Goal: Task Accomplishment & Management: Complete application form

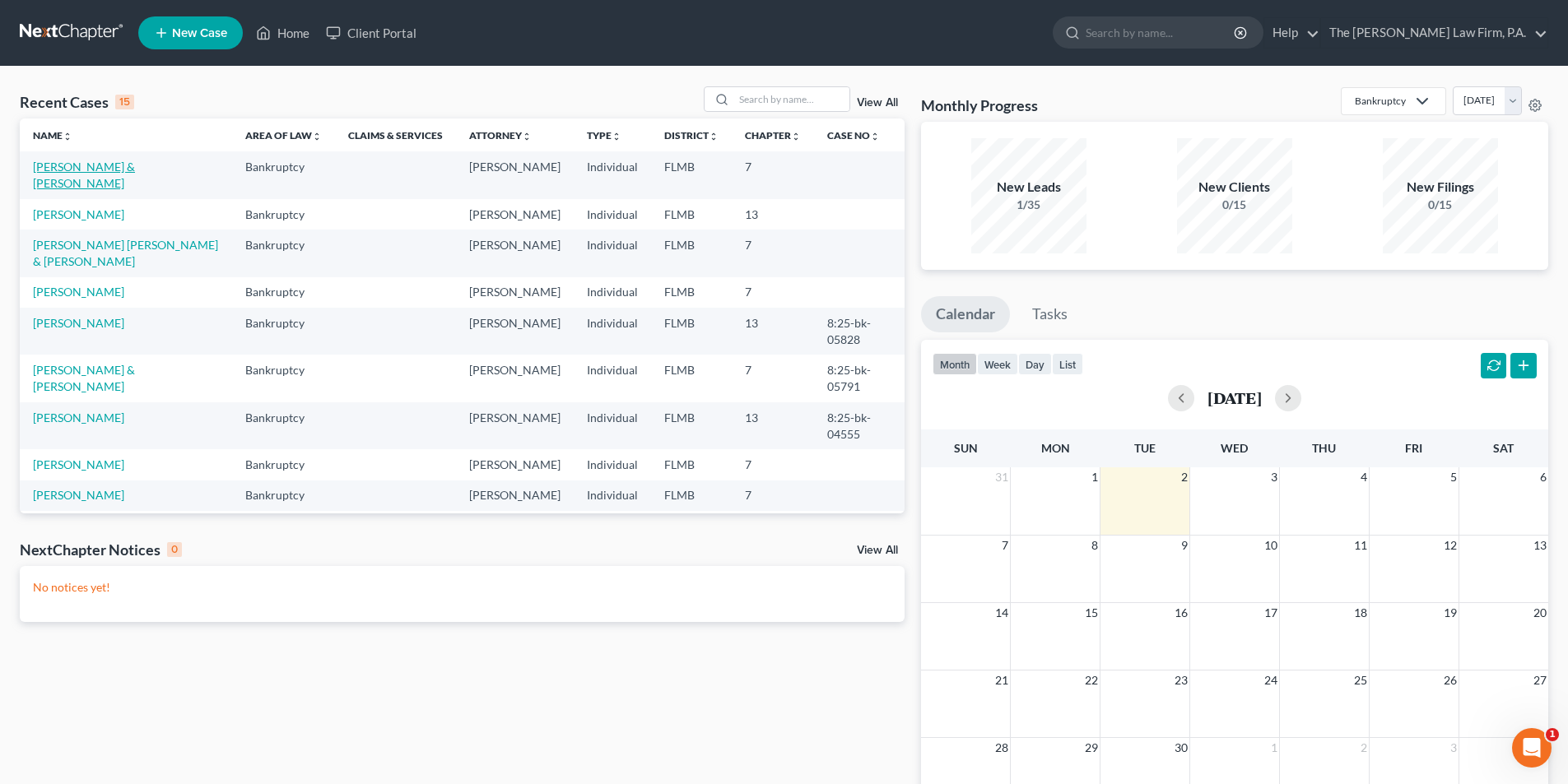
click at [89, 171] on link "[PERSON_NAME] & [PERSON_NAME]" at bounding box center [83, 175] width 102 height 30
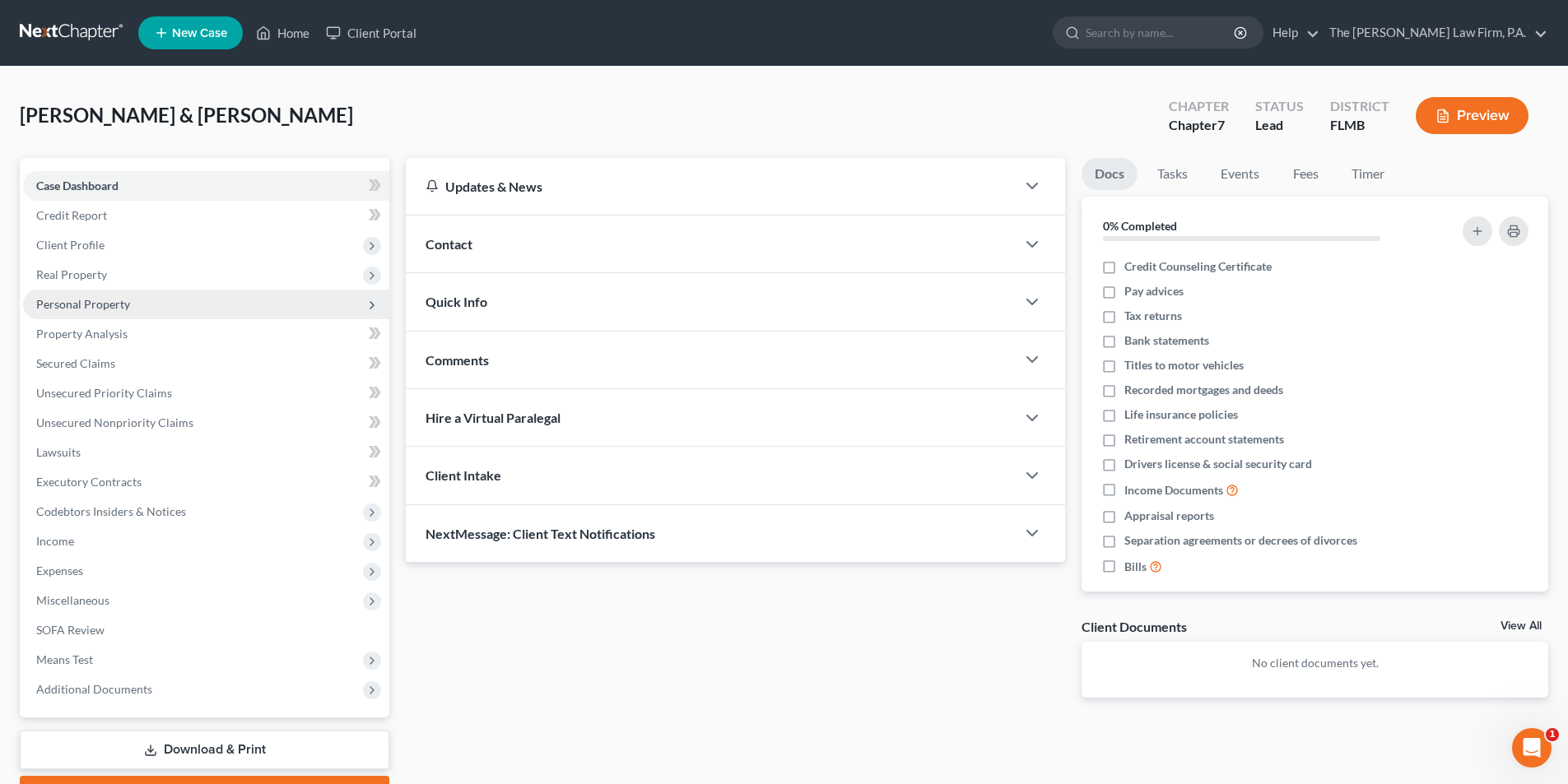
click at [83, 309] on span "Personal Property" at bounding box center [83, 303] width 94 height 14
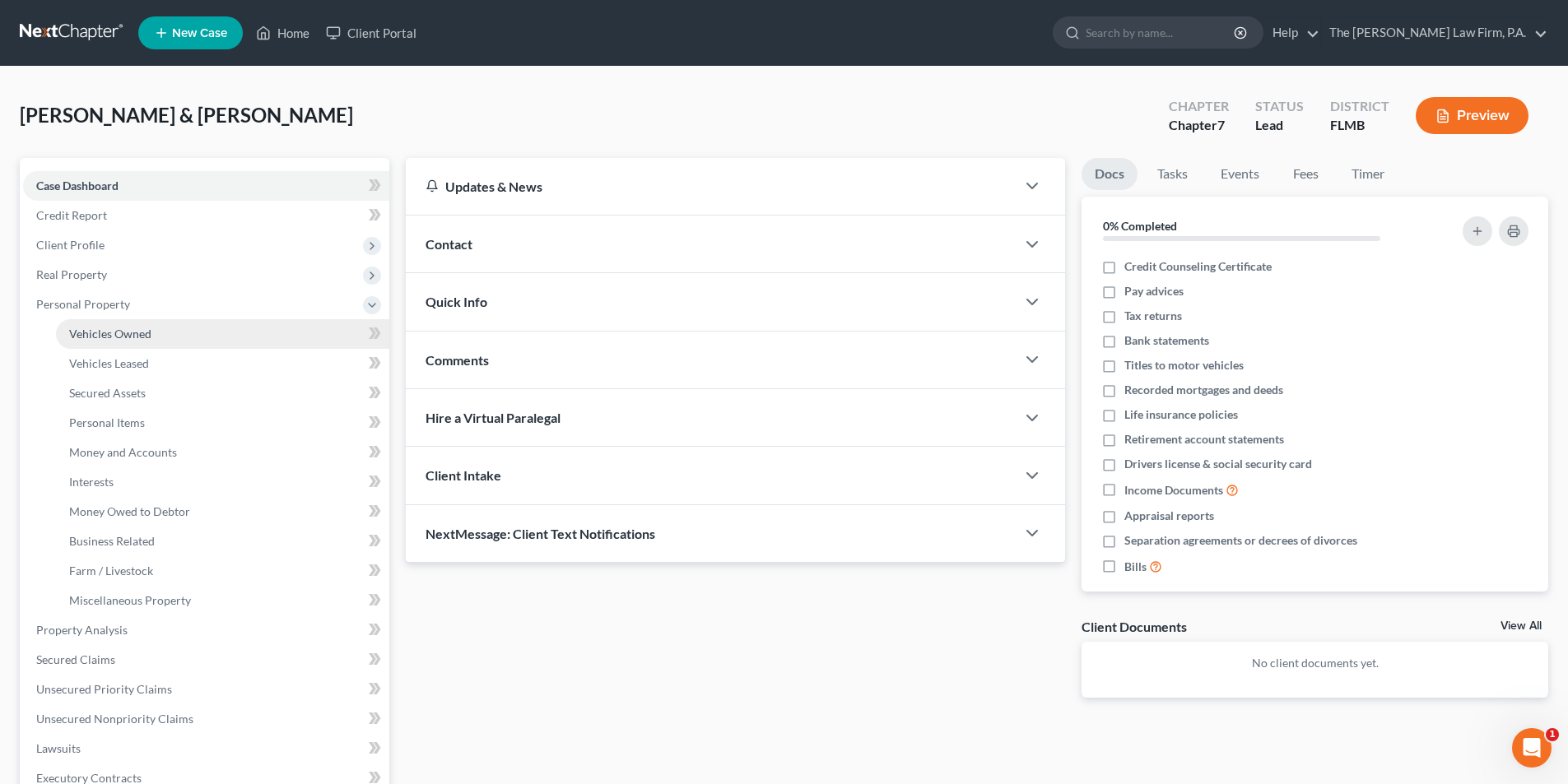
click at [106, 328] on span "Vehicles Owned" at bounding box center [110, 334] width 82 height 14
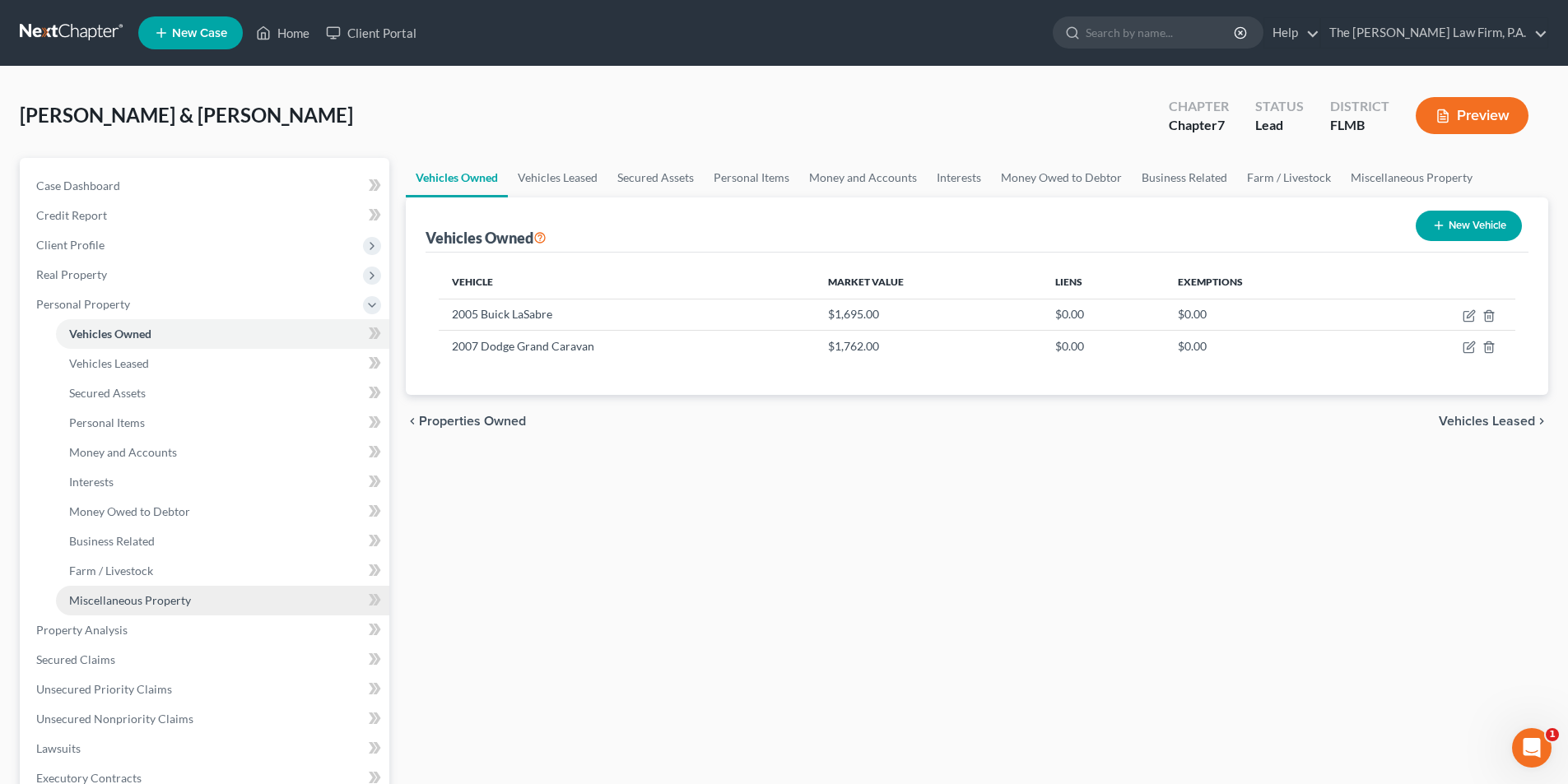
click at [120, 609] on link "Miscellaneous Property" at bounding box center [223, 600] width 334 height 29
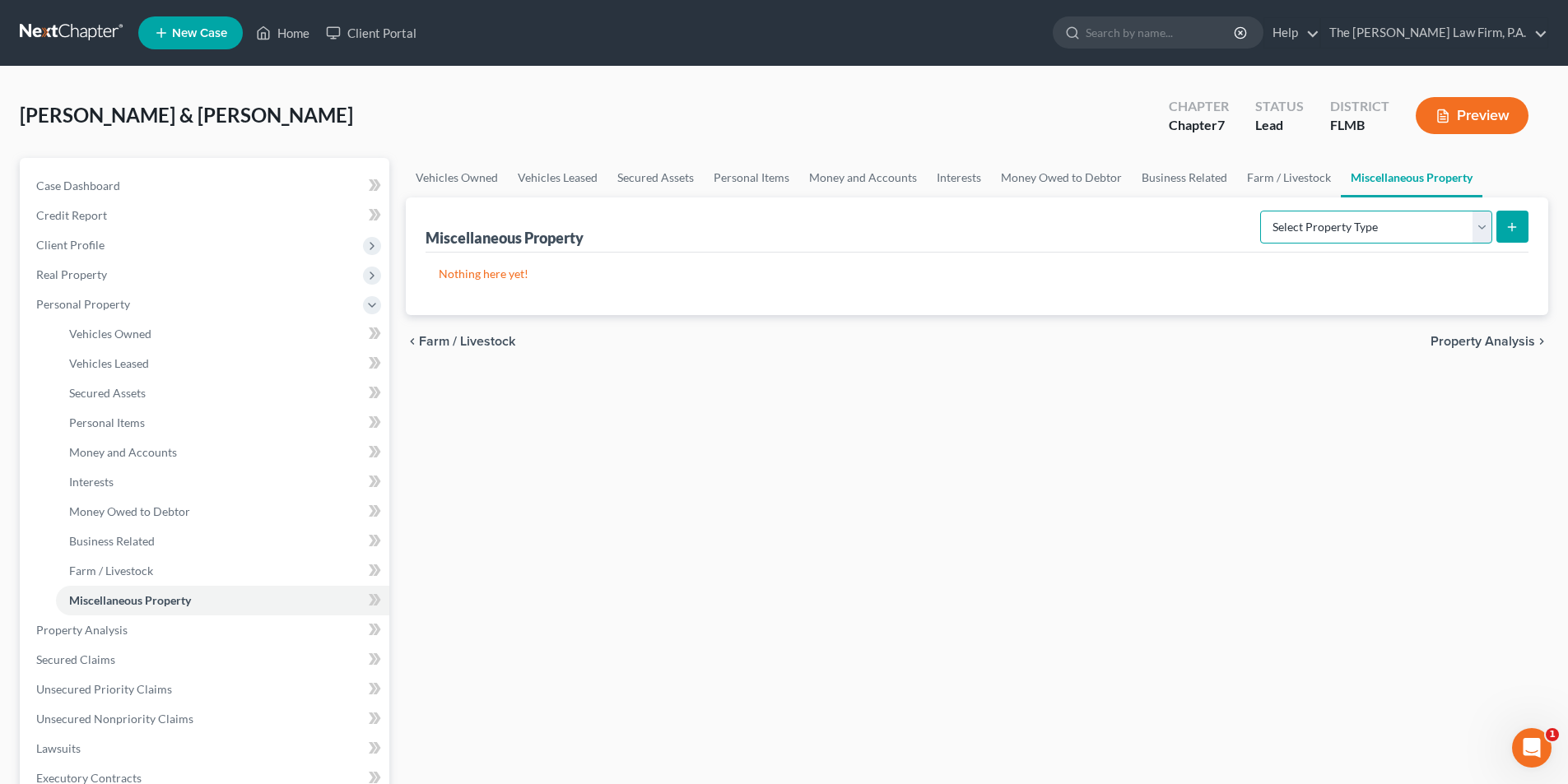
click at [1281, 230] on select "Select Property Type Assigned for Creditor Benefit [DATE] Holding for Another N…" at bounding box center [1376, 227] width 232 height 33
click at [98, 325] on link "Vehicles Owned" at bounding box center [223, 334] width 334 height 29
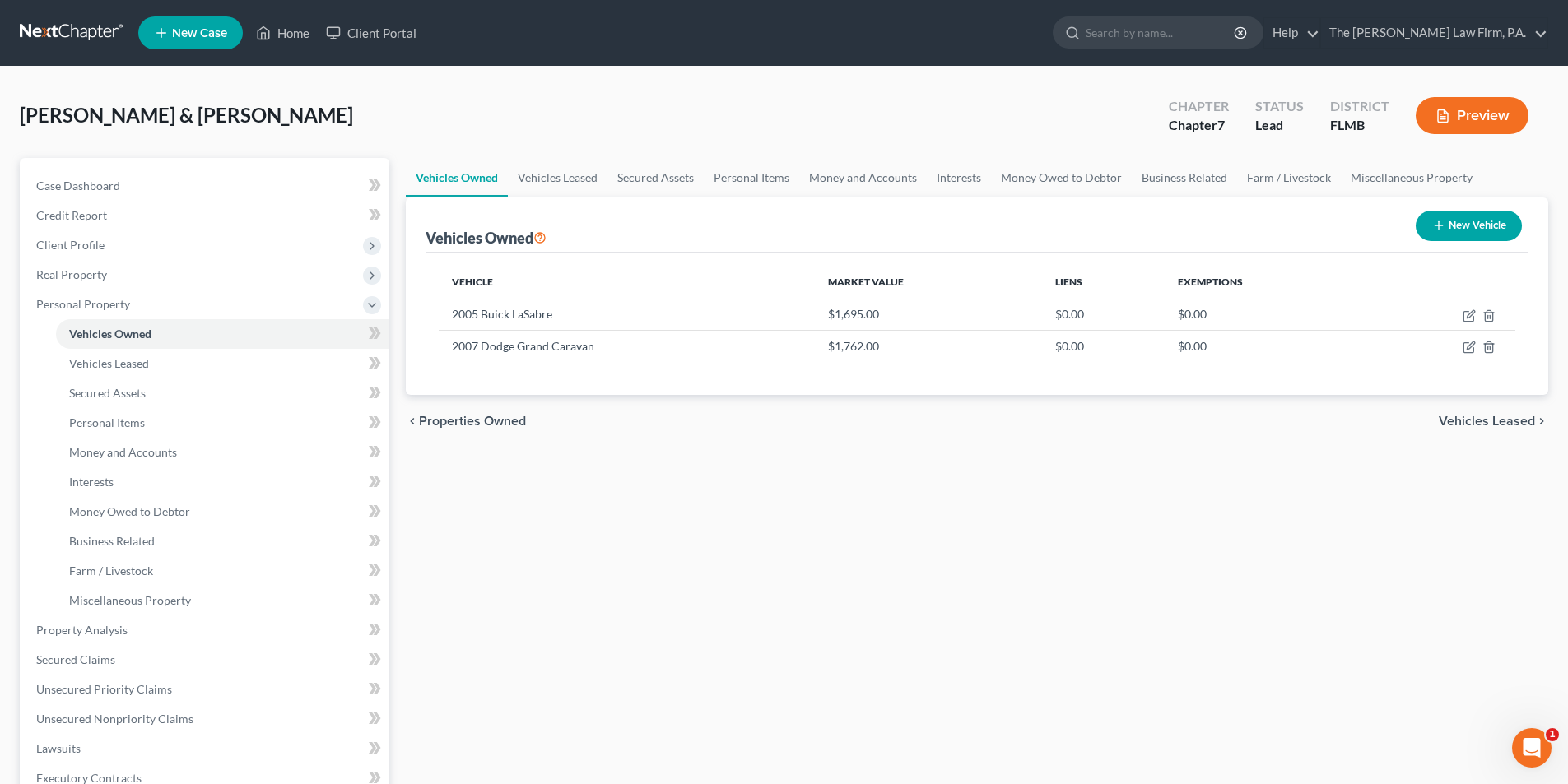
click at [1441, 227] on icon "button" at bounding box center [1439, 225] width 13 height 13
select select "0"
select select "2"
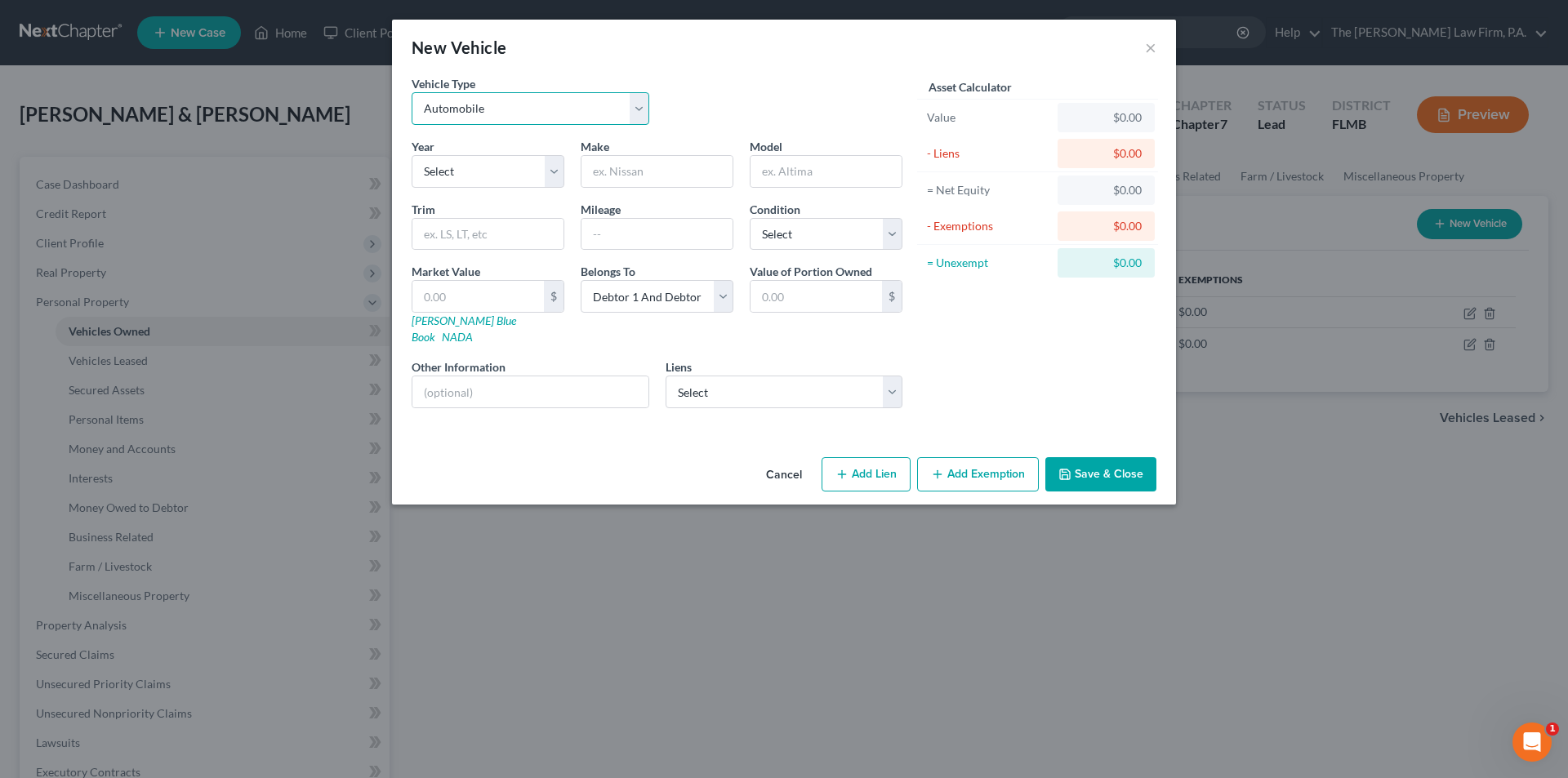
click at [496, 121] on select "Select Automobile Truck Trailer Watercraft Aircraft Motor Home Atv Other Vehicle" at bounding box center [530, 108] width 238 height 33
select select "7"
click at [411, 93] on select "Select Automobile Truck Trailer Watercraft Aircraft Motor Home Atv Other Vehicle" at bounding box center [530, 108] width 238 height 33
click at [458, 177] on select "Select 2026 2025 2024 2023 2022 2021 2020 2019 2018 2017 2016 2015 2014 2013 20…" at bounding box center [487, 171] width 153 height 33
select select "41"
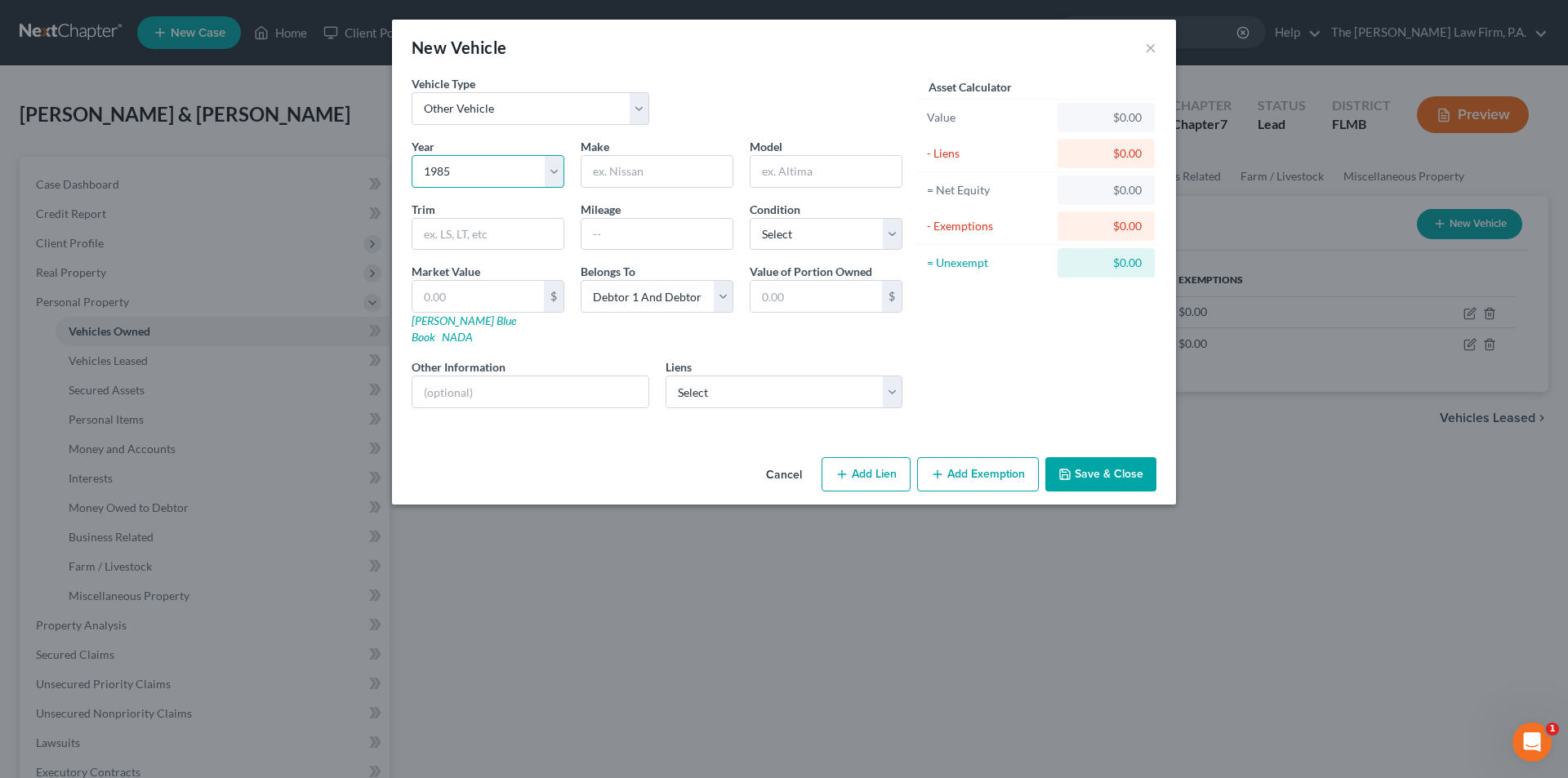
click at [411, 155] on select "Select 2026 2025 2024 2023 2022 2021 2020 2019 2018 2017 2016 2015 2014 2013 20…" at bounding box center [487, 171] width 153 height 33
click at [626, 178] on input "text" at bounding box center [656, 171] width 151 height 31
type input "Mobile Home"
click at [767, 228] on select "Select Excellent Very Good Good Fair Poor" at bounding box center [826, 233] width 153 height 33
select select "3"
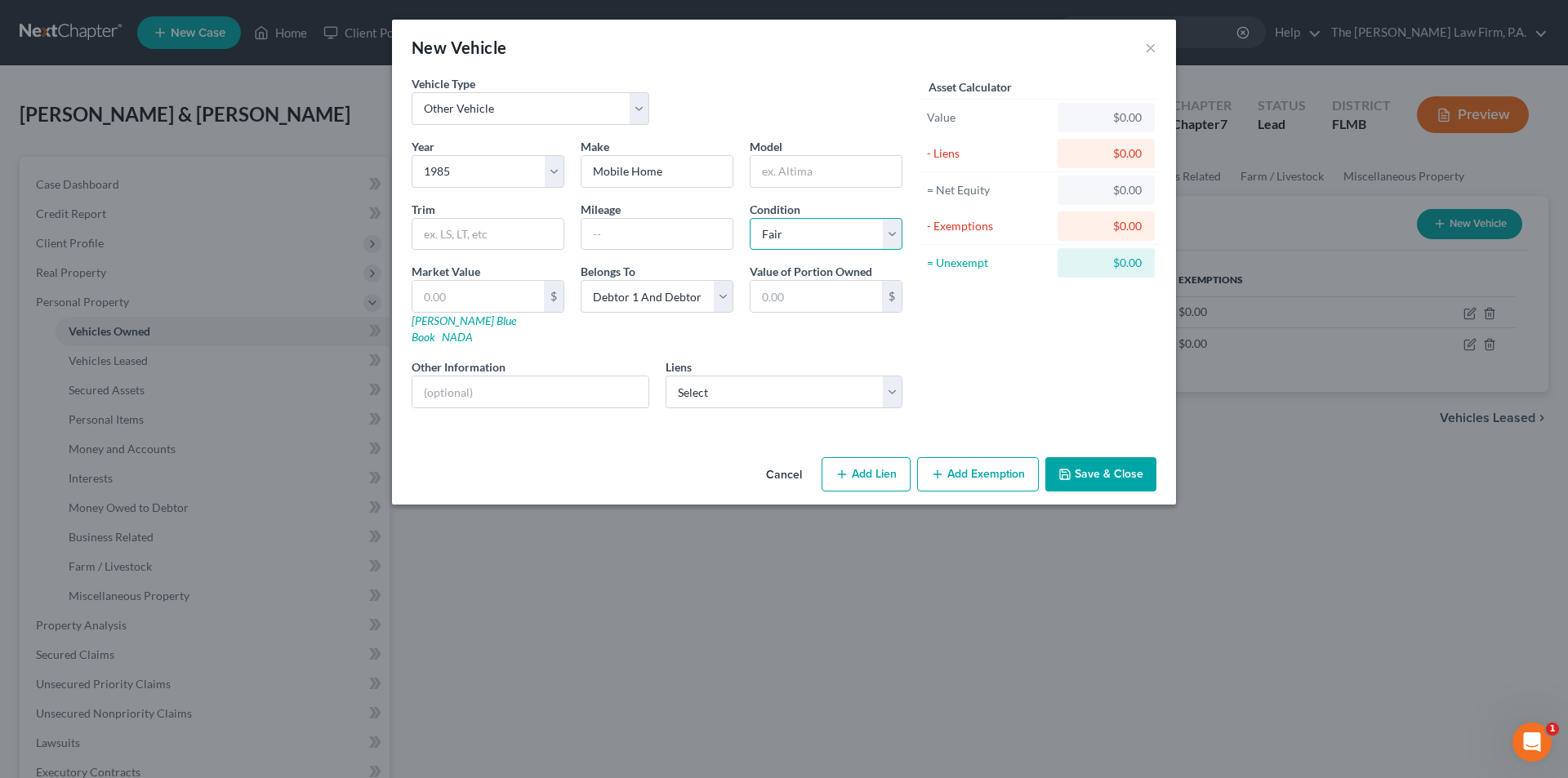
click at [750, 218] on select "Select Excellent Very Good Good Fair Poor" at bounding box center [826, 233] width 153 height 33
click at [495, 303] on input "text" at bounding box center [478, 296] width 132 height 31
type input "1"
type input "1.00"
type input "10"
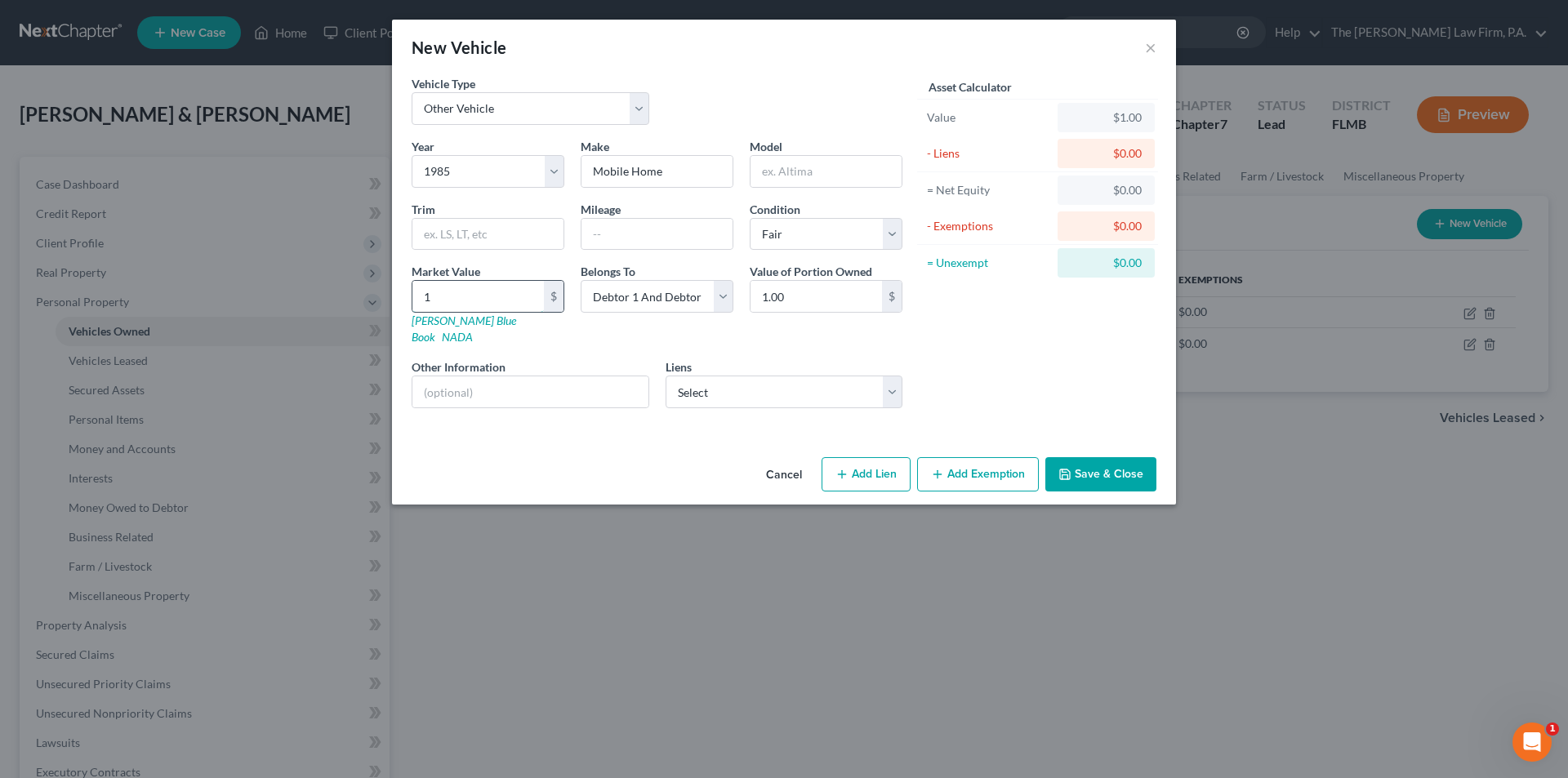
type input "10.00"
type input "100"
type input "100.00"
type input "1000"
type input "1,000.00"
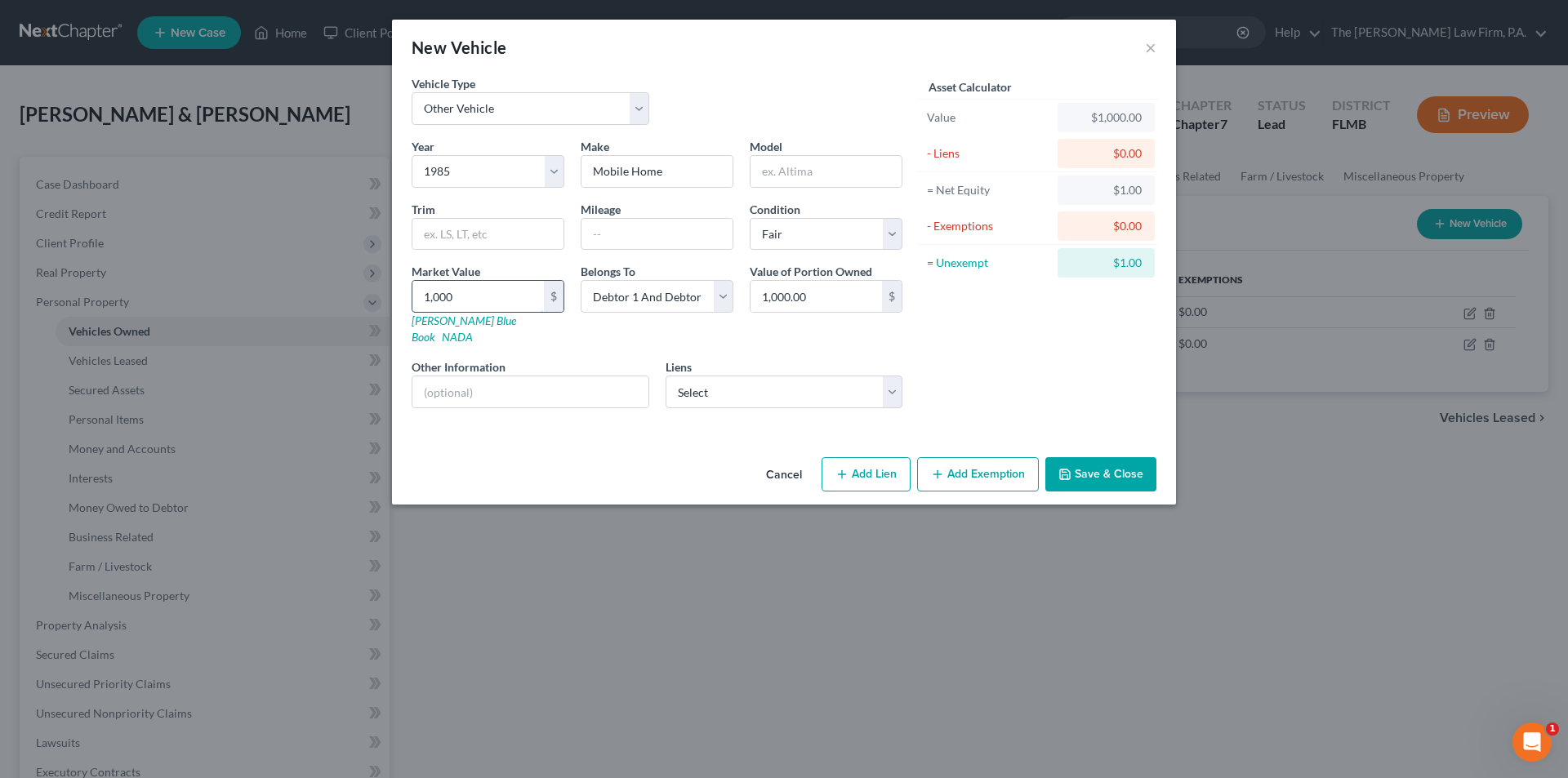
type input "1,0000"
type input "10,000.00"
click at [976, 464] on button "Add Exemption" at bounding box center [978, 474] width 122 height 34
select select "2"
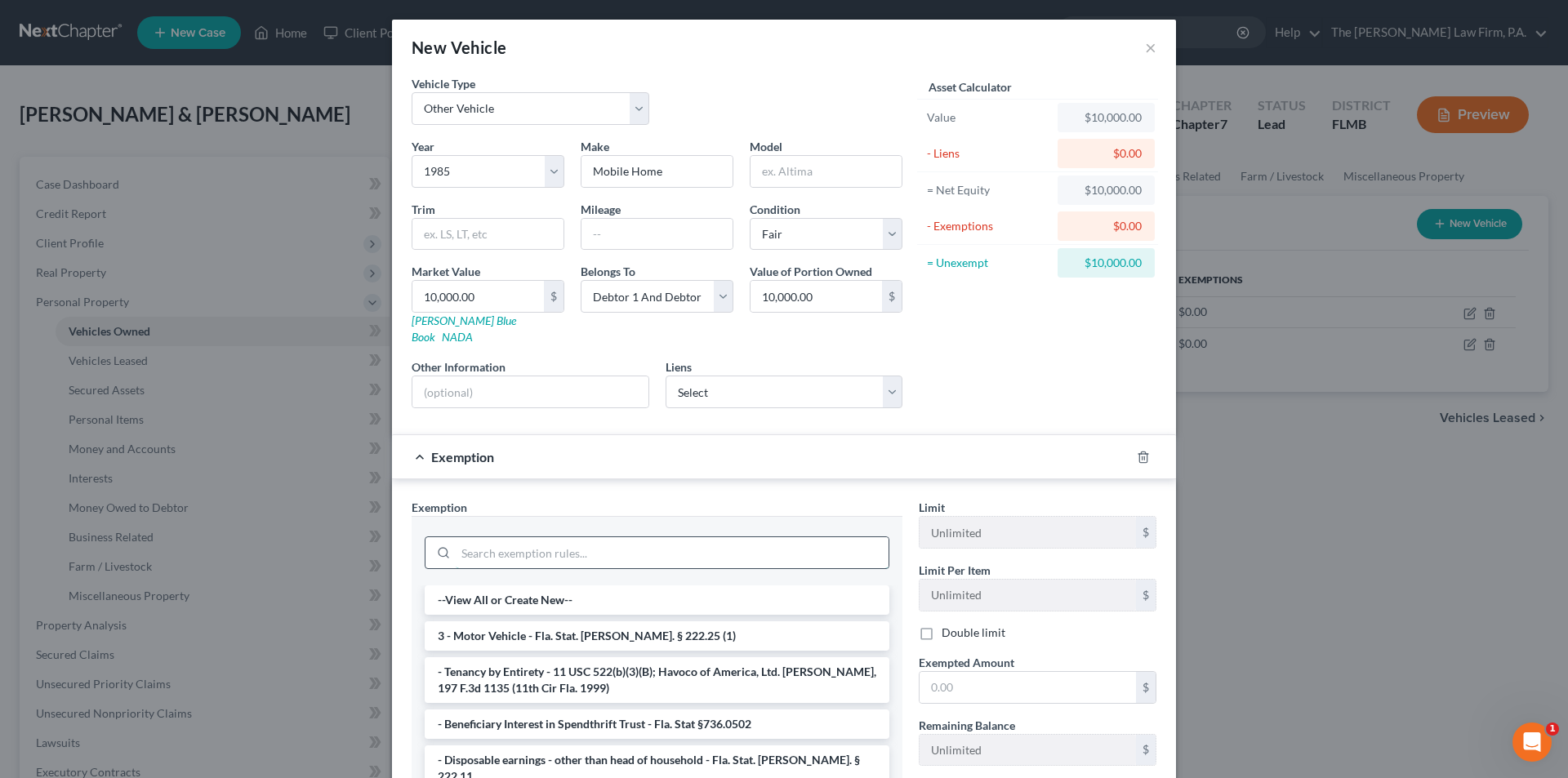
click at [623, 538] on input "search" at bounding box center [671, 552] width 433 height 31
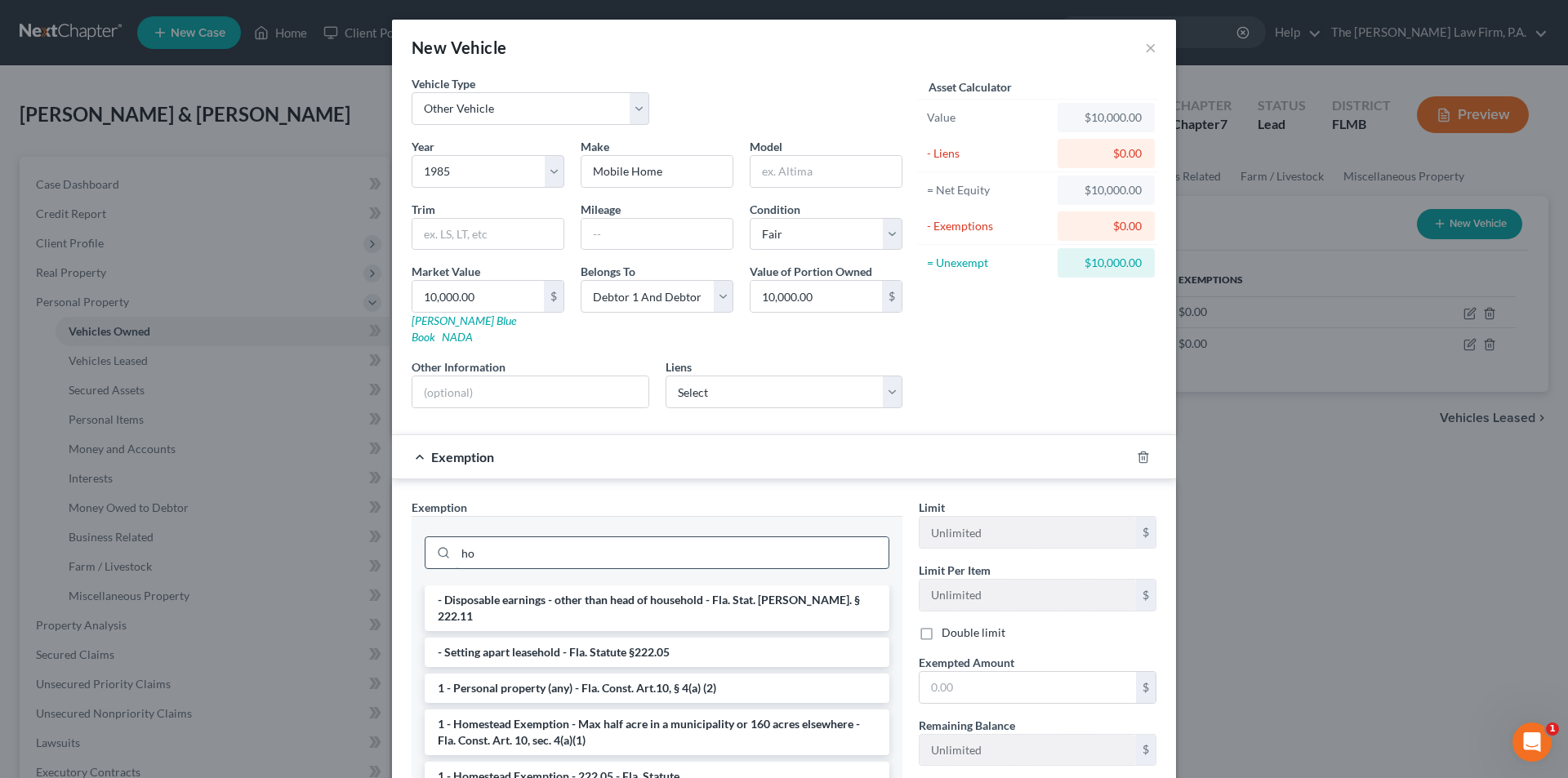
type input "h"
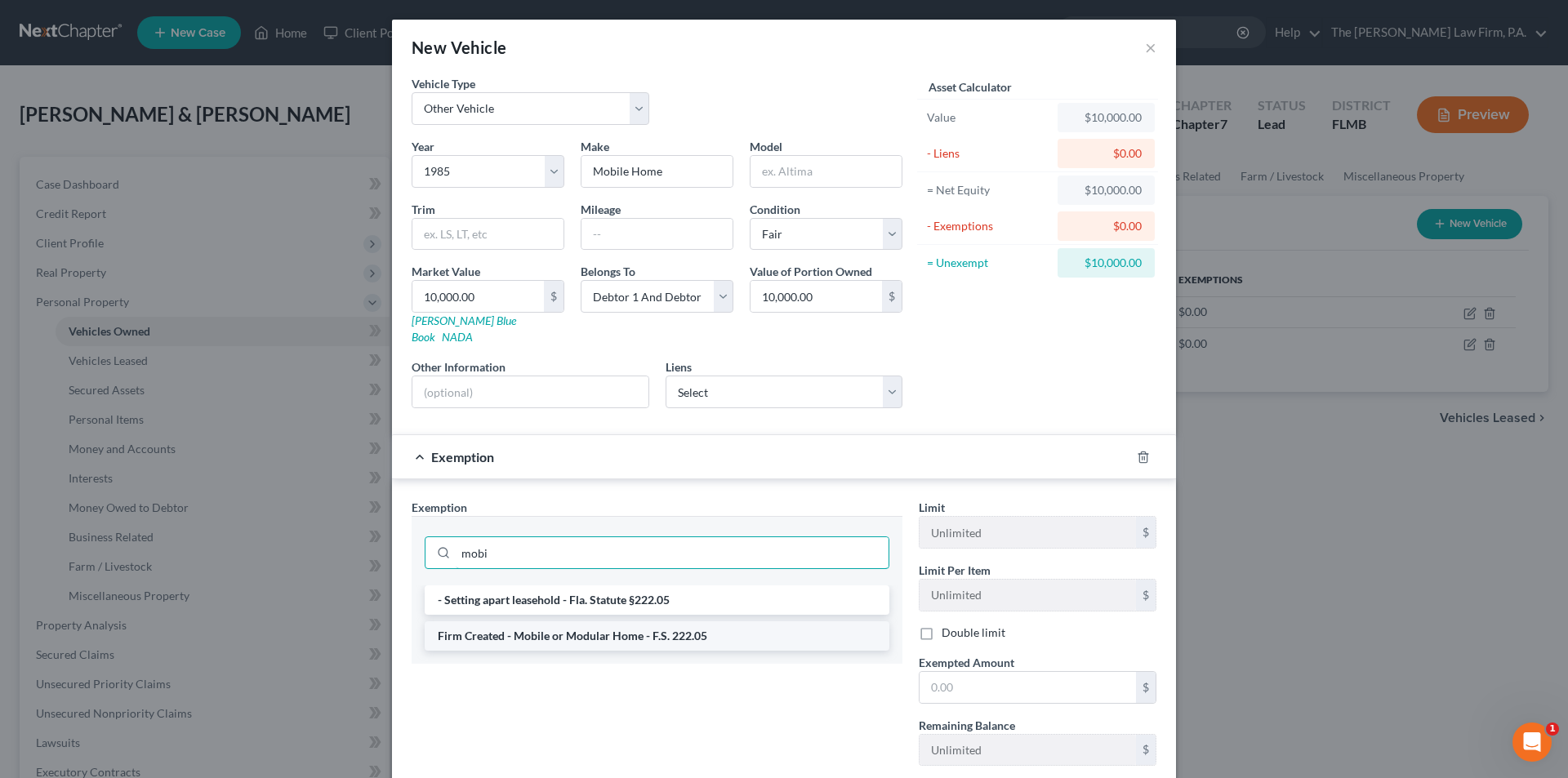
type input "mobi"
click at [530, 625] on li "Firm Created - Mobile or Modular Home - F.S. 222.05" at bounding box center [656, 635] width 465 height 29
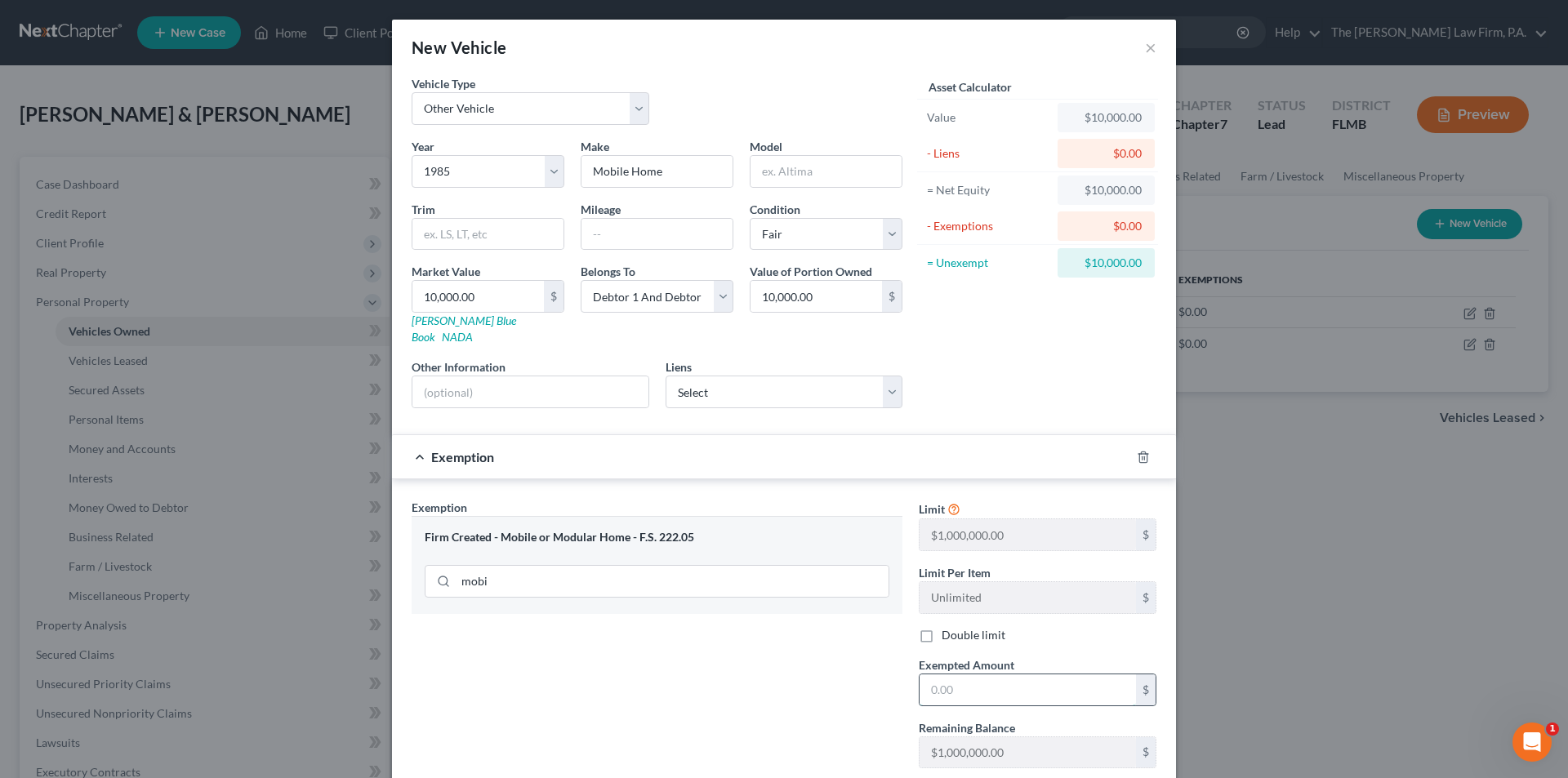
click at [957, 675] on input "text" at bounding box center [1027, 690] width 216 height 31
type input "10,000.00"
click at [887, 681] on div "Exemption Set must be selected for CA. Exemption * Firm Created - Mobile or Mod…" at bounding box center [657, 672] width 507 height 347
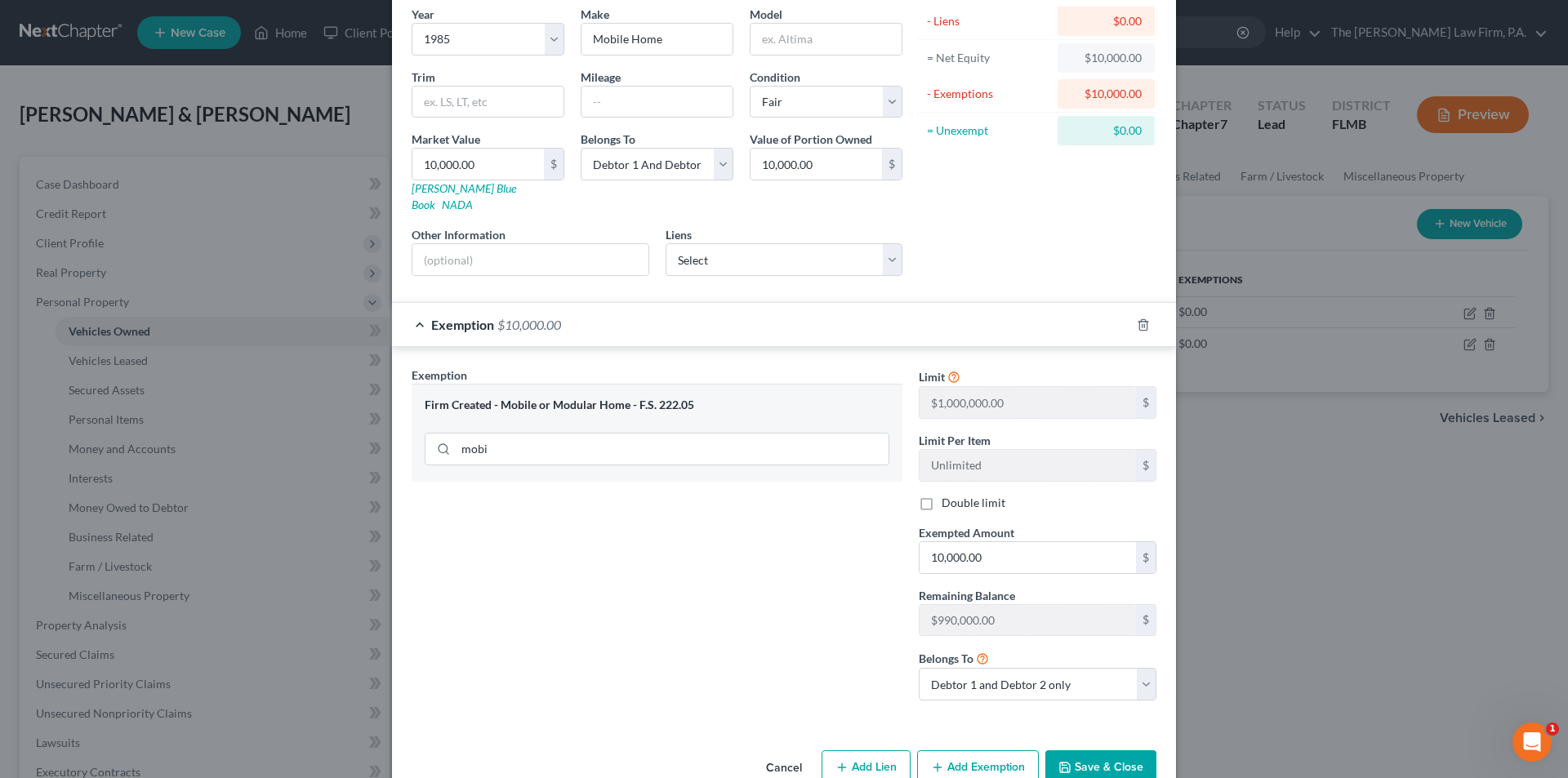
scroll to position [155, 0]
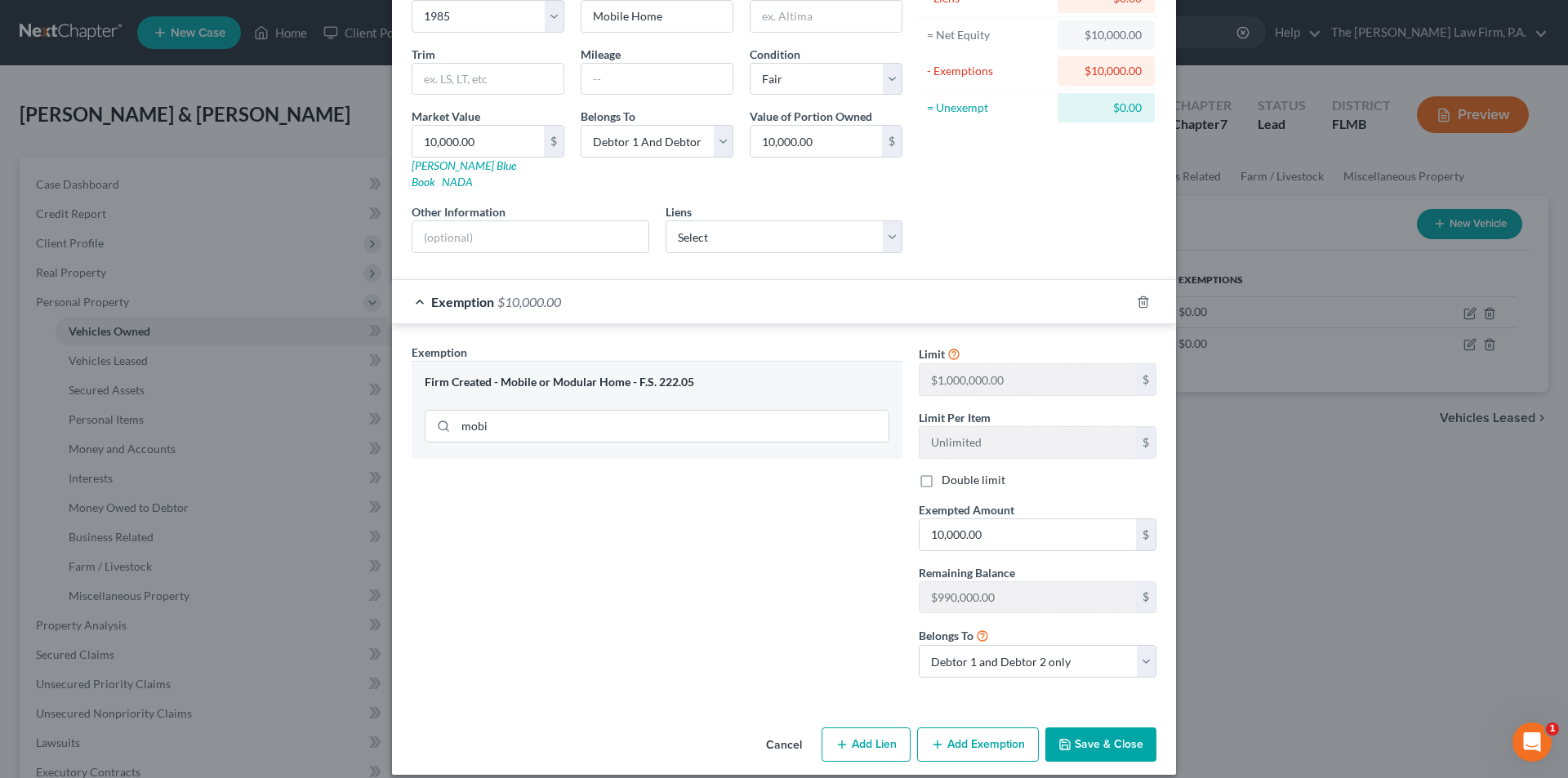
click at [1113, 734] on button "Save & Close" at bounding box center [1100, 744] width 111 height 34
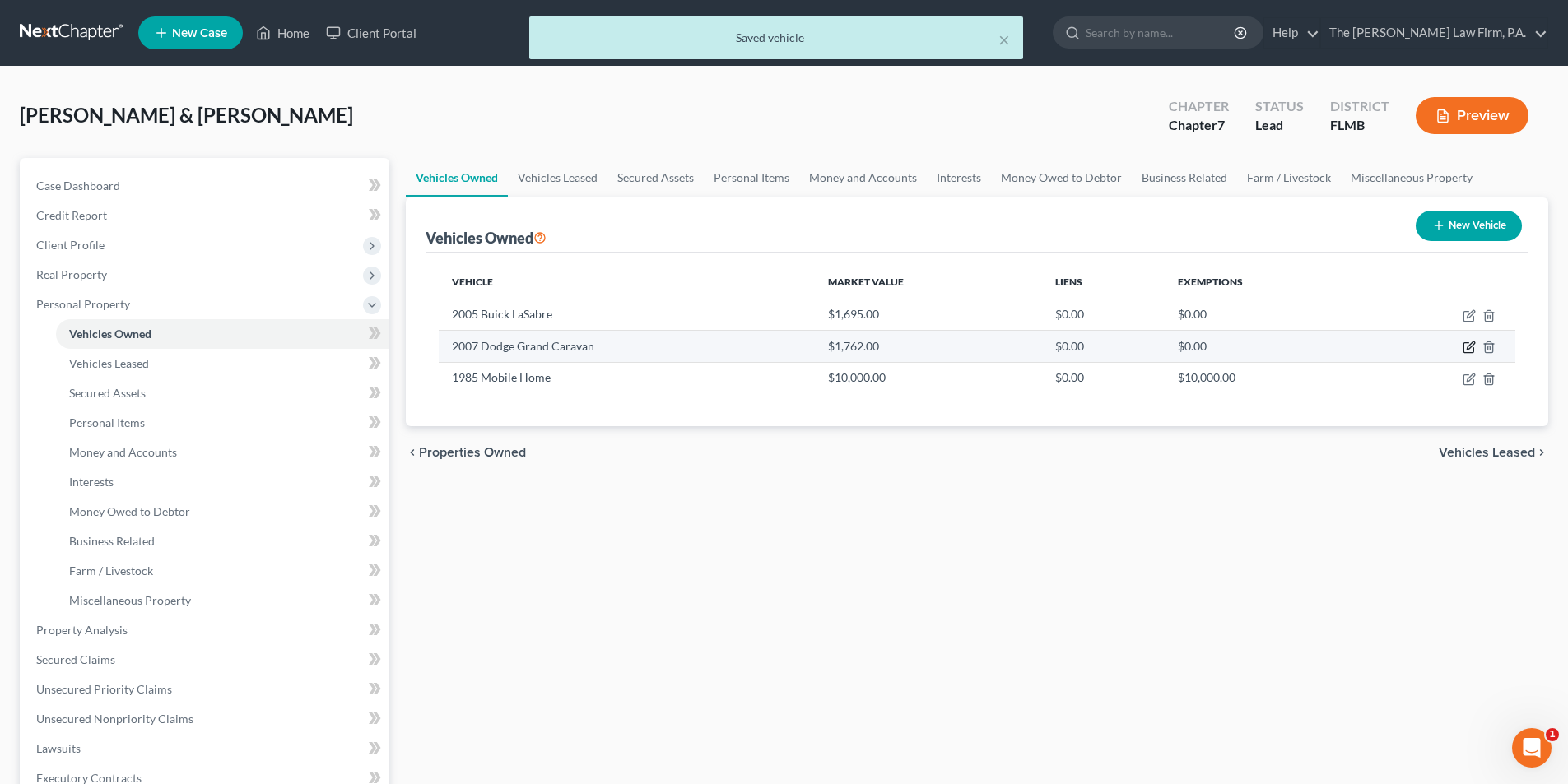
click at [1470, 348] on icon "button" at bounding box center [1470, 345] width 8 height 8
select select "0"
select select "19"
select select "3"
select select "2"
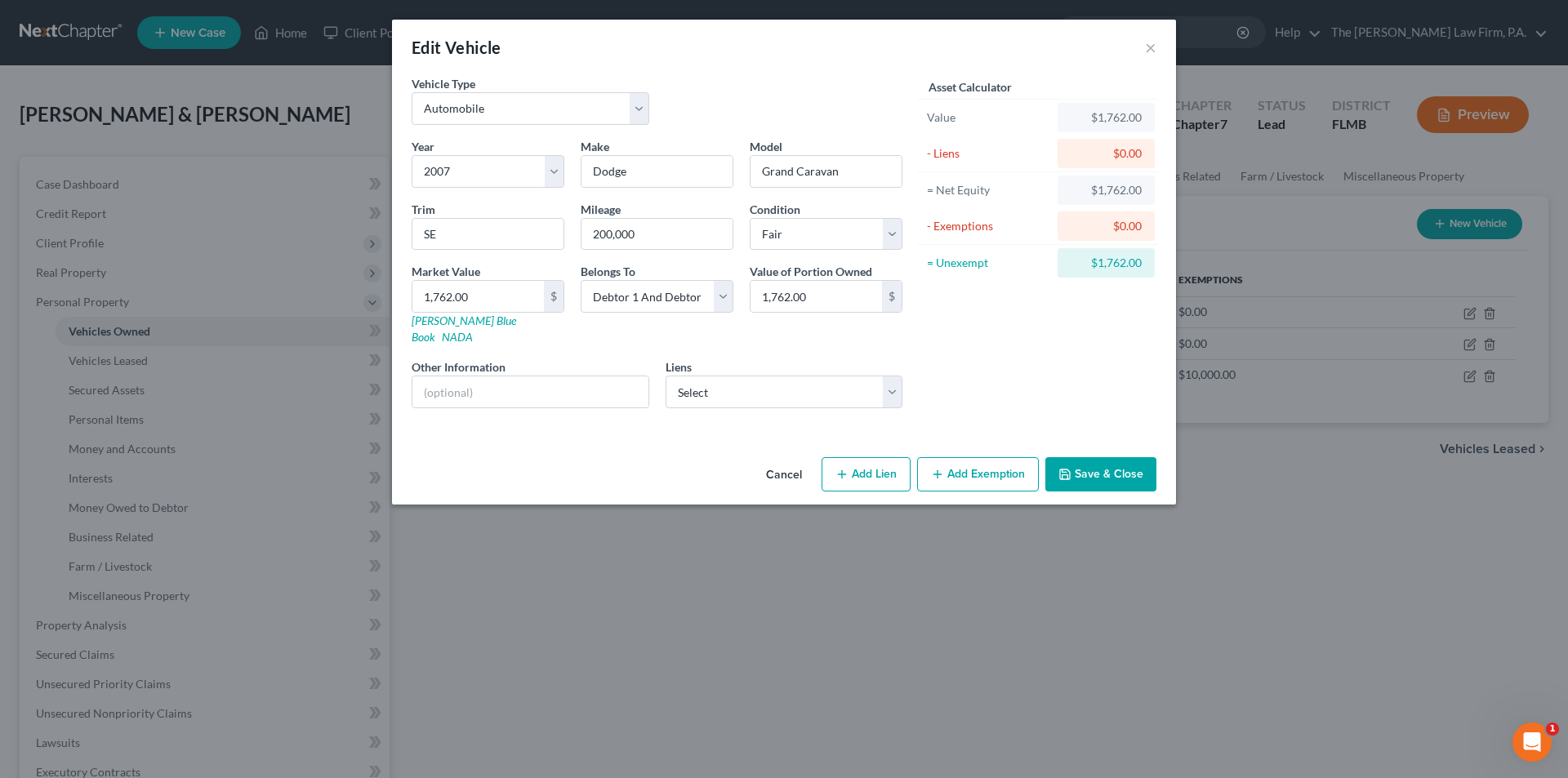
click at [969, 465] on button "Add Exemption" at bounding box center [978, 474] width 122 height 34
select select "2"
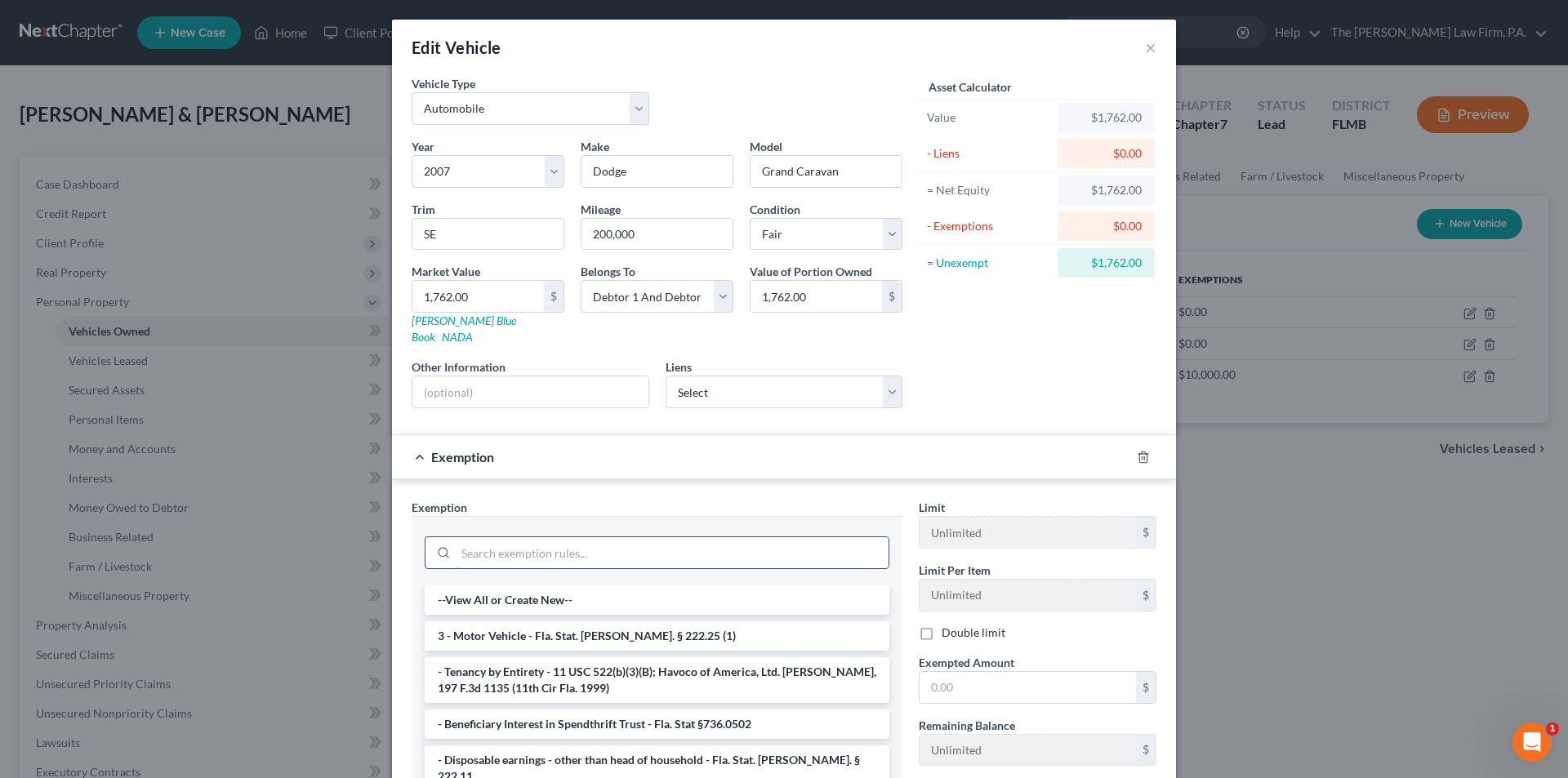
click at [628, 543] on input "search" at bounding box center [671, 552] width 433 height 31
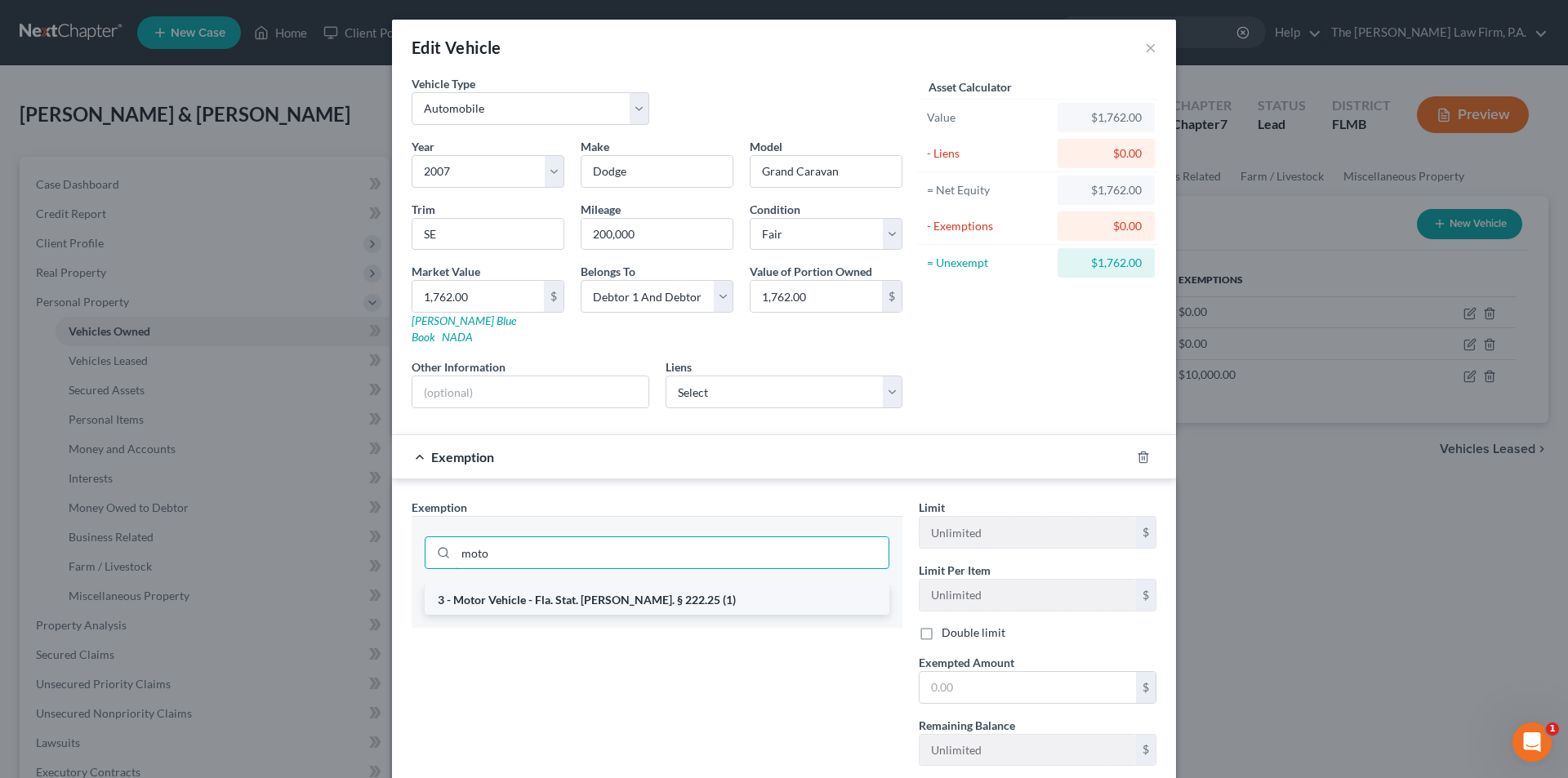
type input "moto"
click at [590, 585] on li "3 - Motor Vehicle - Fla. Stat. [PERSON_NAME]. § 222.25 (1)" at bounding box center [656, 600] width 465 height 29
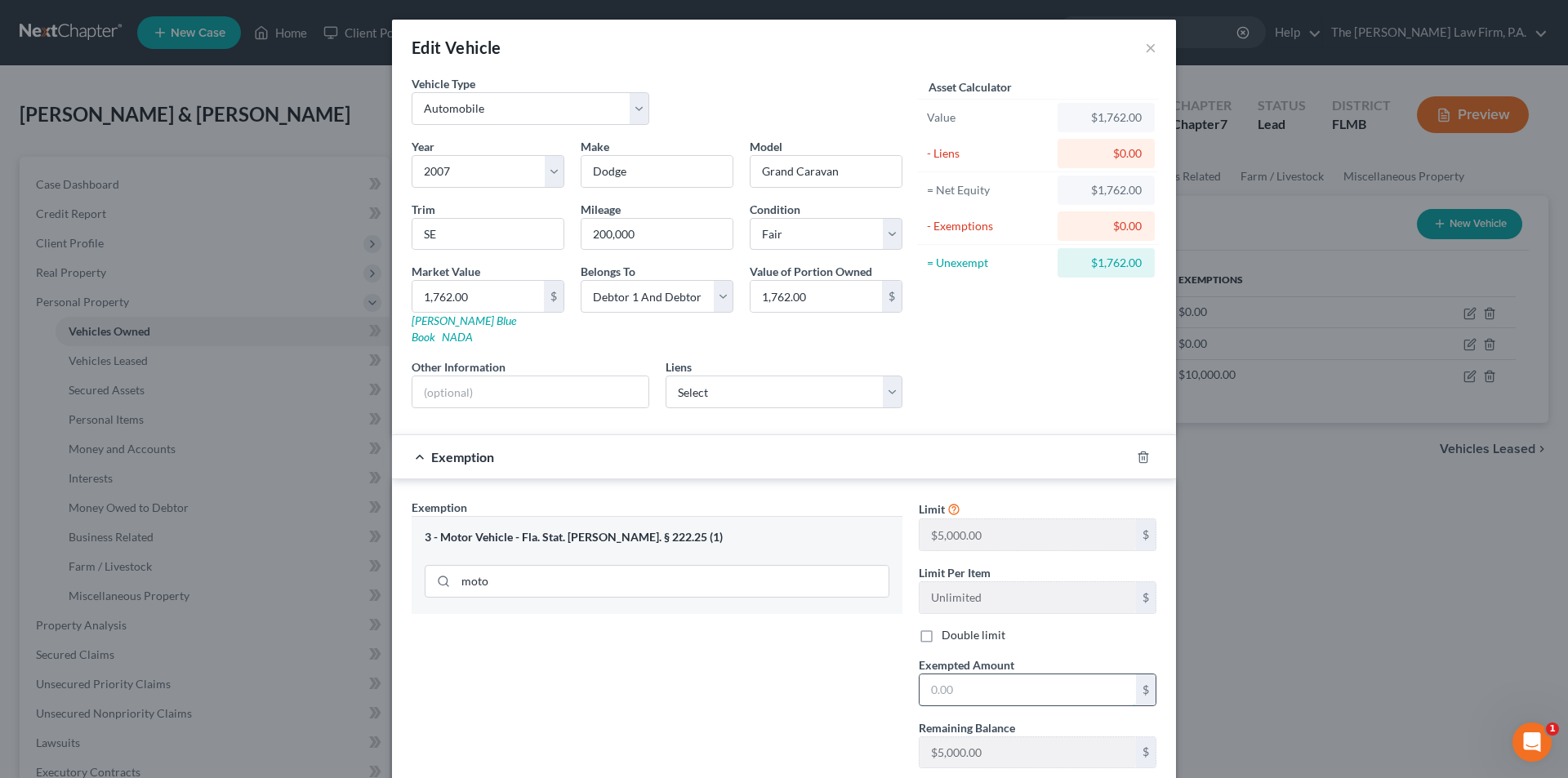
click at [977, 675] on input "text" at bounding box center [1027, 690] width 216 height 31
type input "1,762.00"
click at [876, 678] on div "Exemption Set must be selected for CA. Exemption * 3 - Motor Vehicle - Fla. Sta…" at bounding box center [657, 672] width 507 height 347
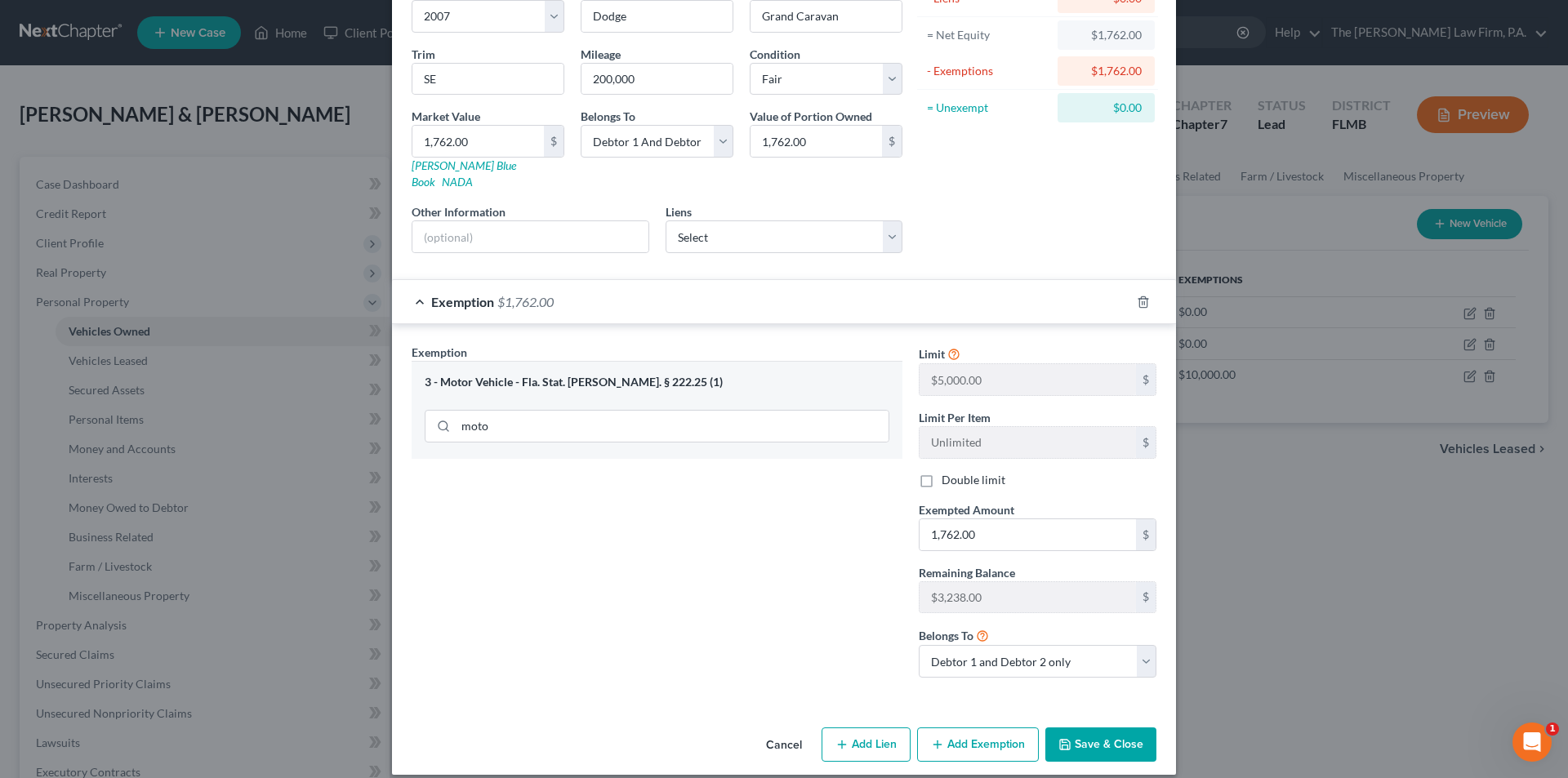
click at [1107, 735] on button "Save & Close" at bounding box center [1100, 744] width 111 height 34
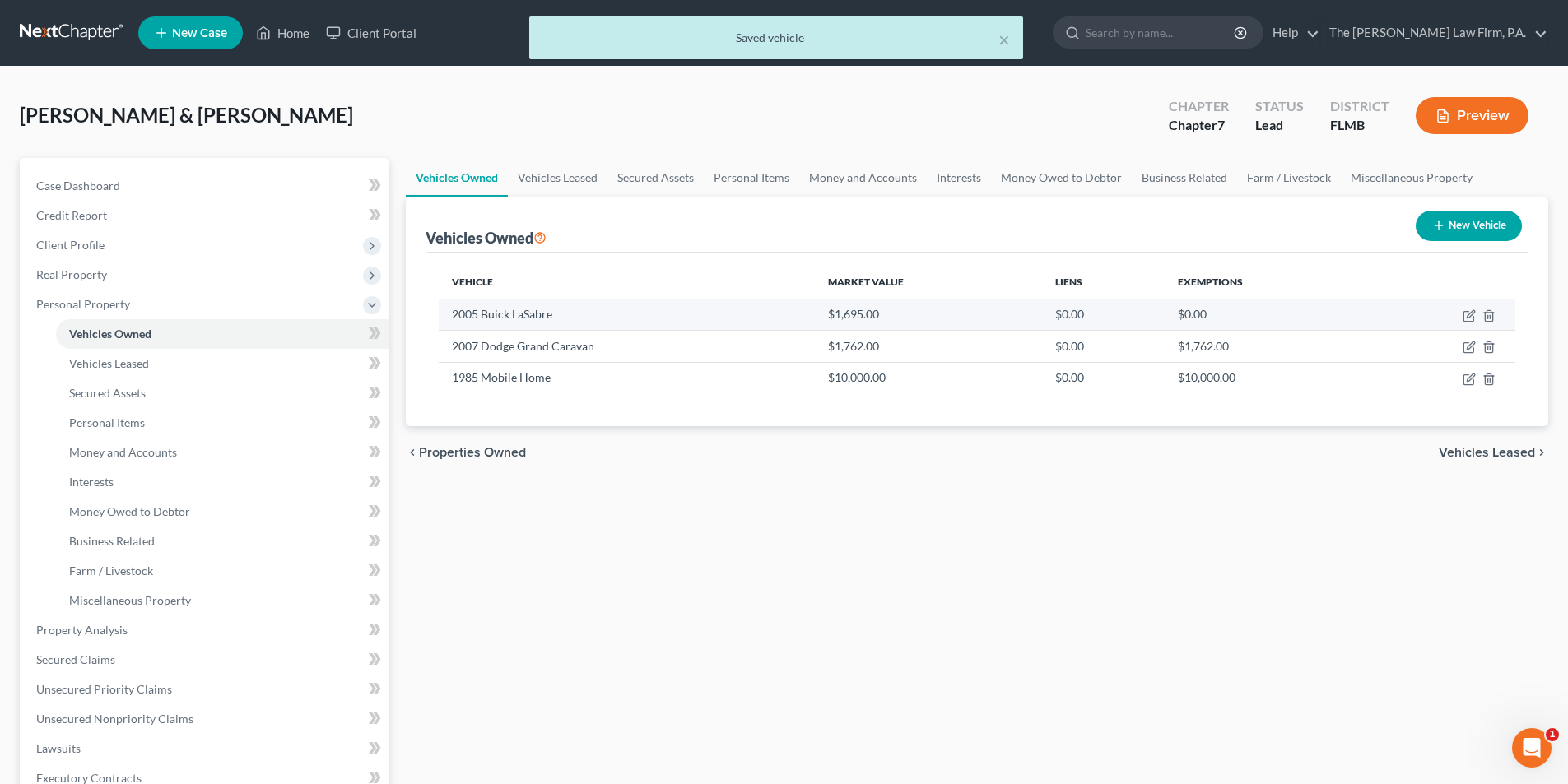
click at [1200, 308] on td "$0.00" at bounding box center [1266, 313] width 203 height 31
click at [1471, 316] on icon "button" at bounding box center [1470, 313] width 8 height 8
select select "0"
select select "21"
select select "3"
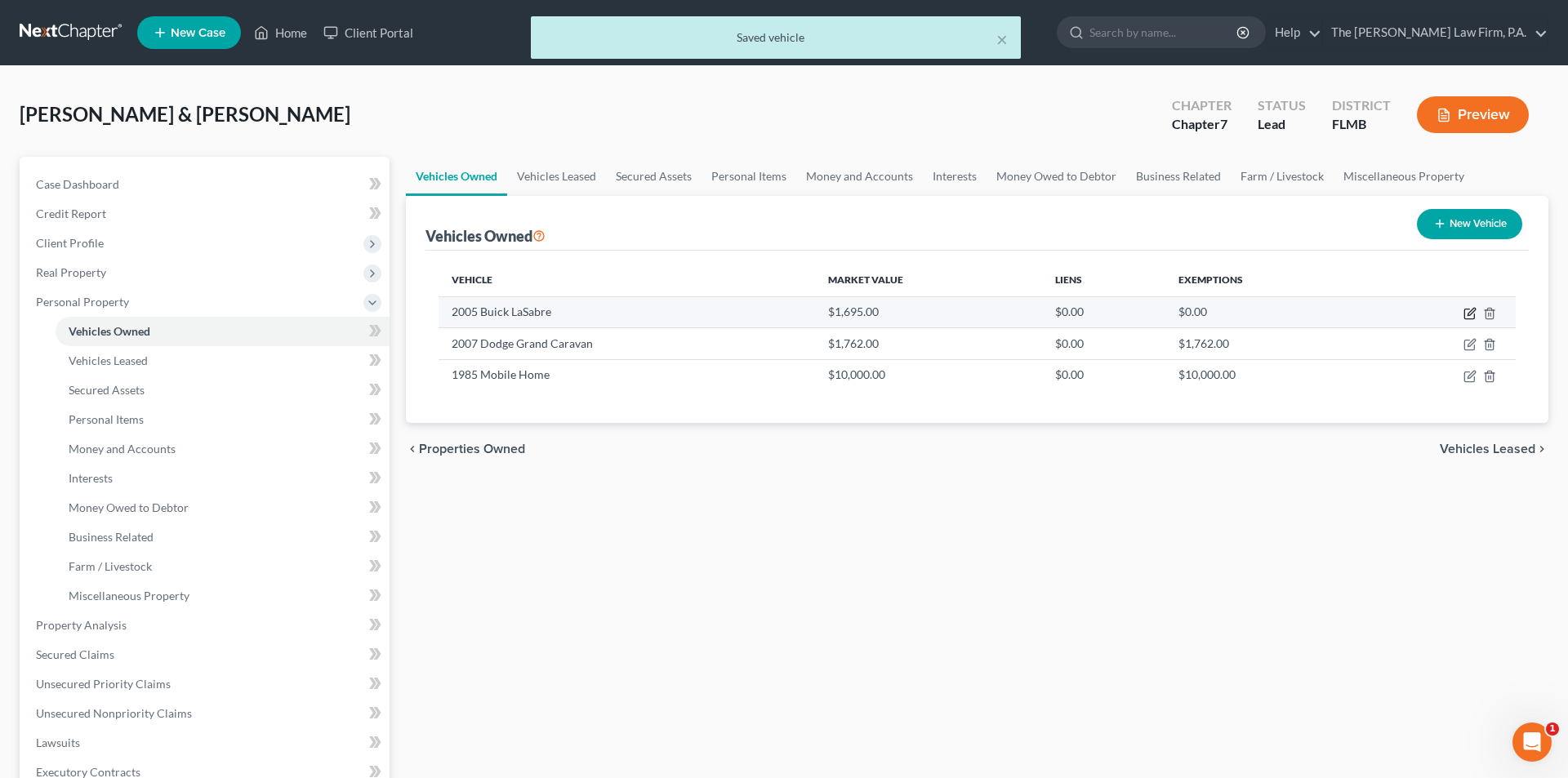
select select "0"
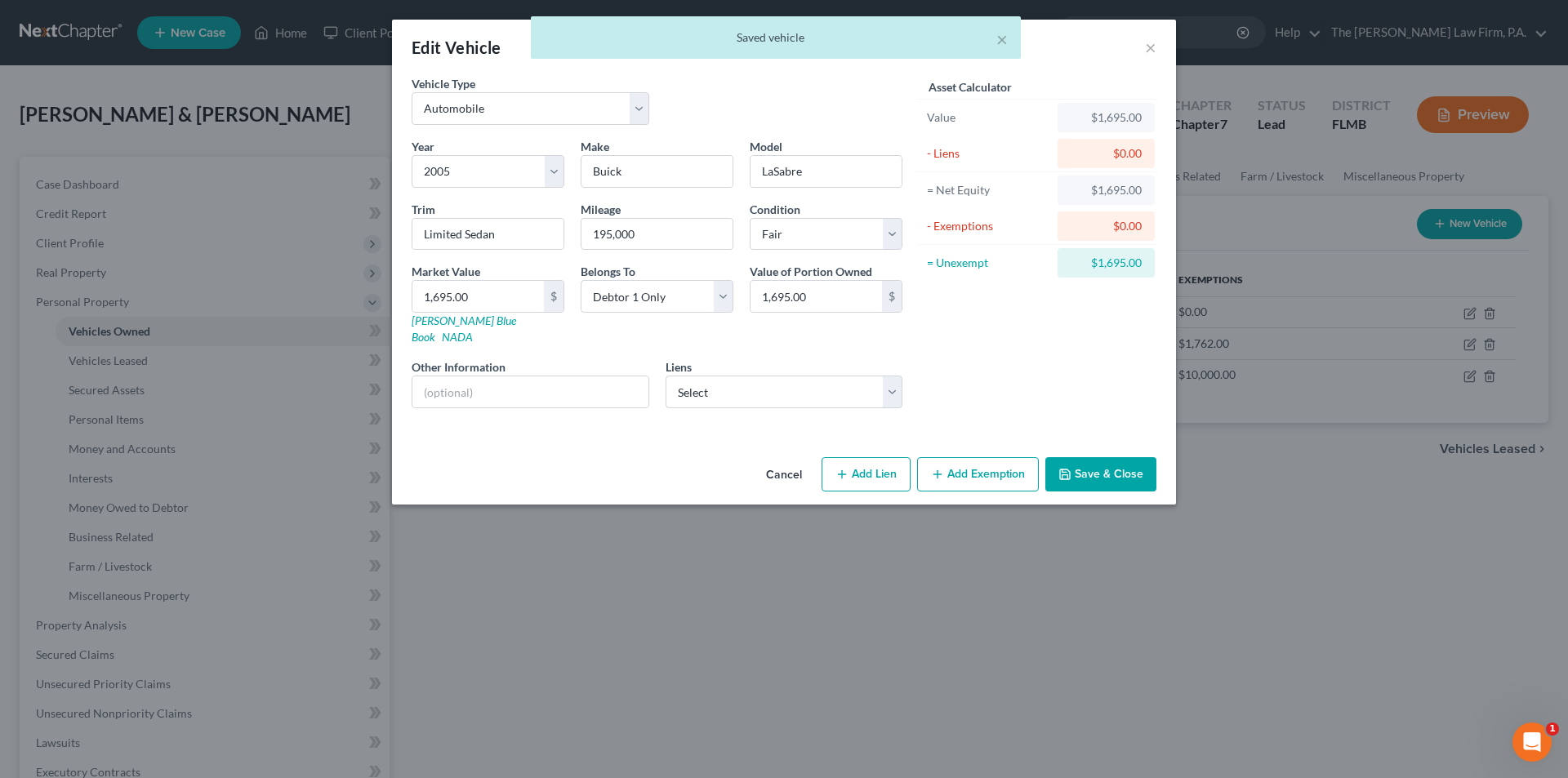
click at [1002, 464] on button "Add Exemption" at bounding box center [978, 474] width 122 height 34
select select "2"
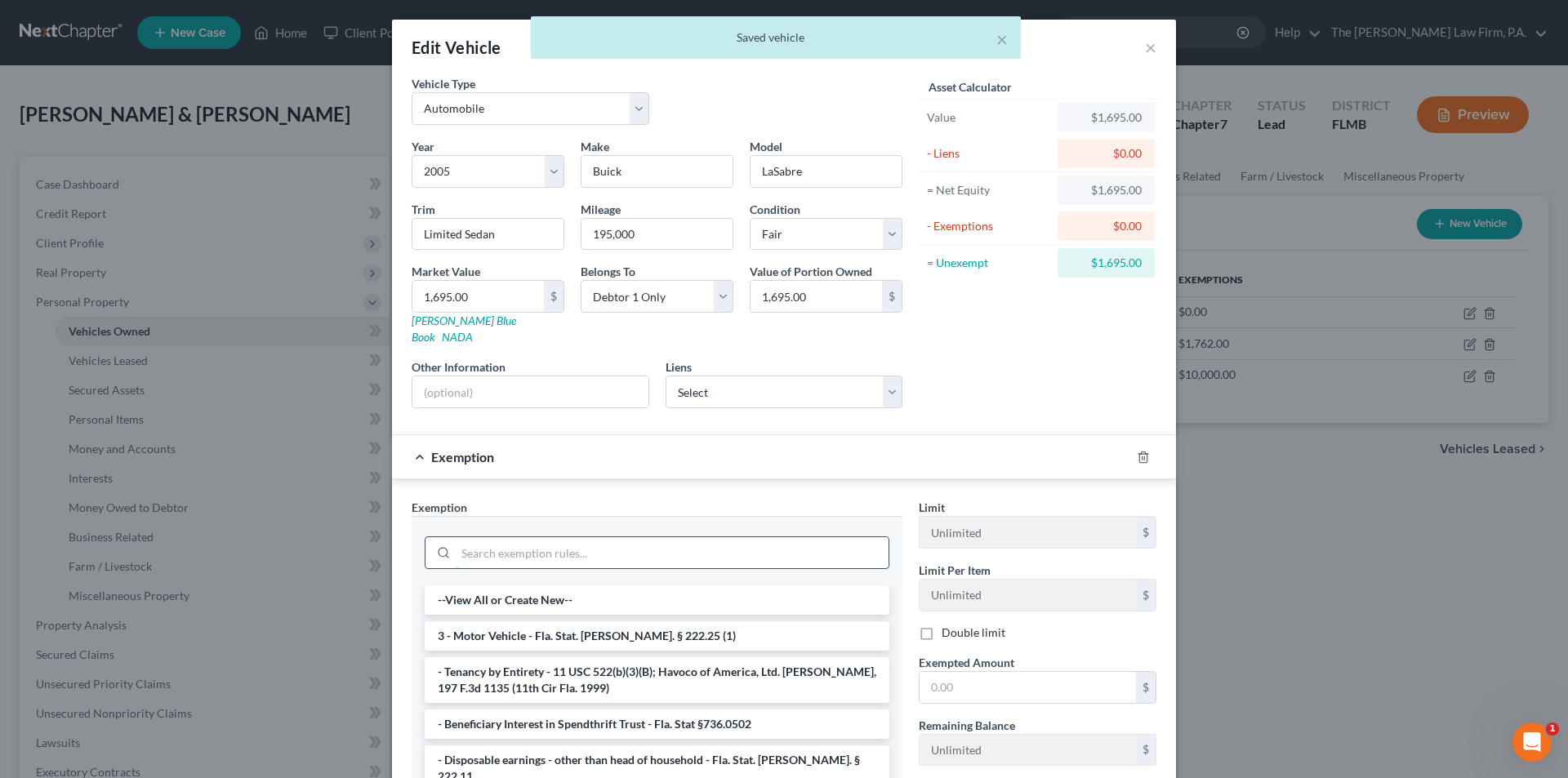
click at [626, 540] on input "search" at bounding box center [671, 552] width 433 height 31
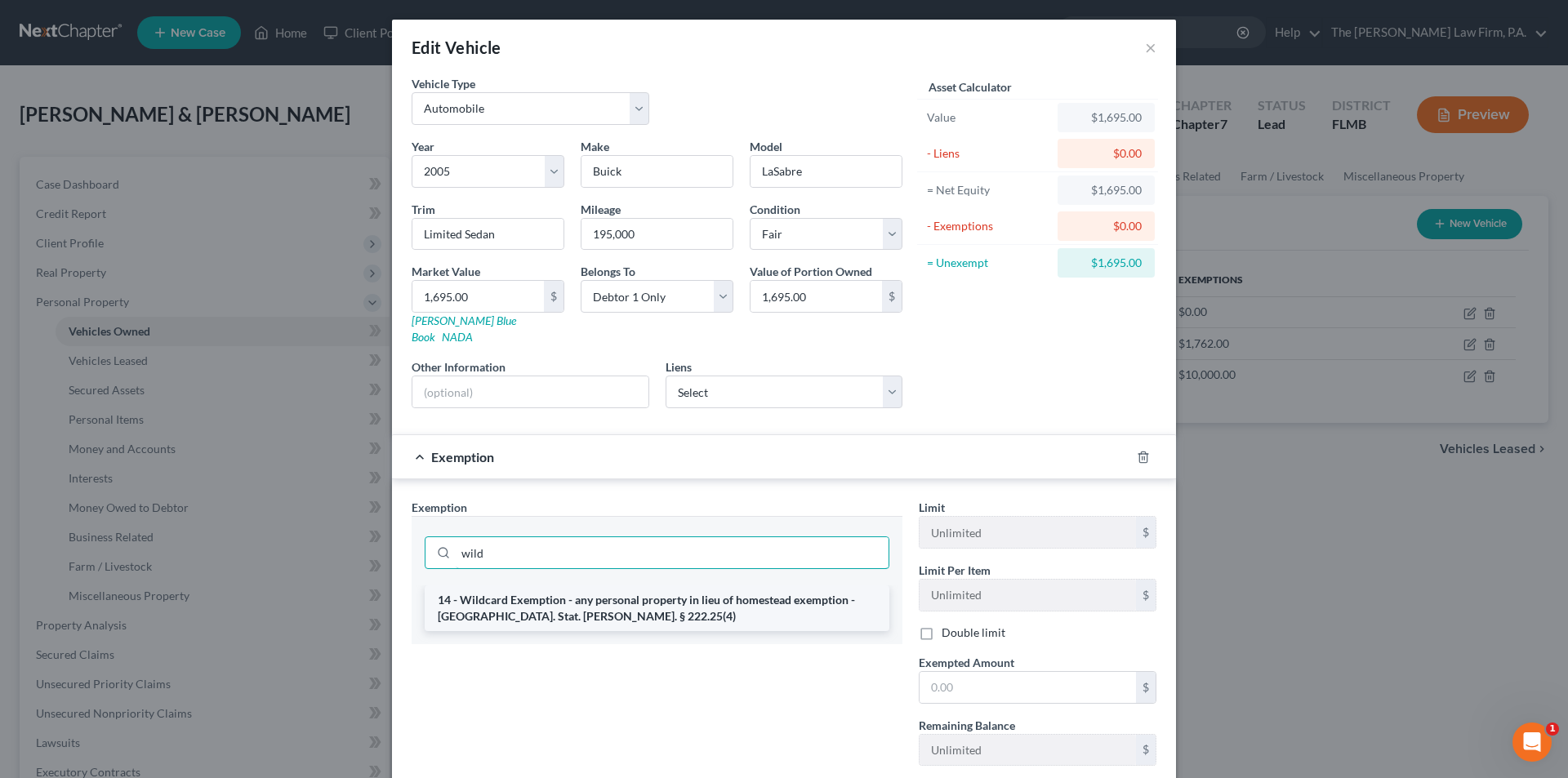
type input "wild"
click at [535, 585] on li "14 - Wildcard Exemption - any personal property in lieu of homestead exemption …" at bounding box center [656, 608] width 465 height 46
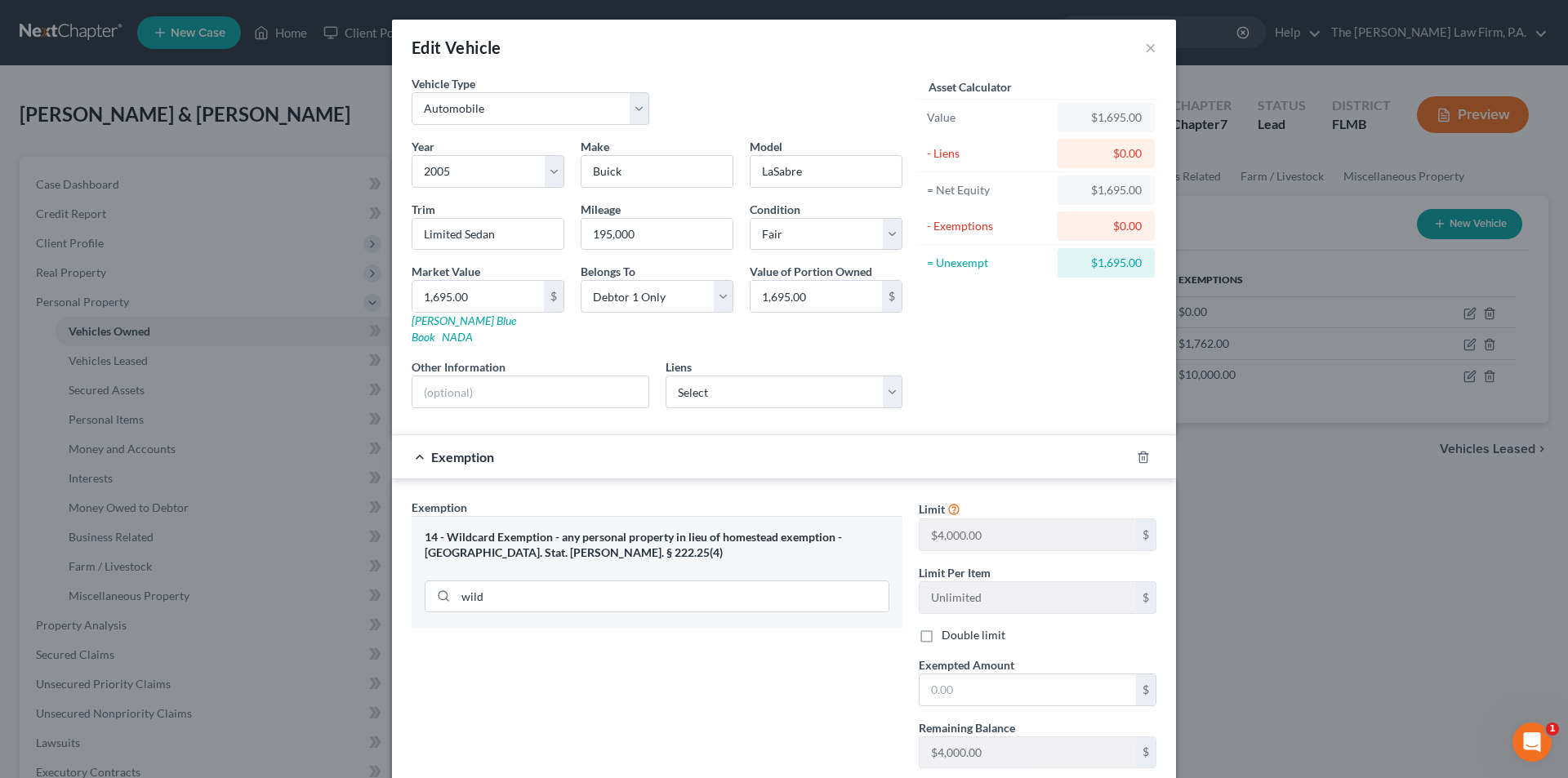
click at [942, 627] on label "Double limit" at bounding box center [973, 635] width 63 height 17
click at [948, 627] on input "Double limit" at bounding box center [953, 632] width 11 height 11
click at [942, 627] on label "Double limit" at bounding box center [973, 635] width 63 height 17
click at [948, 627] on input "Double limit" at bounding box center [953, 632] width 11 height 11
checkbox input "false"
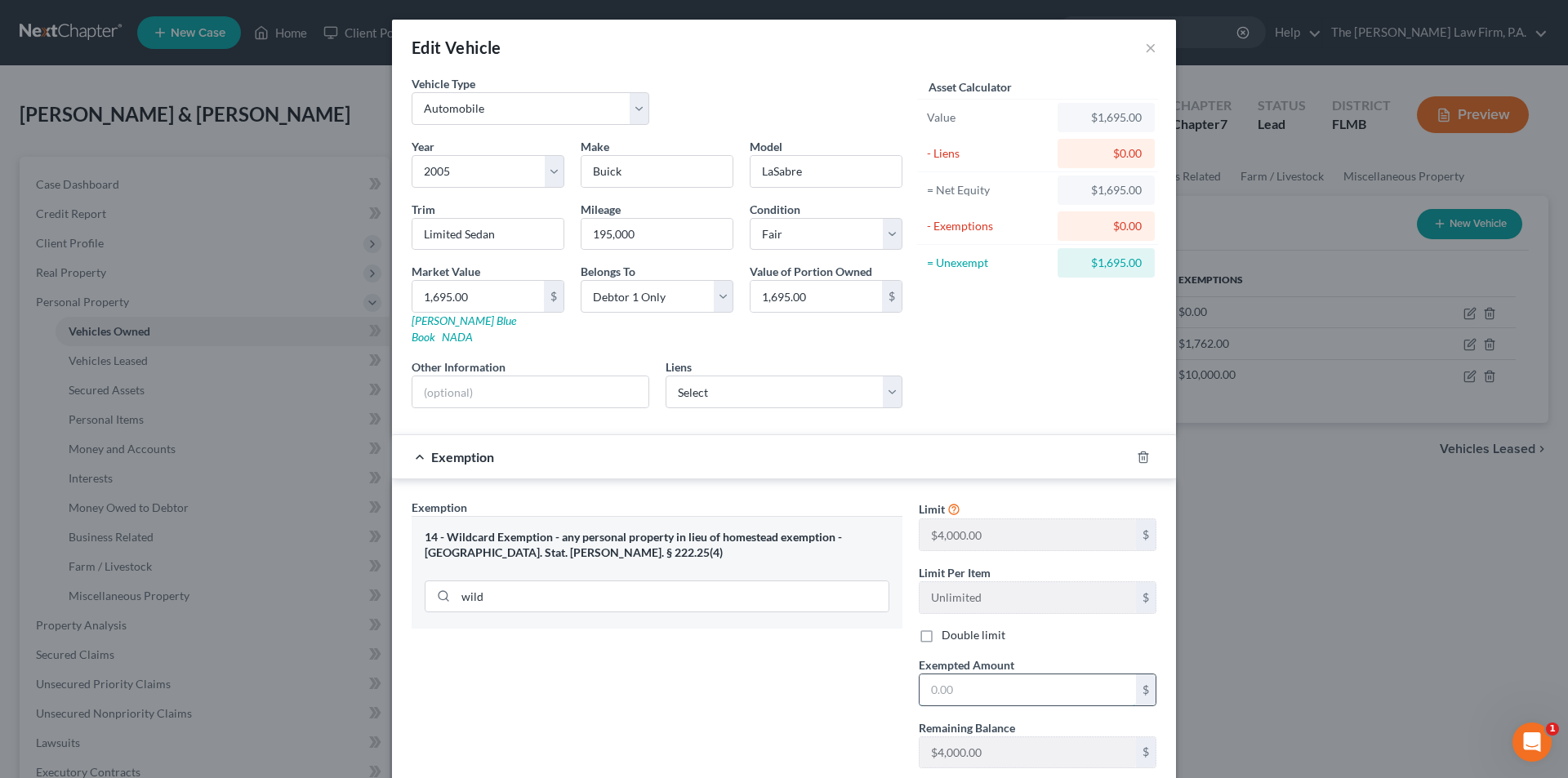
click at [947, 675] on input "text" at bounding box center [1027, 690] width 216 height 31
type input "1,695.00"
click at [942, 627] on label "Double limit" at bounding box center [973, 635] width 63 height 17
click at [948, 627] on input "Double limit" at bounding box center [953, 632] width 11 height 11
checkbox input "true"
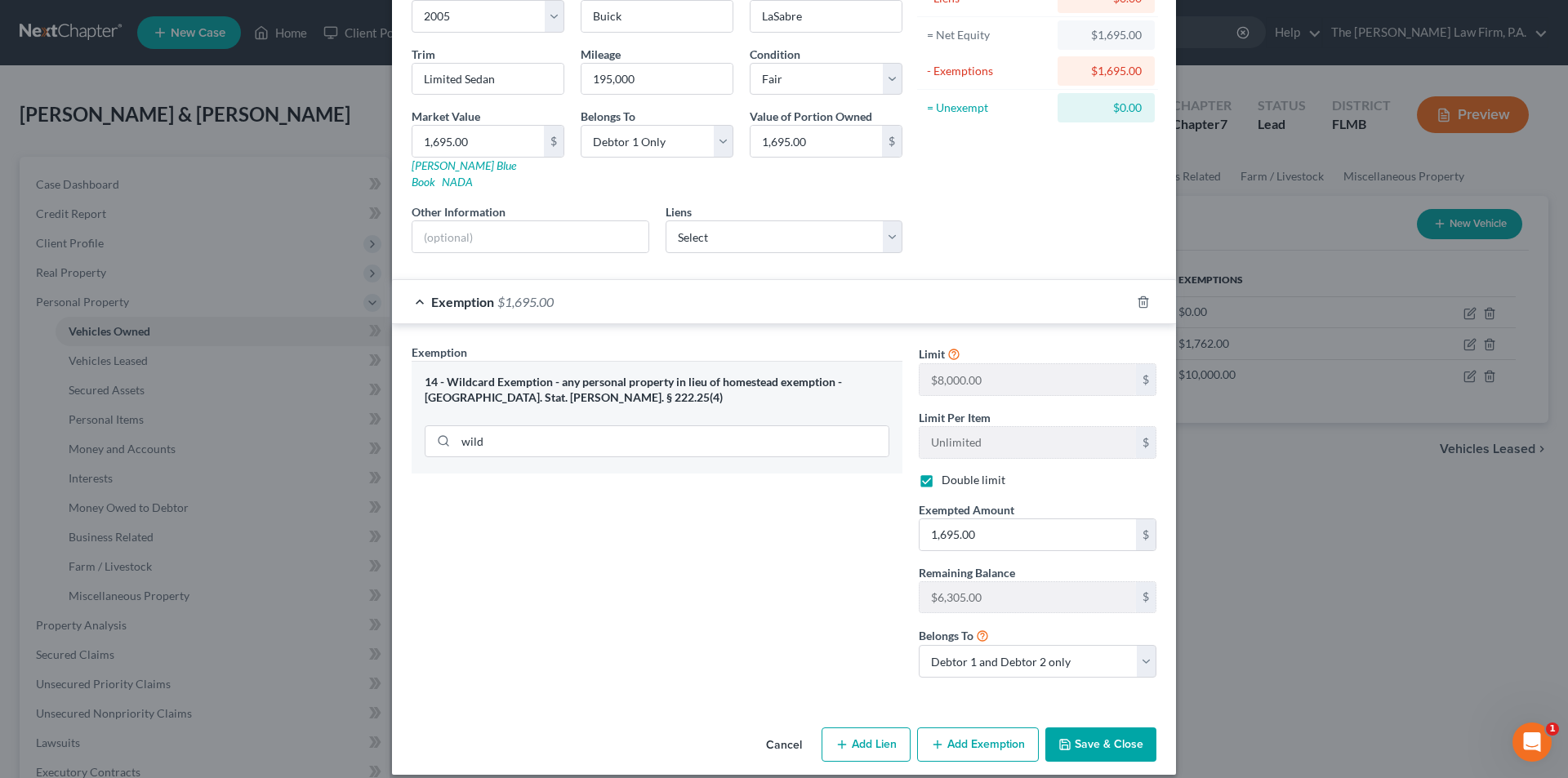
click at [1062, 738] on icon "button" at bounding box center [1065, 745] width 13 height 13
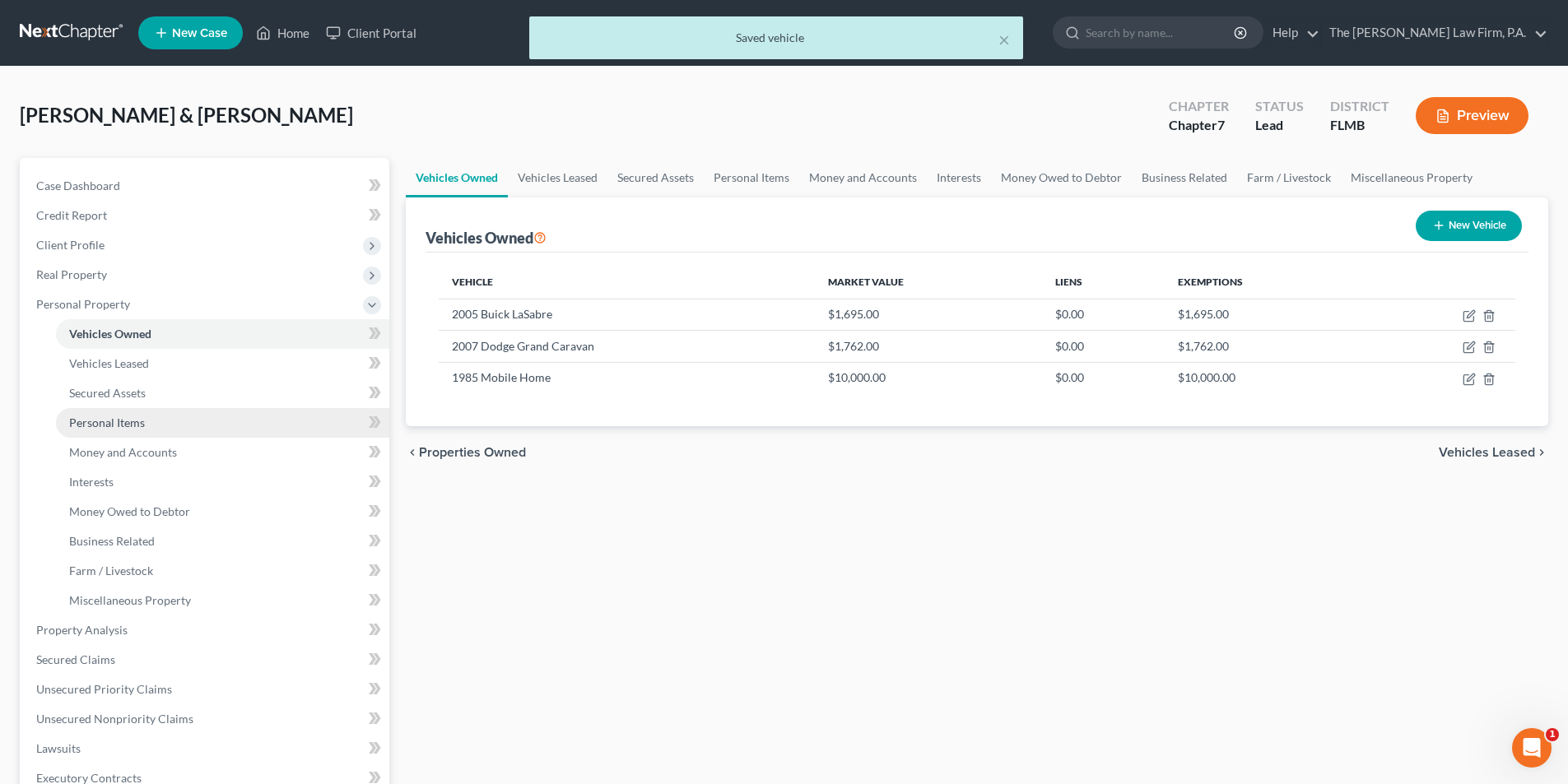
click at [108, 426] on span "Personal Items" at bounding box center [107, 422] width 76 height 14
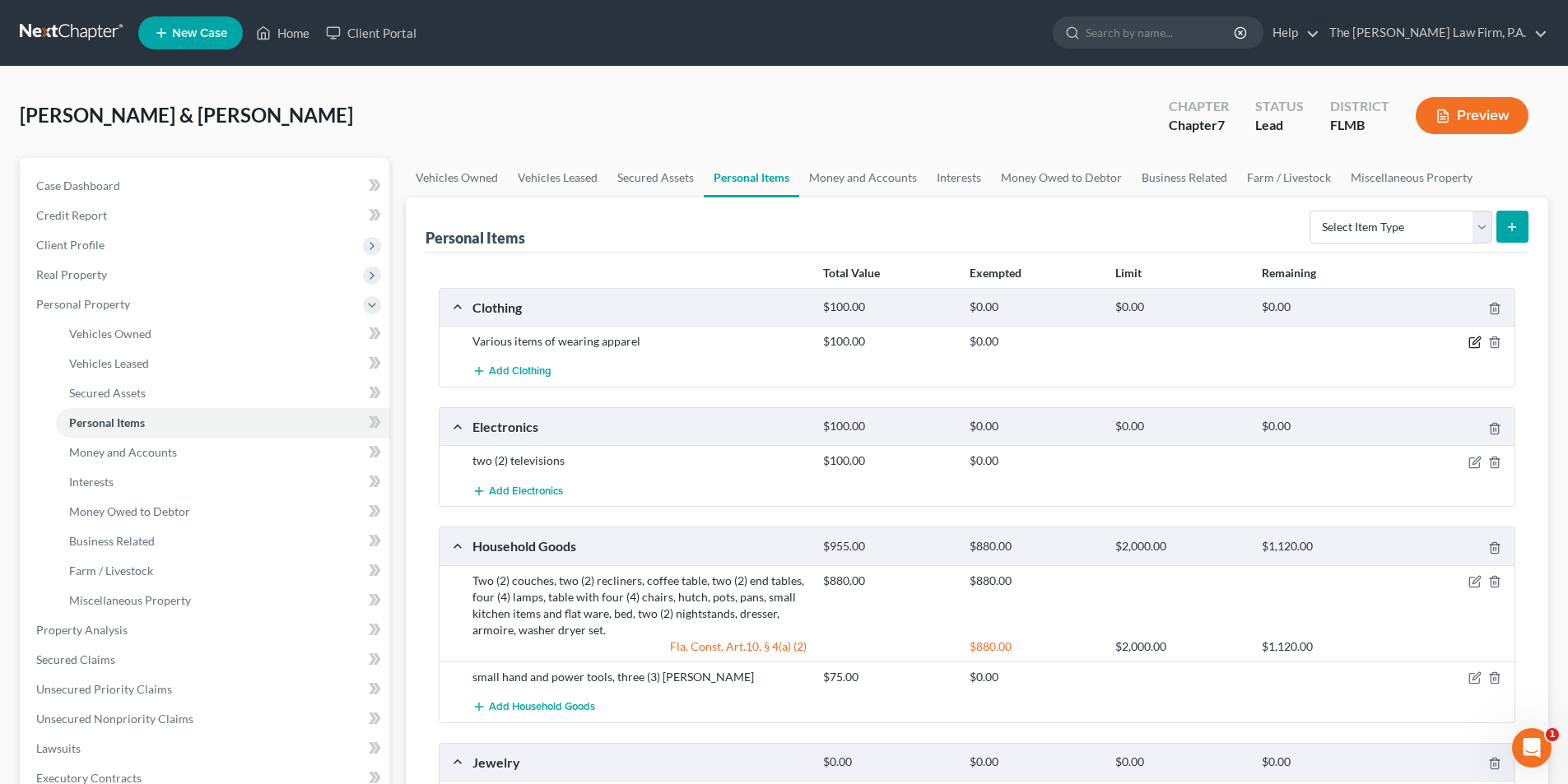
click at [1474, 342] on icon "button" at bounding box center [1476, 340] width 8 height 8
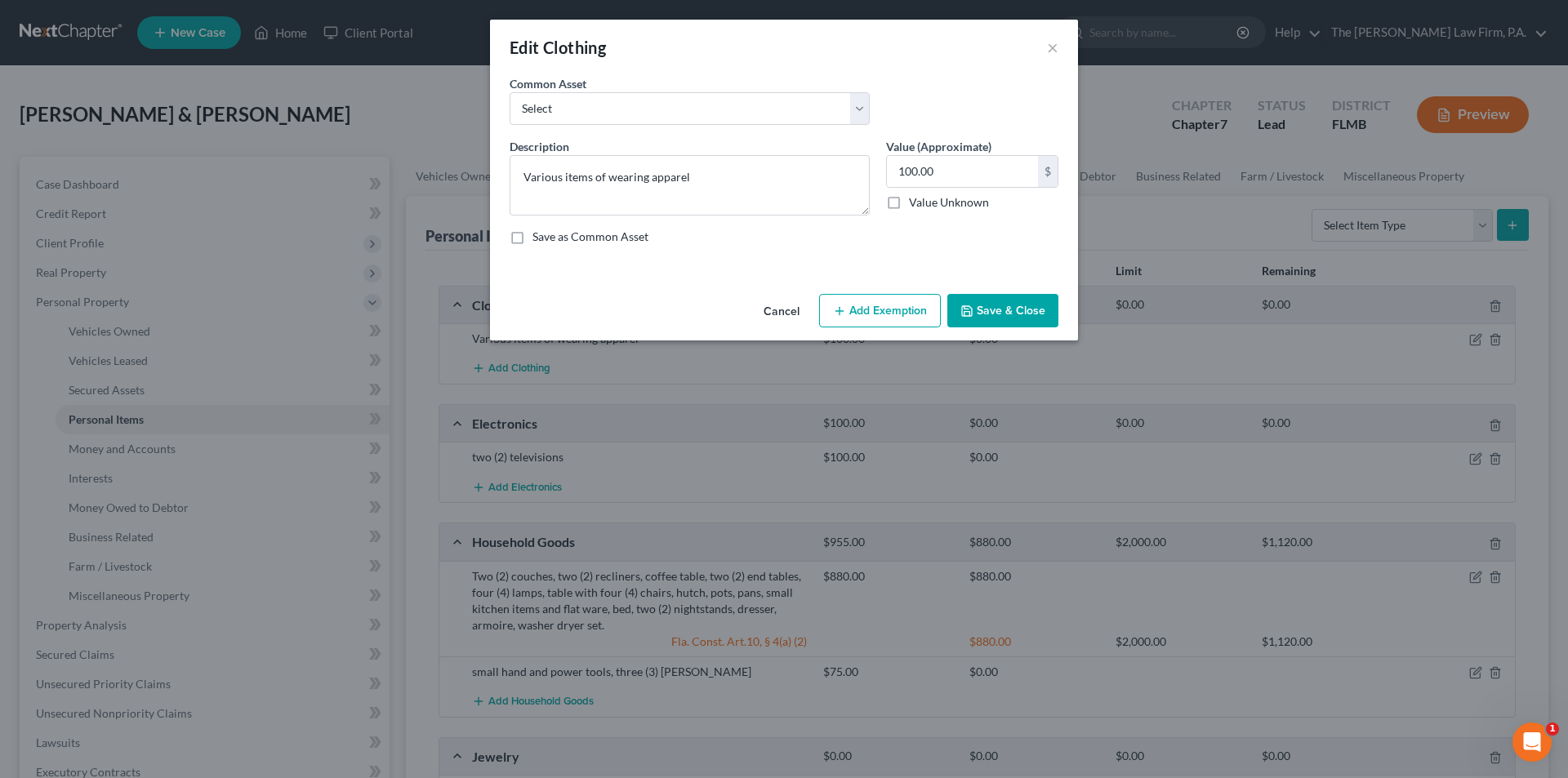
click at [876, 309] on button "Add Exemption" at bounding box center [880, 310] width 122 height 34
select select "2"
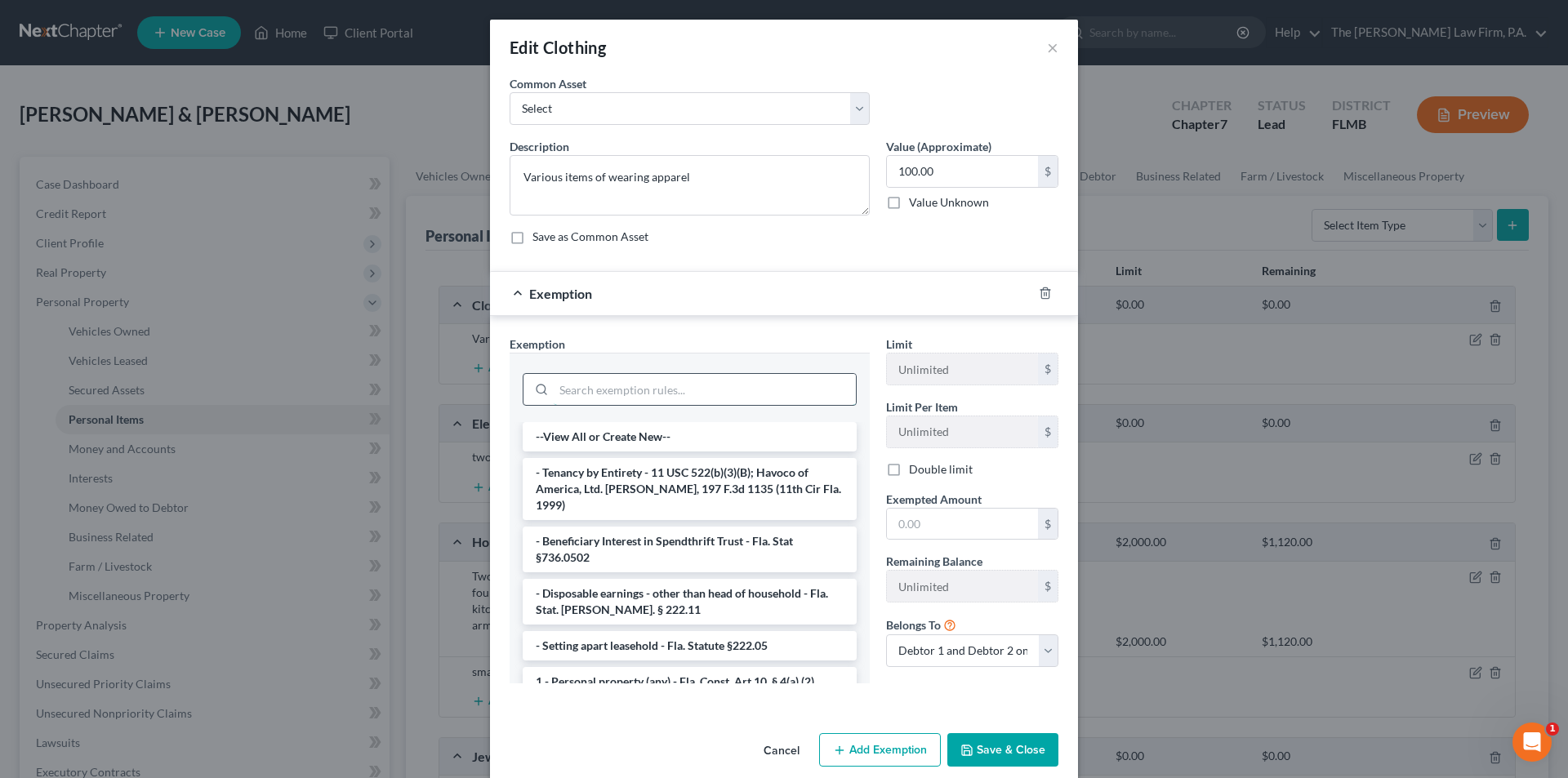
click at [596, 388] on input "search" at bounding box center [705, 389] width 302 height 31
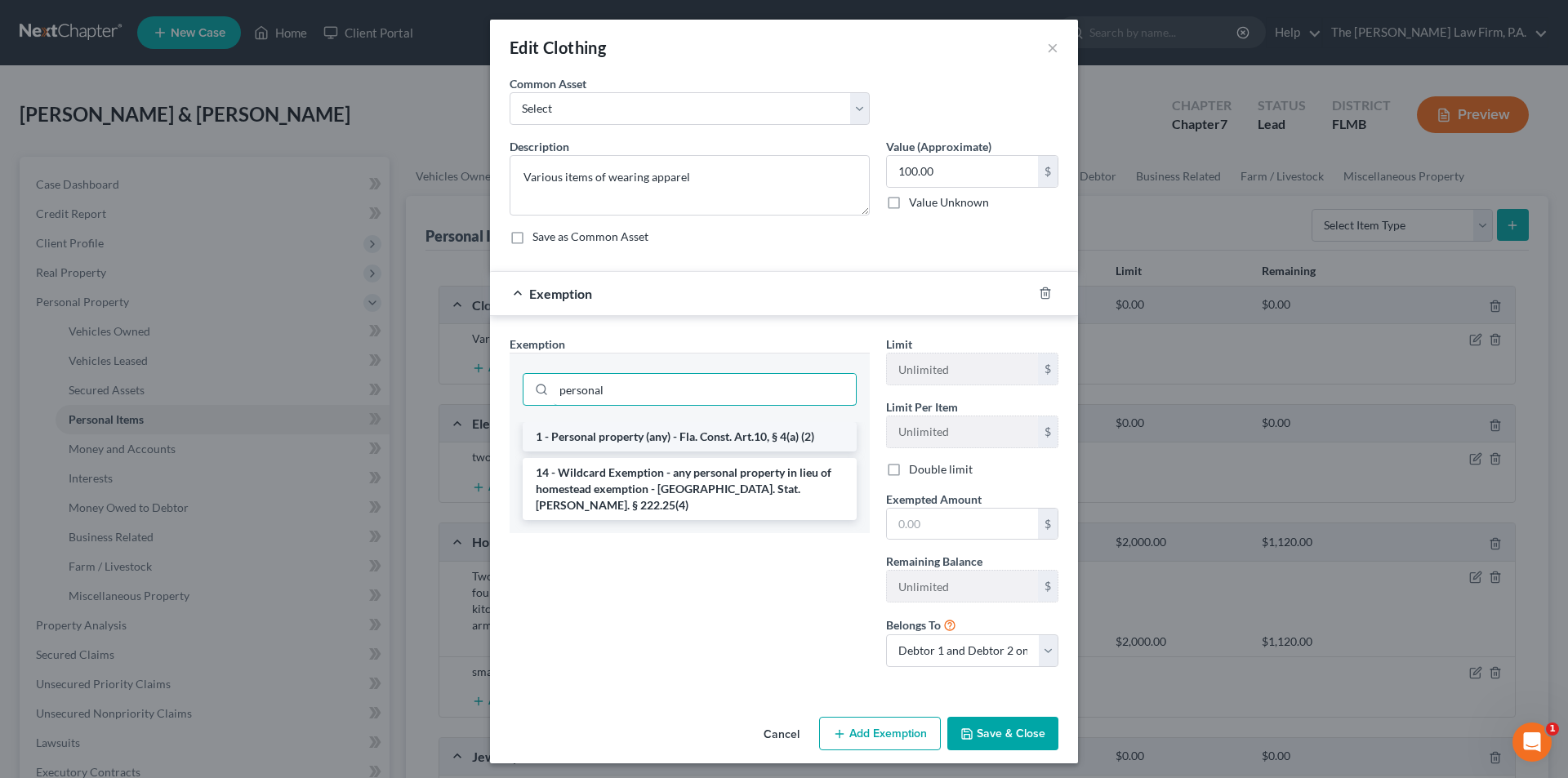
type input "personal"
click at [709, 435] on li "1 - Personal property (any) - Fla. Const. Art.10, § 4(a) (2)" at bounding box center [690, 436] width 334 height 29
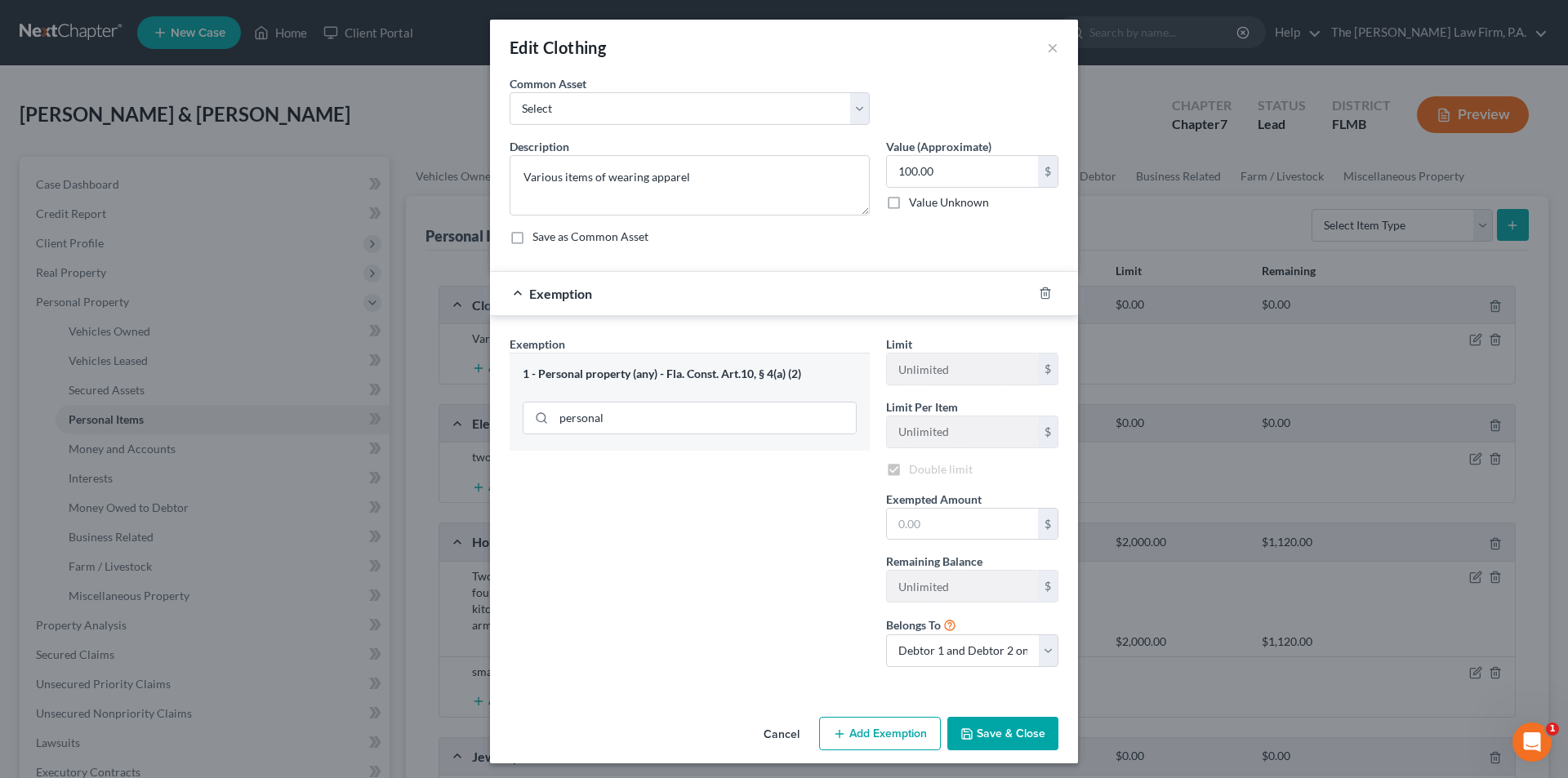
checkbox input "true"
click at [997, 744] on button "Save & Close" at bounding box center [1003, 736] width 111 height 34
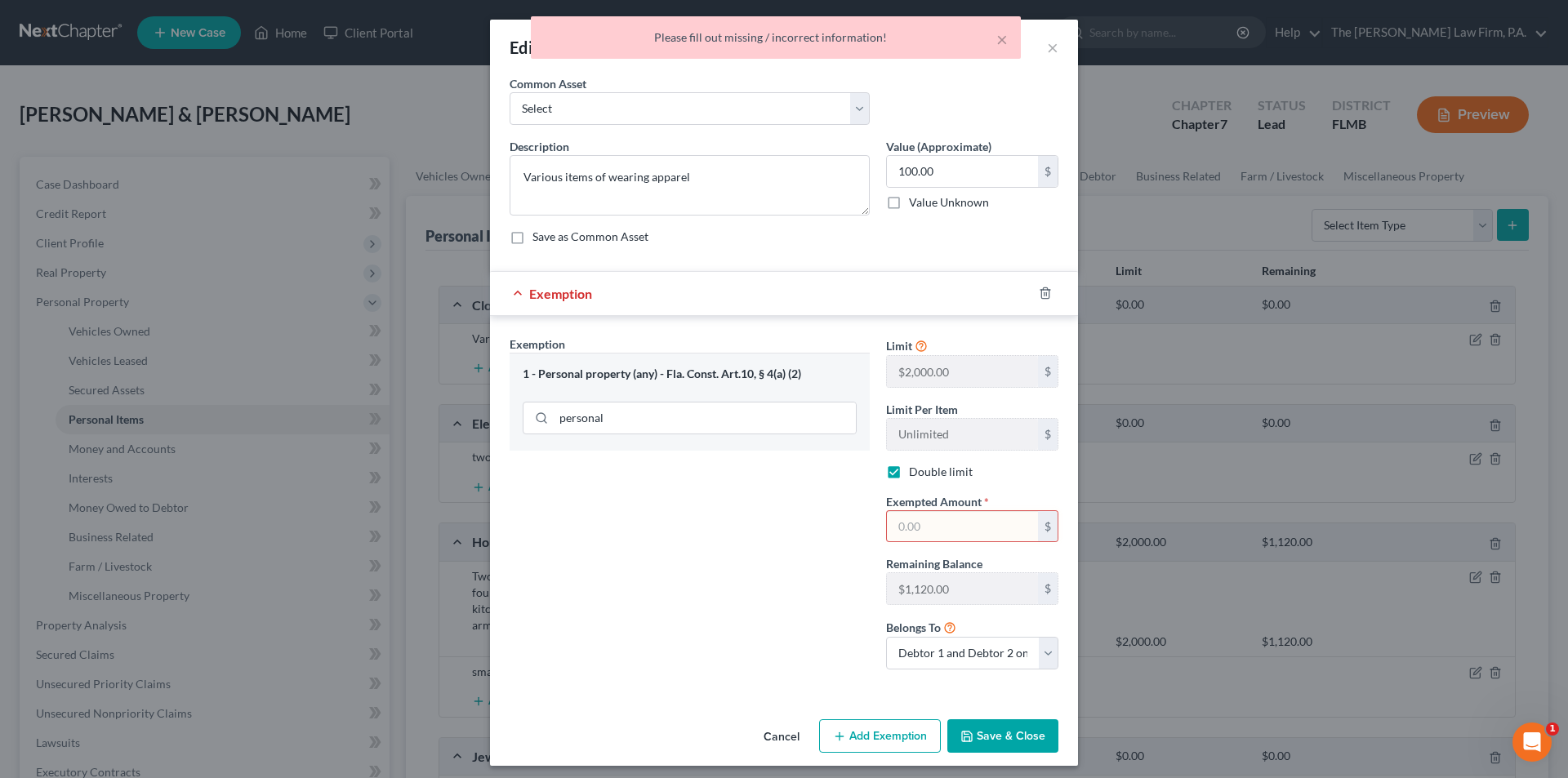
click at [934, 521] on input "text" at bounding box center [962, 526] width 151 height 31
type input "100.00"
click at [982, 733] on button "Save & Close" at bounding box center [1003, 736] width 111 height 34
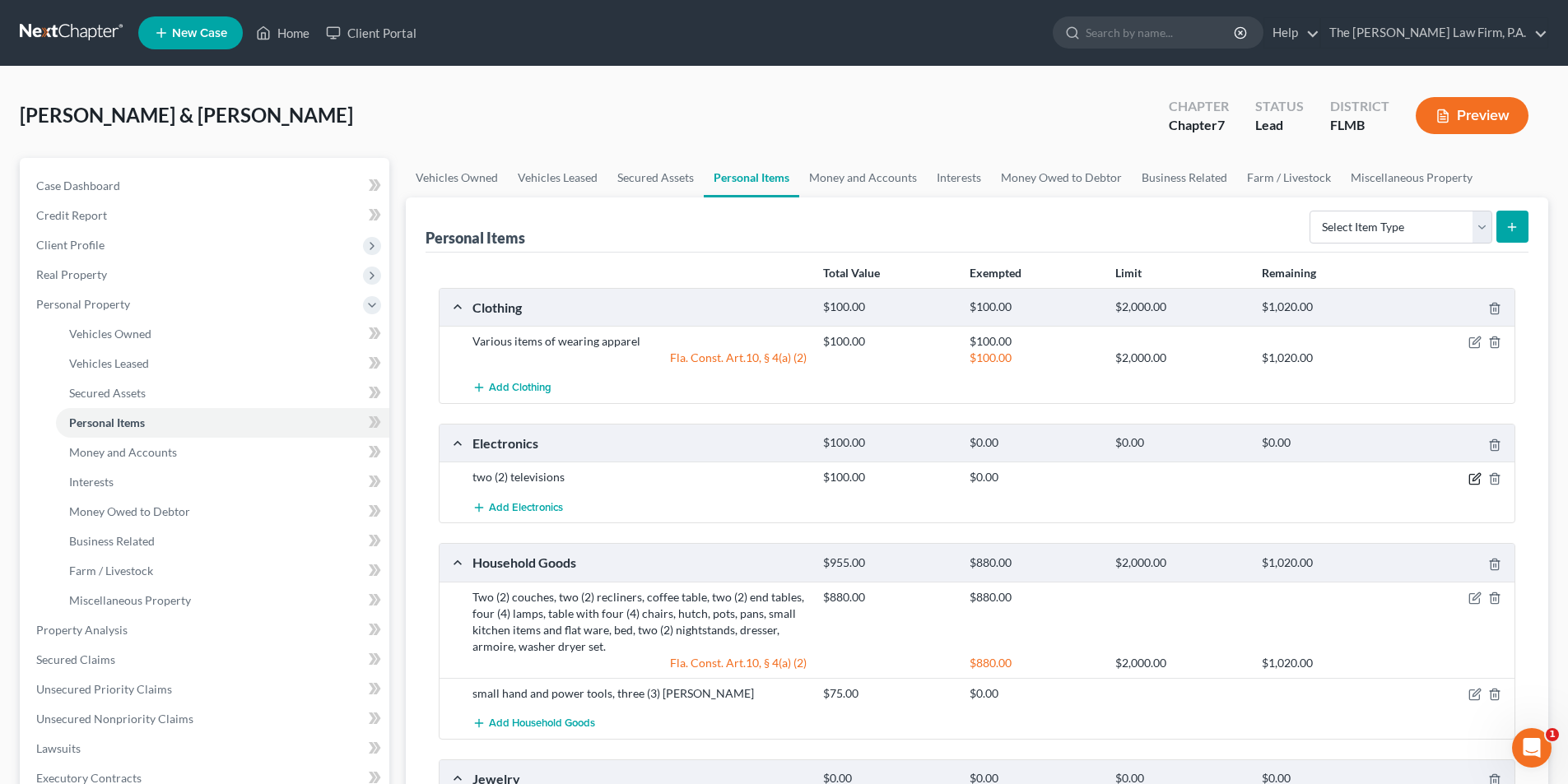
click at [1475, 480] on icon "button" at bounding box center [1476, 479] width 13 height 13
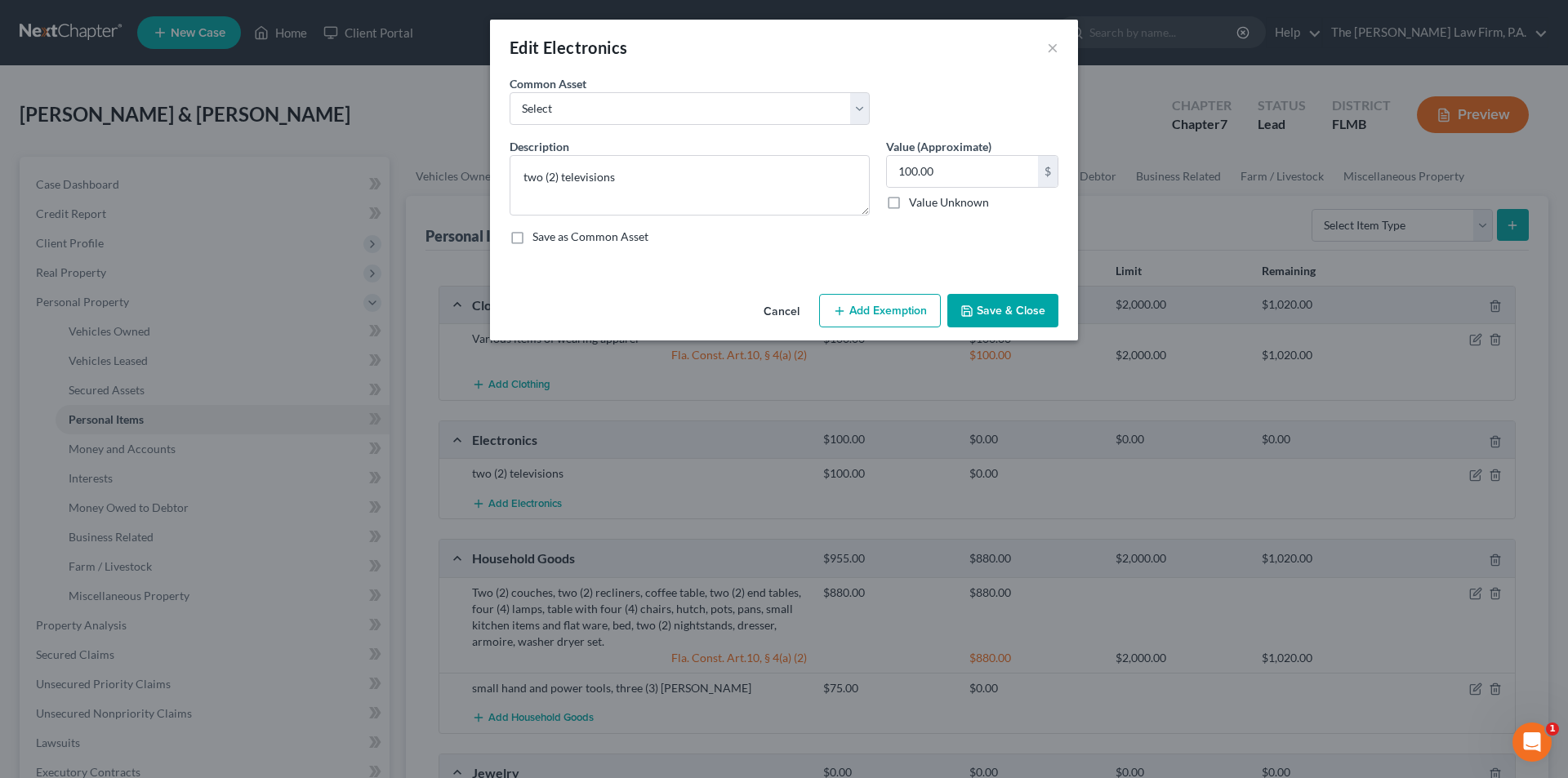
click at [905, 314] on button "Add Exemption" at bounding box center [880, 310] width 122 height 34
select select "2"
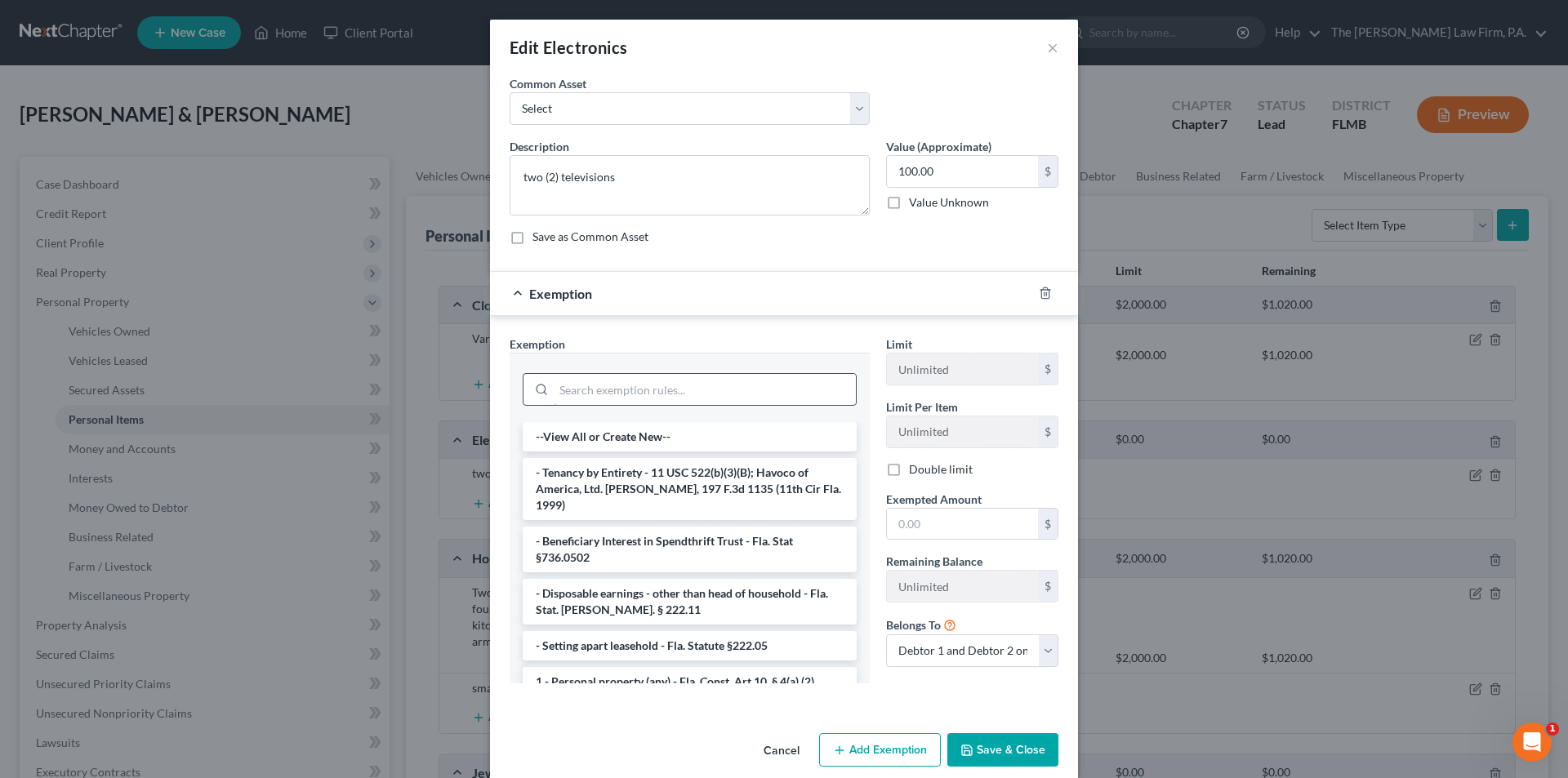
click at [627, 392] on input "search" at bounding box center [705, 389] width 302 height 31
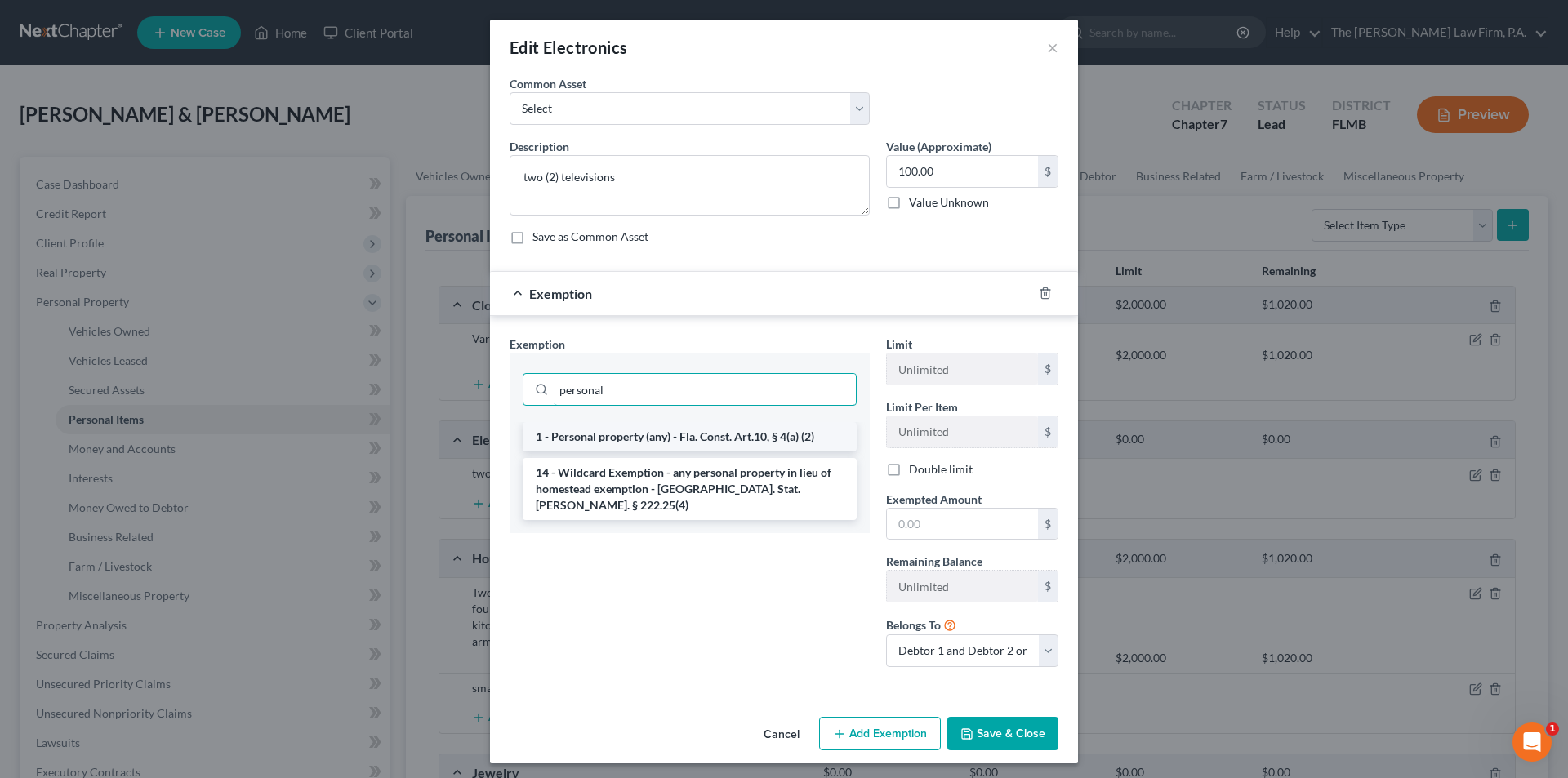
type input "personal"
click at [626, 439] on li "1 - Personal property (any) - Fla. Const. Art.10, § 4(a) (2)" at bounding box center [690, 436] width 334 height 29
checkbox input "true"
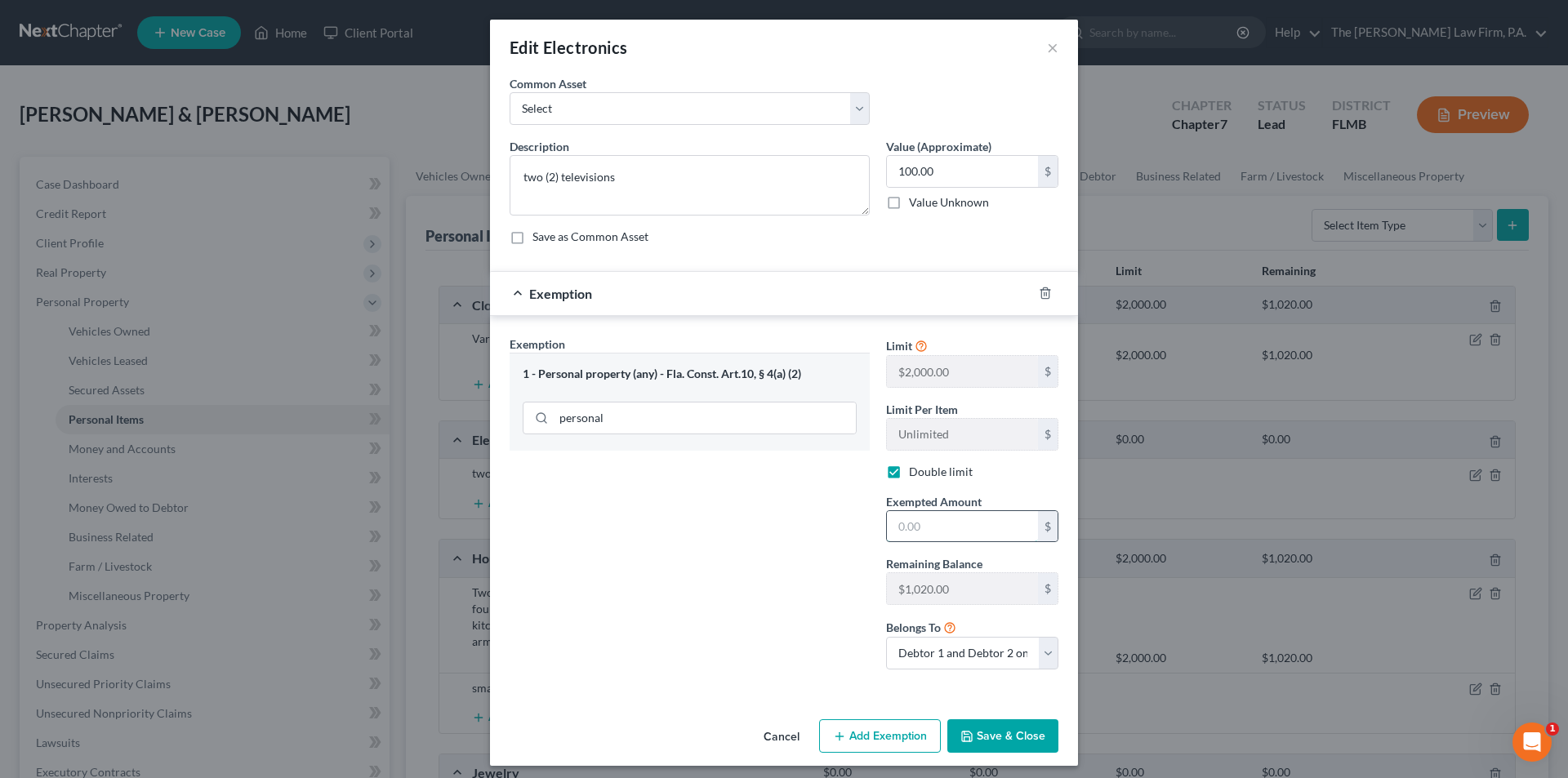
click at [899, 523] on input "text" at bounding box center [962, 526] width 151 height 31
type input "100.00"
click at [1002, 735] on button "Save & Close" at bounding box center [1003, 736] width 111 height 34
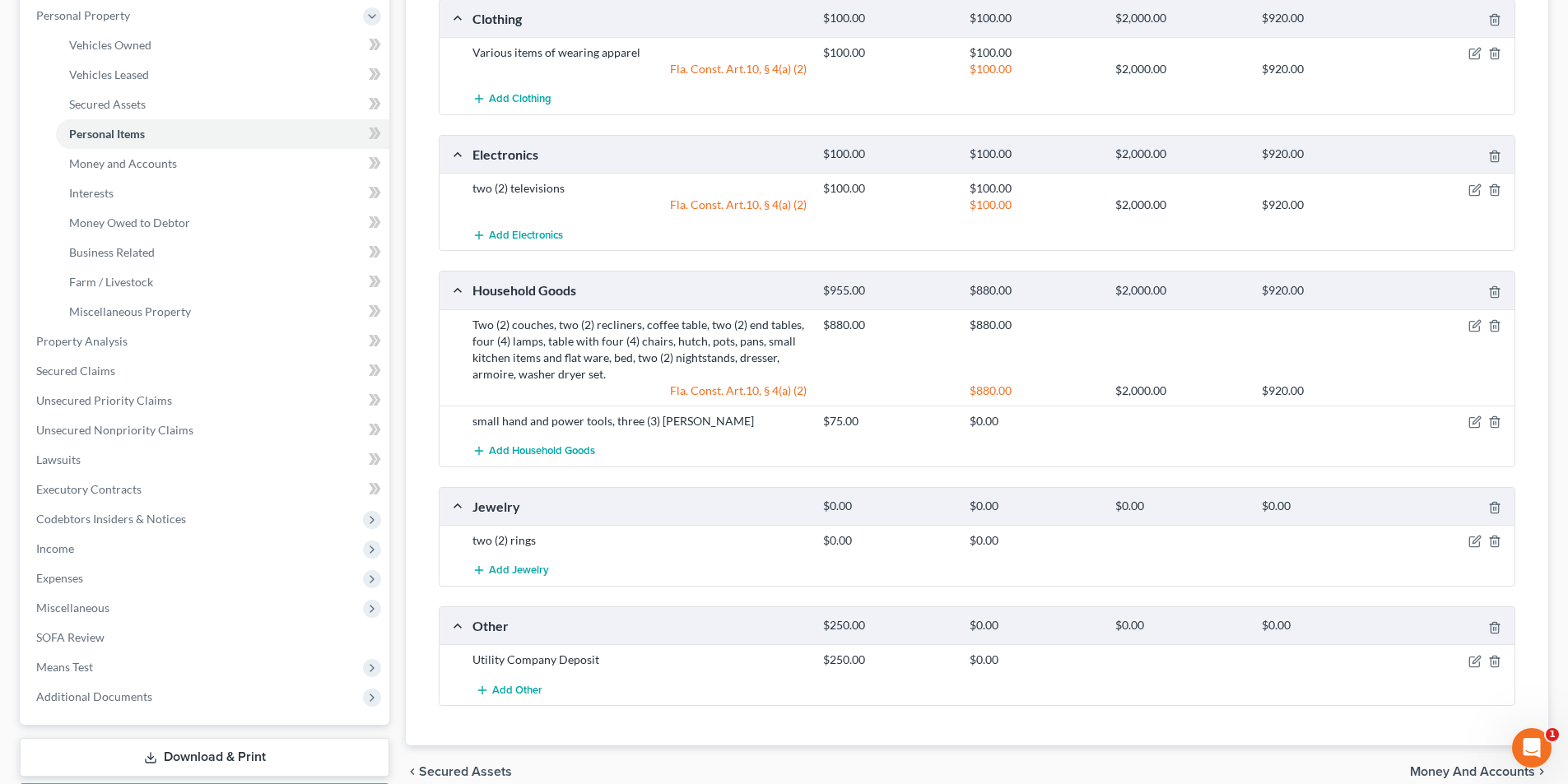
scroll to position [329, 0]
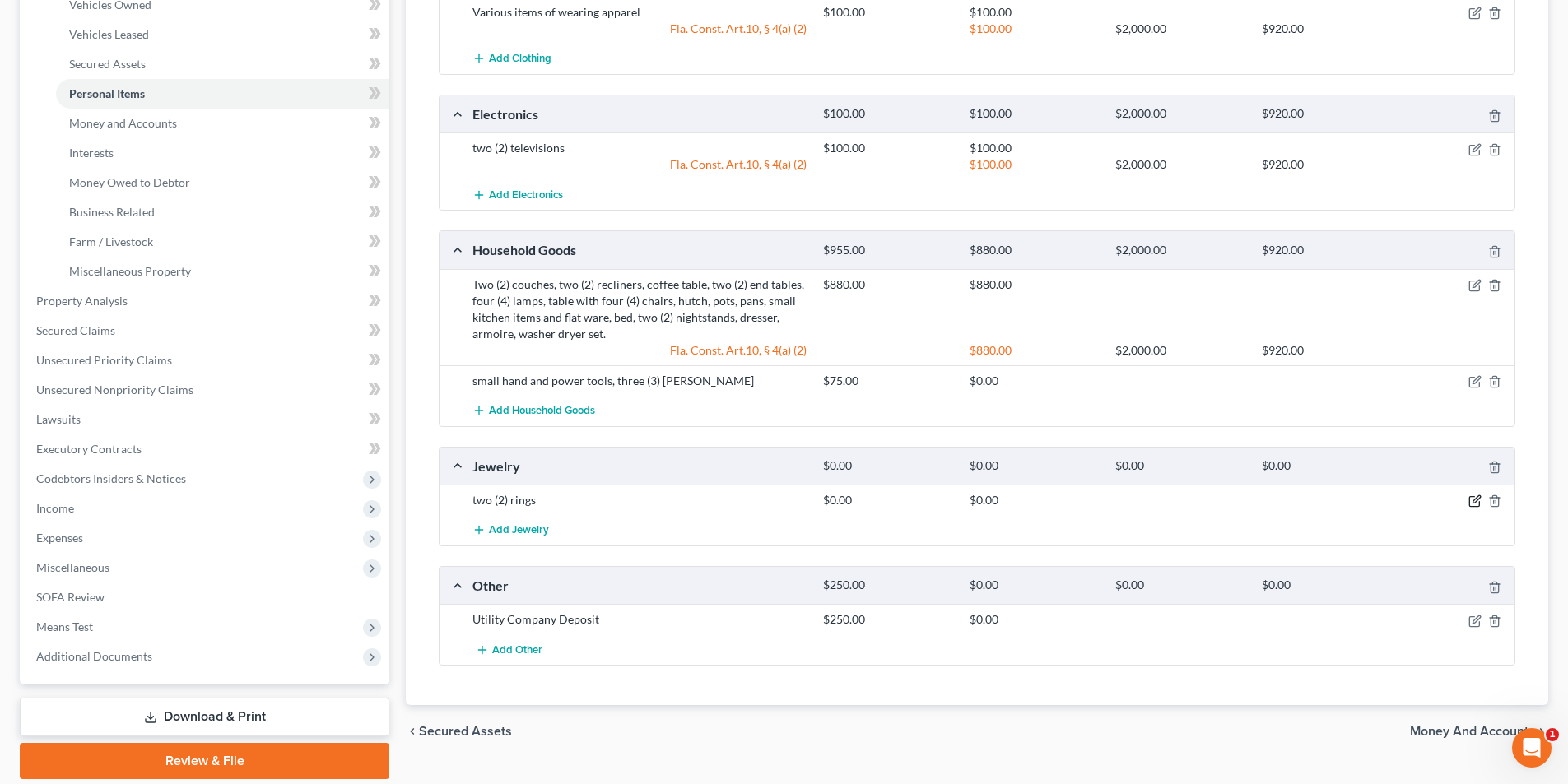
drag, startPoint x: 1475, startPoint y: 500, endPoint x: 1462, endPoint y: 497, distance: 13.3
click at [1473, 499] on icon "button" at bounding box center [1476, 501] width 13 height 13
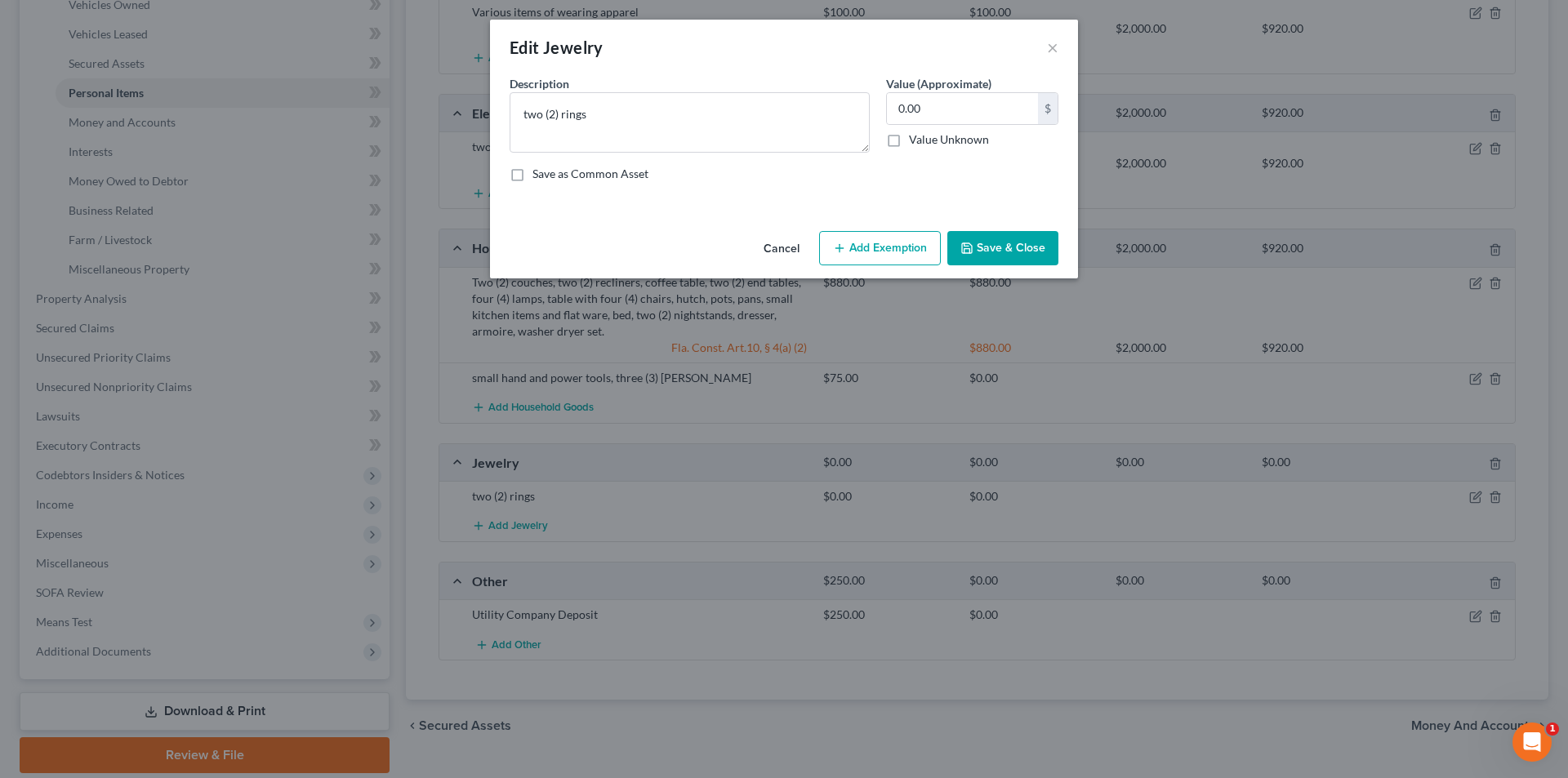
click at [890, 253] on button "Add Exemption" at bounding box center [880, 248] width 122 height 34
select select "2"
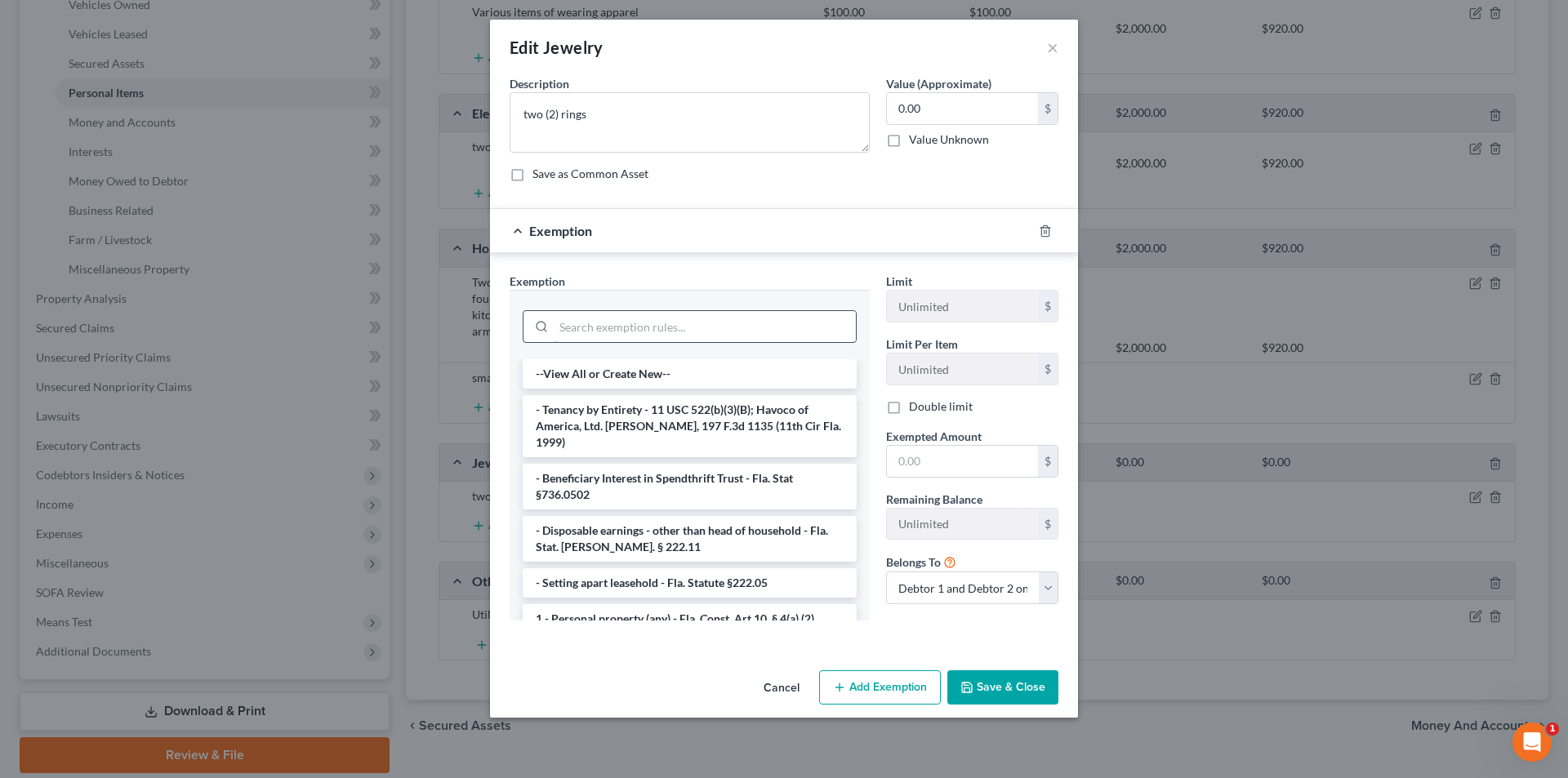
click at [691, 324] on input "search" at bounding box center [705, 326] width 302 height 31
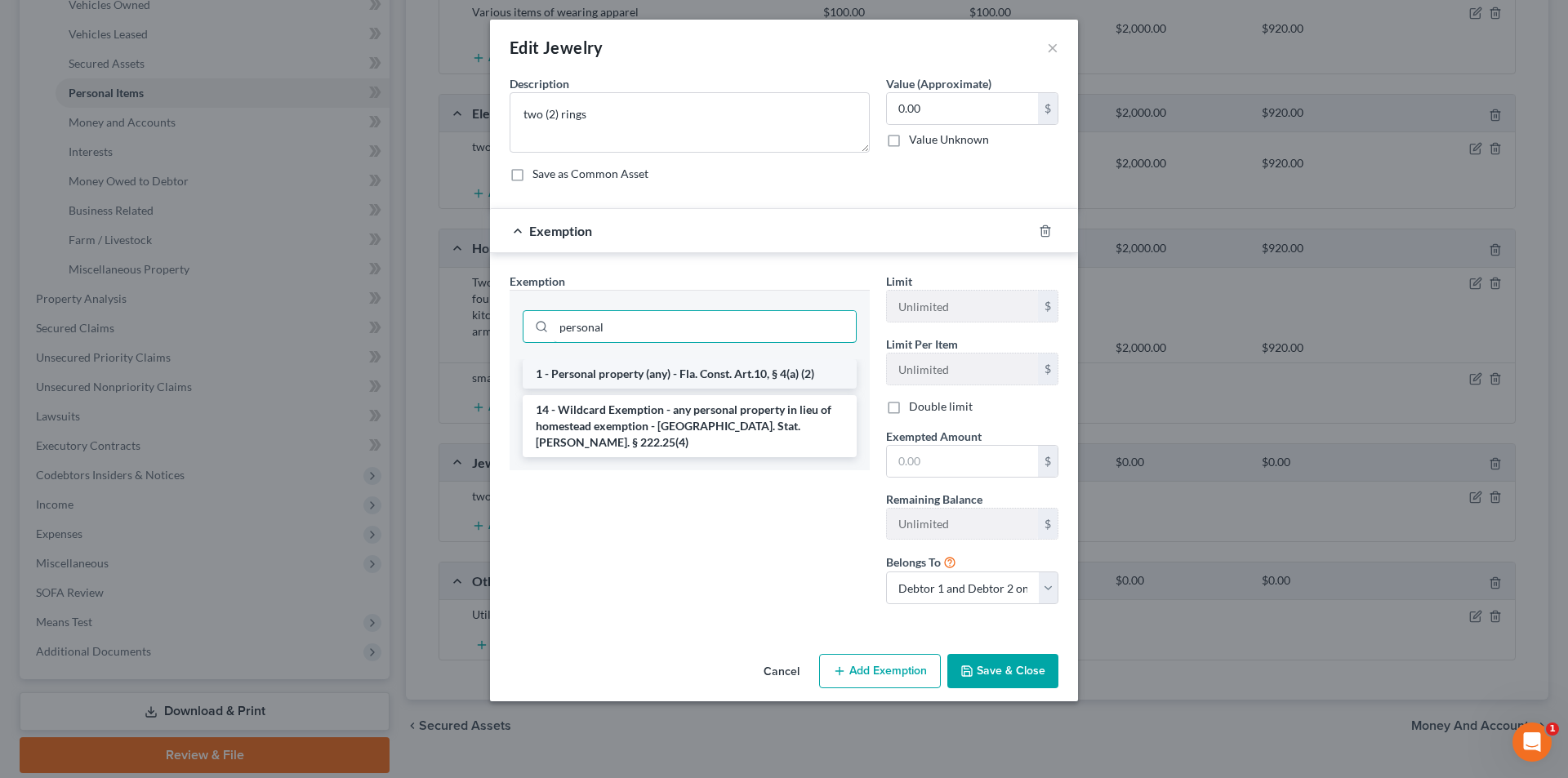
type input "personal"
click at [630, 369] on li "1 - Personal property (any) - Fla. Const. Art.10, § 4(a) (2)" at bounding box center [690, 374] width 334 height 29
checkbox input "true"
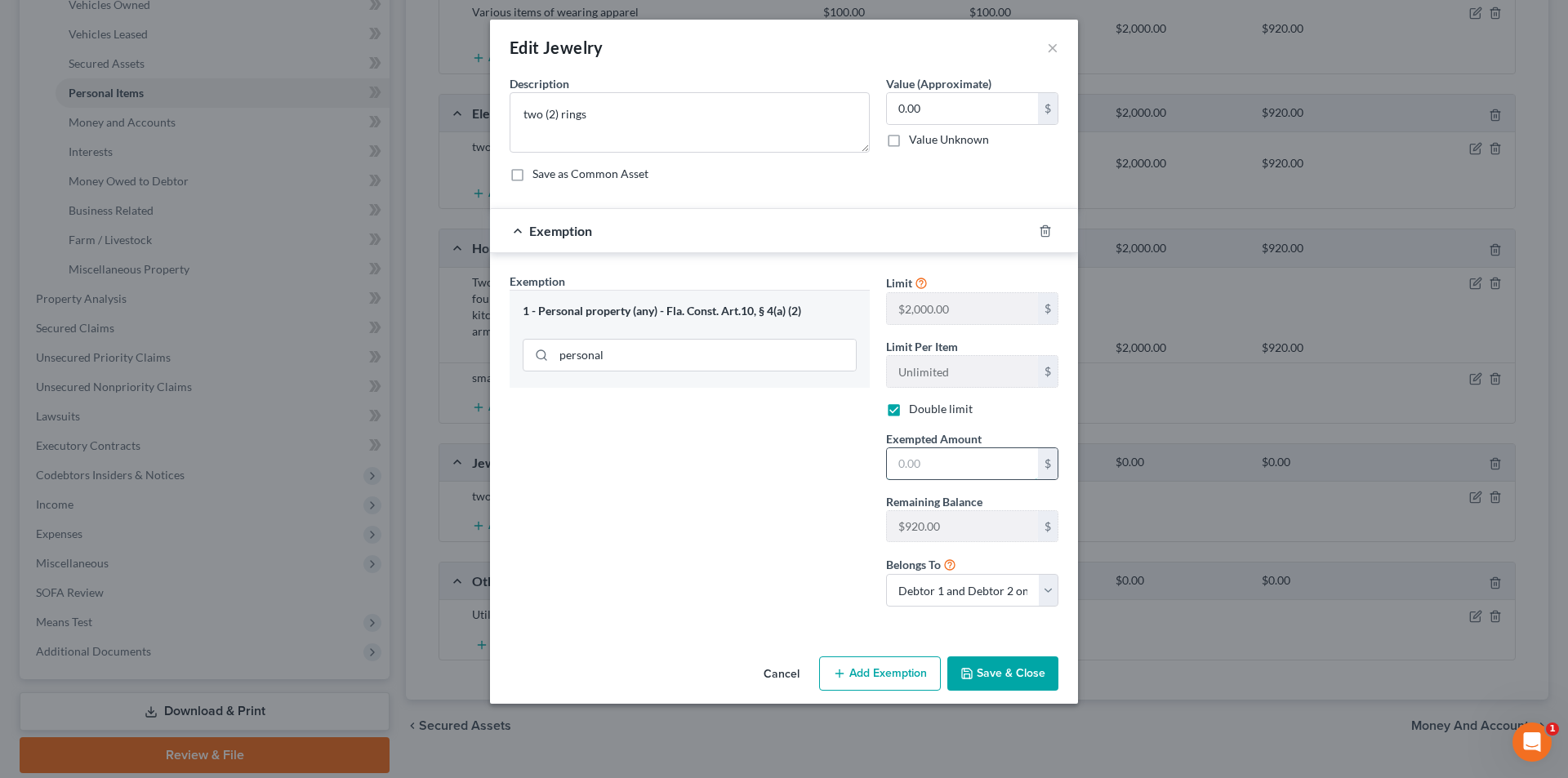
click at [932, 454] on input "text" at bounding box center [962, 464] width 151 height 31
click at [692, 611] on div "Exemption Set must be selected for CA. Exemption * 1 - Personal property (any) …" at bounding box center [689, 446] width 376 height 347
click at [1039, 230] on icon "button" at bounding box center [1045, 231] width 13 height 13
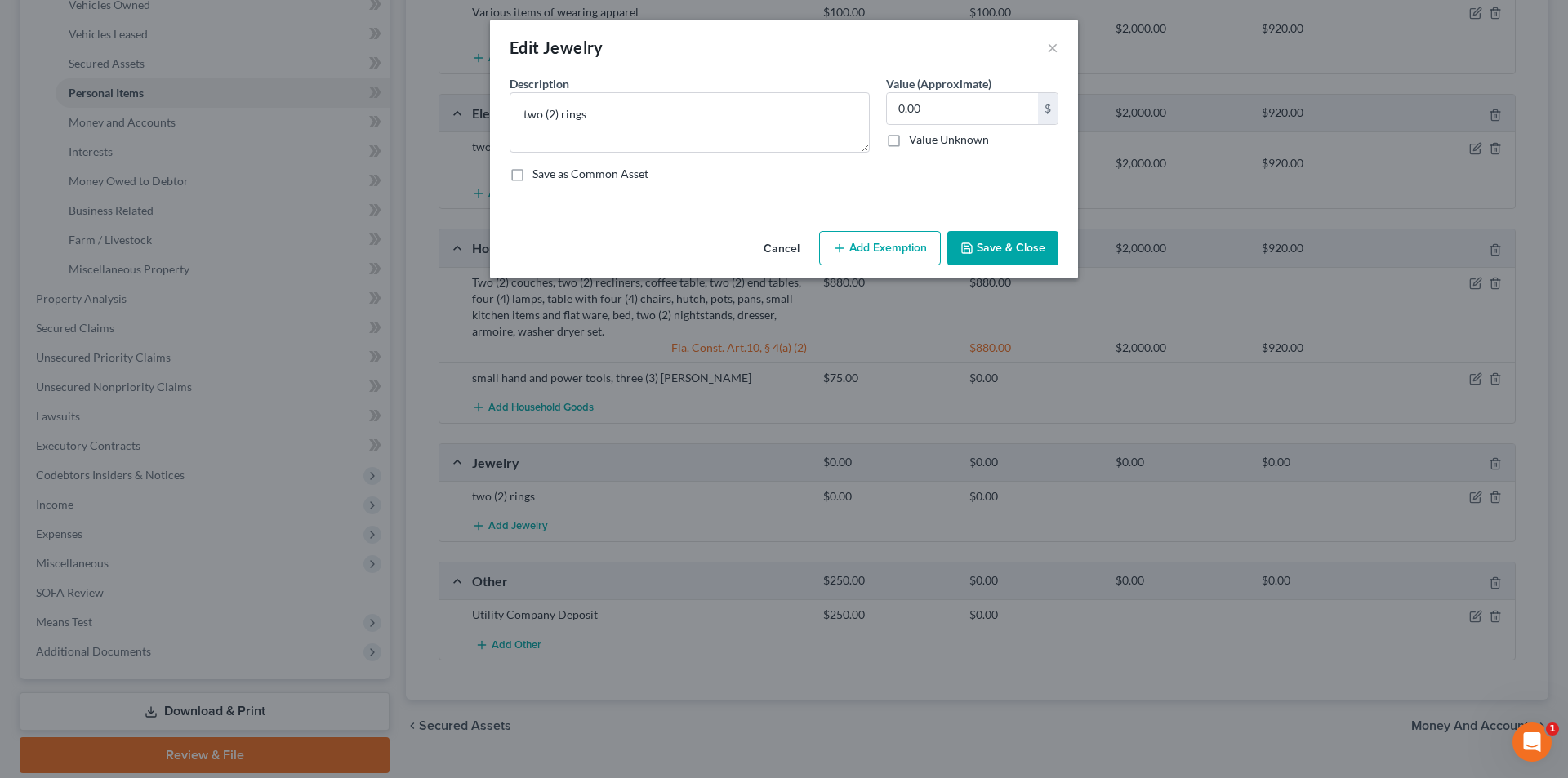
click at [998, 242] on button "Save & Close" at bounding box center [1003, 248] width 111 height 34
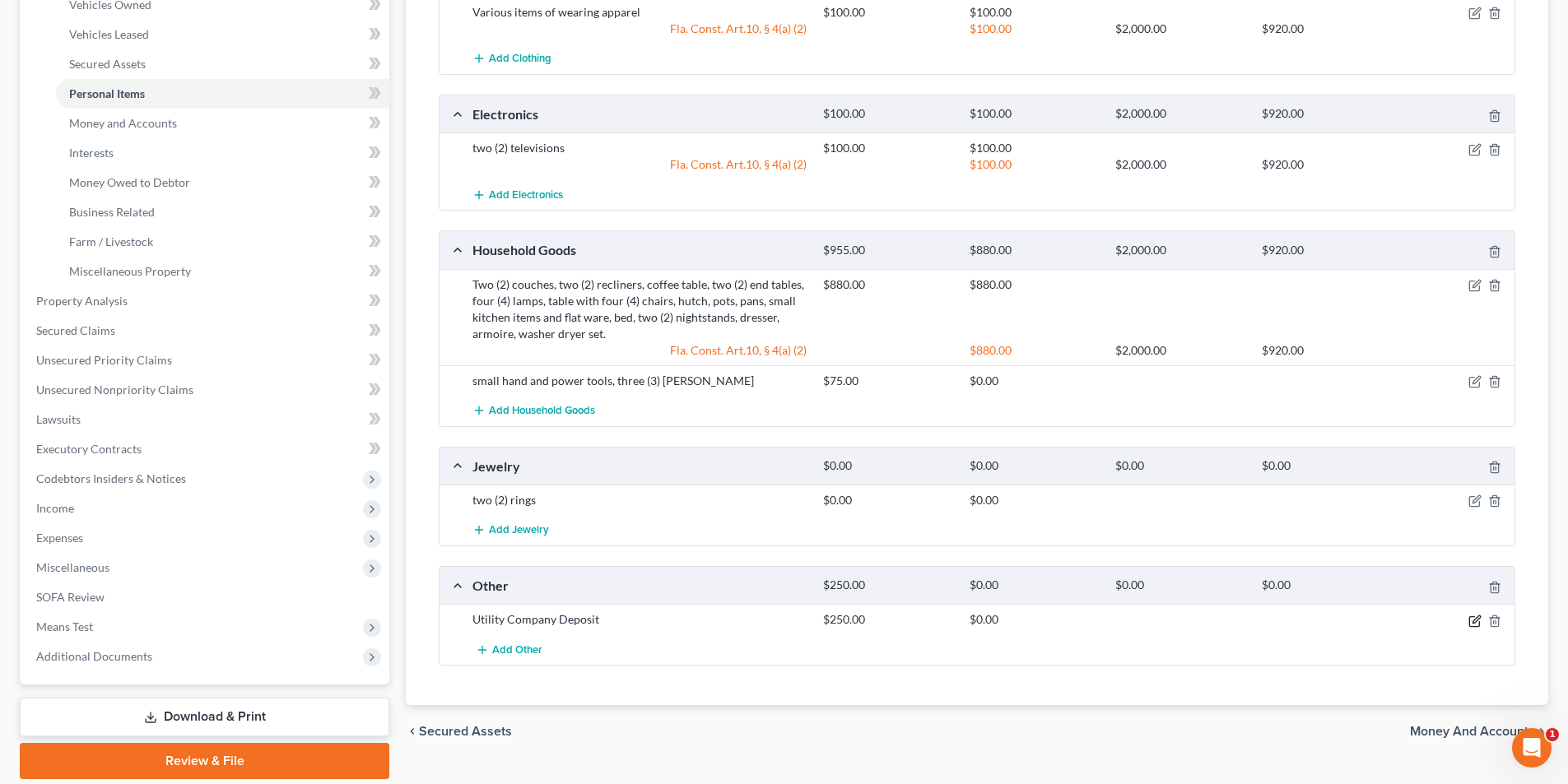
click at [1475, 620] on icon "button" at bounding box center [1476, 618] width 8 height 8
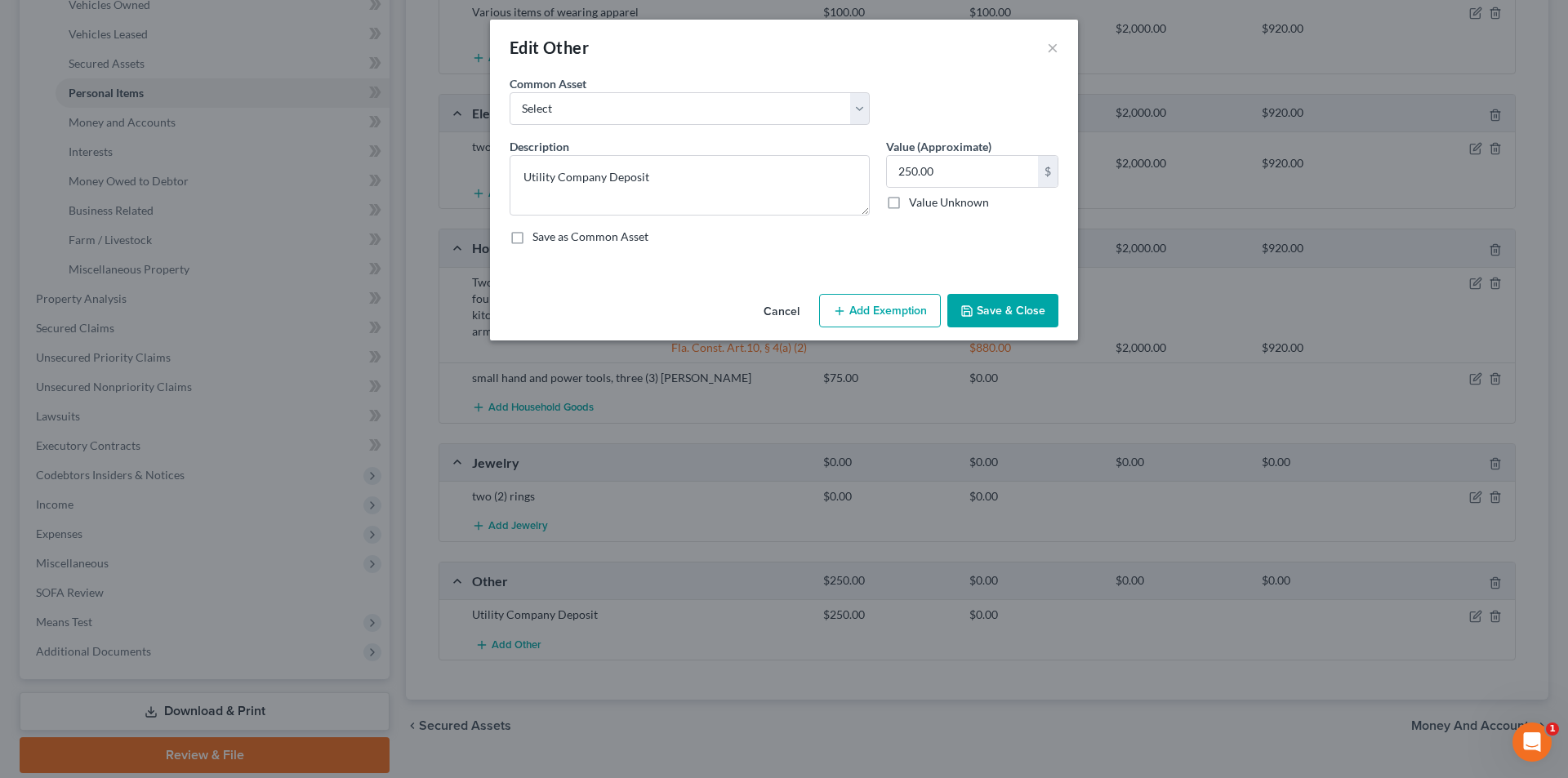
click at [876, 320] on button "Add Exemption" at bounding box center [880, 310] width 122 height 34
select select "2"
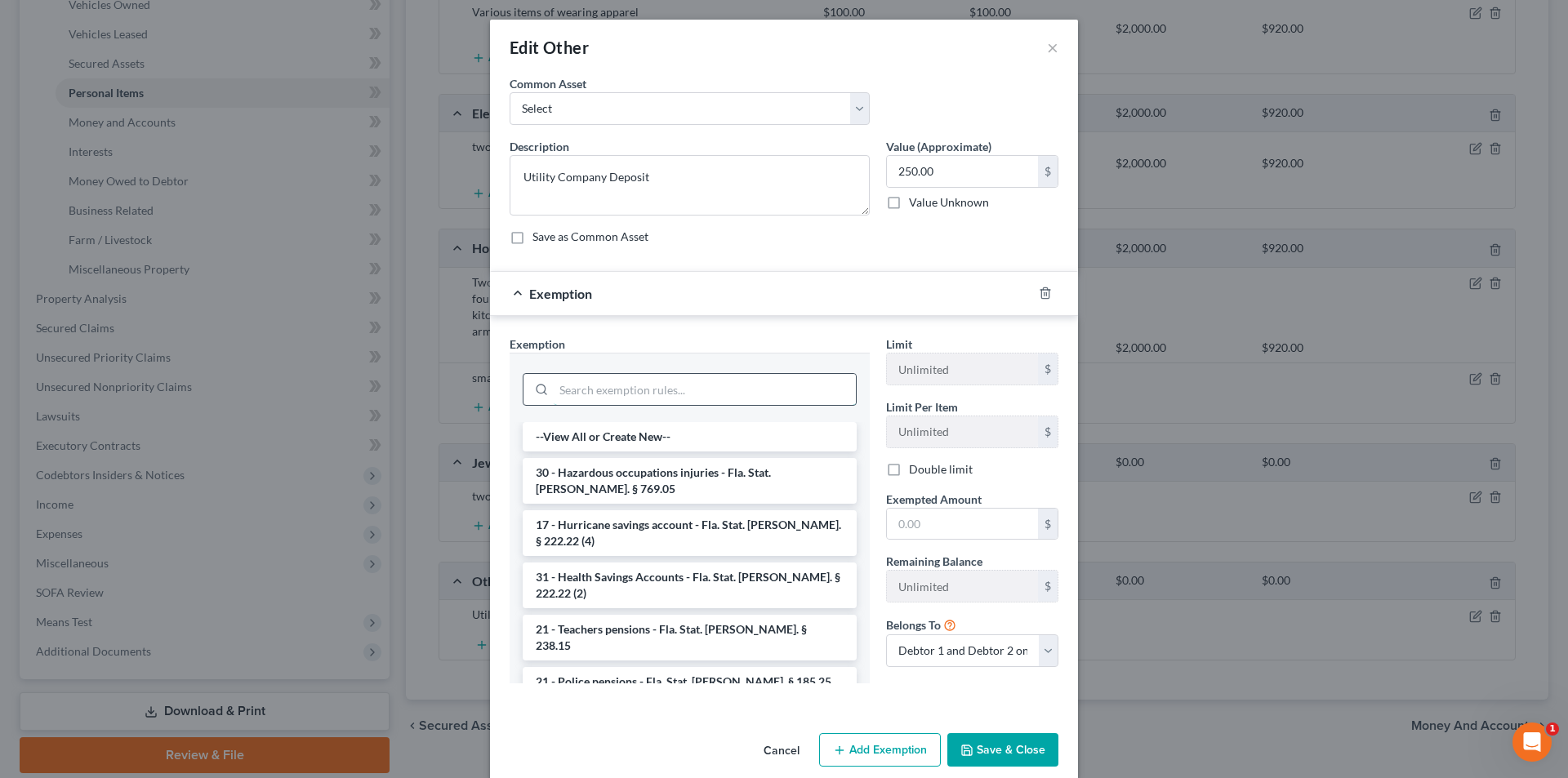
click at [707, 385] on input "search" at bounding box center [705, 389] width 302 height 31
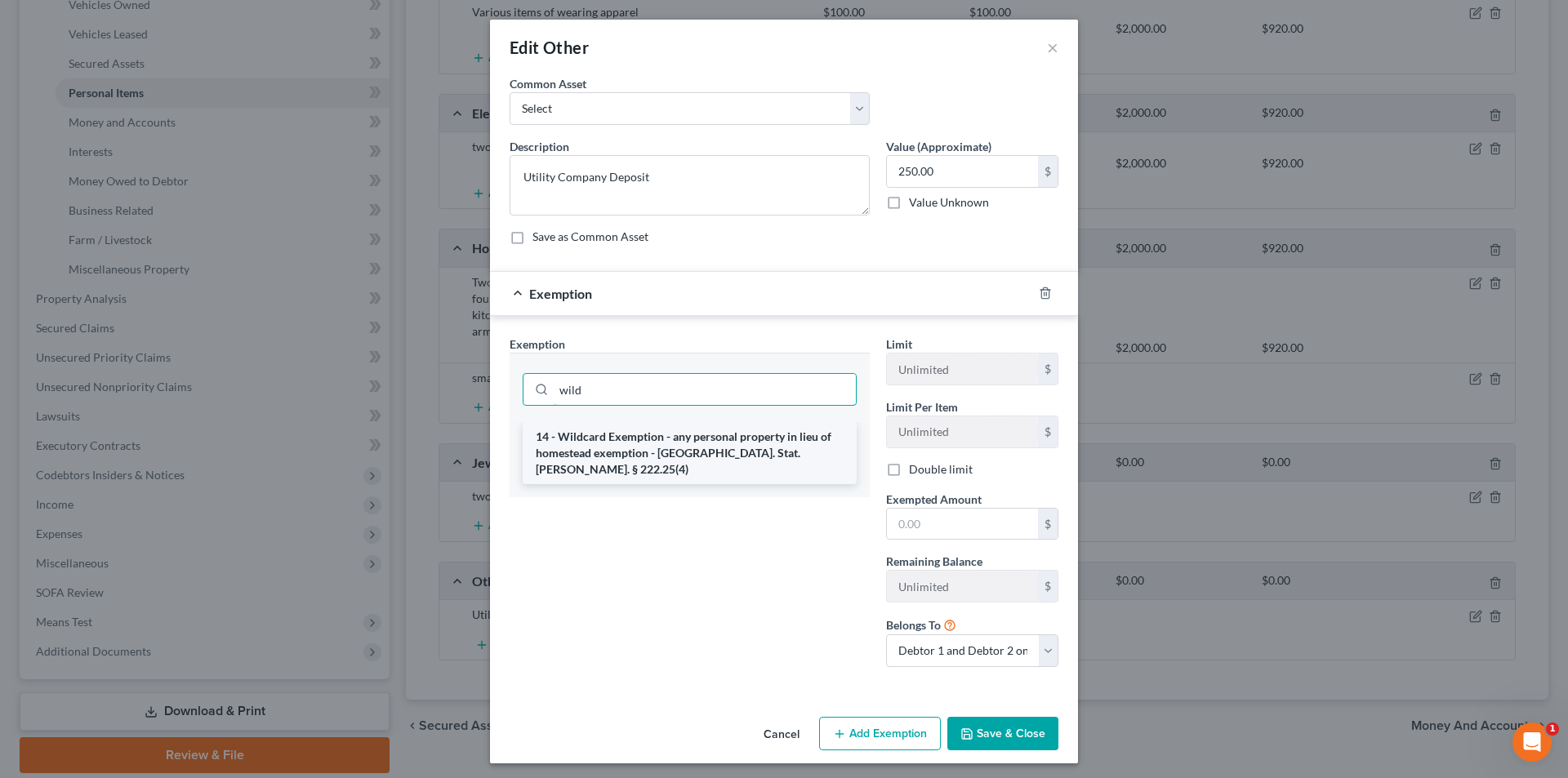
type input "wild"
click at [696, 449] on li "14 - Wildcard Exemption - any personal property in lieu of homestead exemption …" at bounding box center [690, 453] width 334 height 62
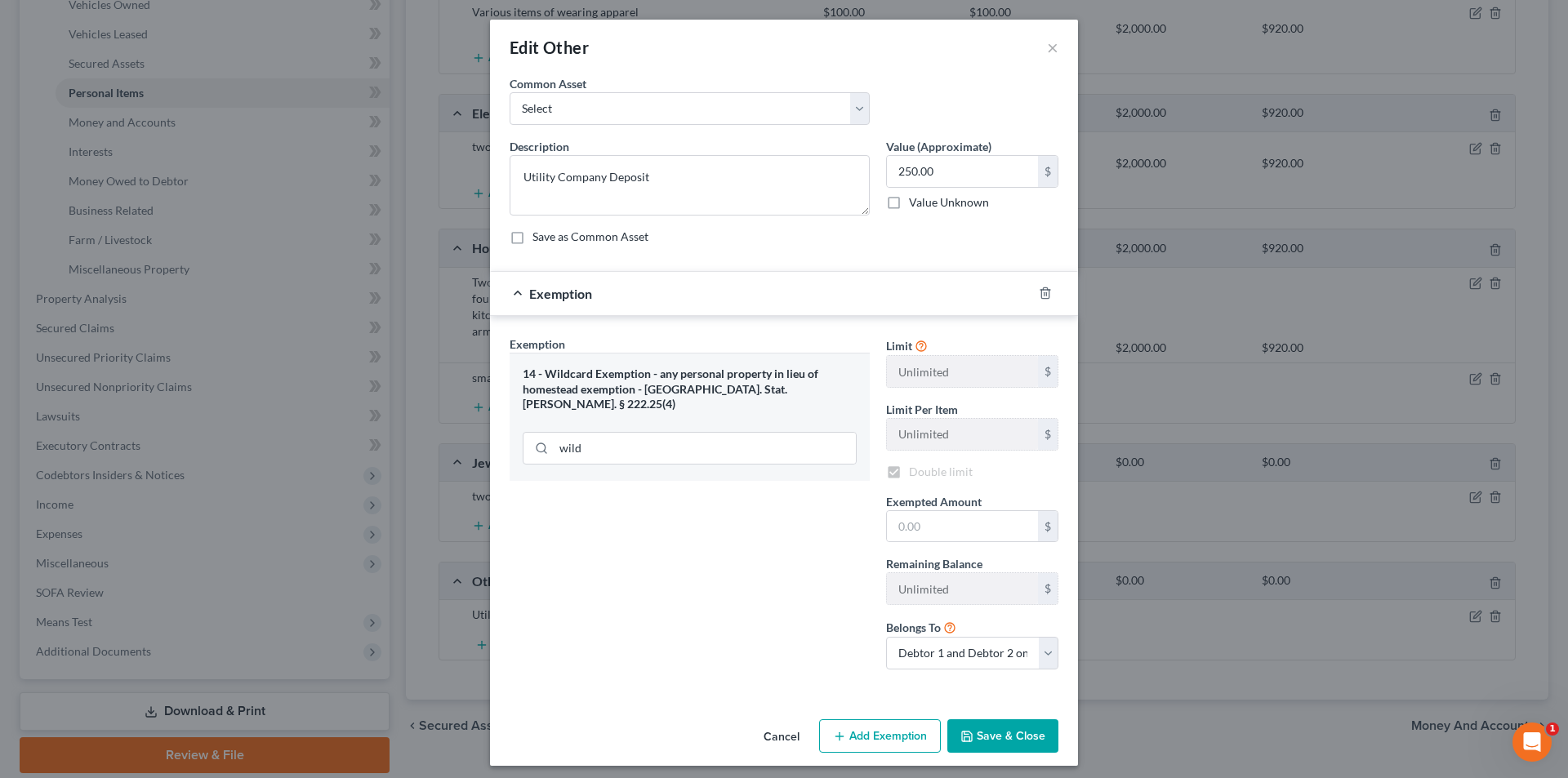
checkbox input "true"
click at [922, 526] on input "text" at bounding box center [962, 526] width 151 height 31
type input "250.00"
click at [1028, 730] on button "Save & Close" at bounding box center [1003, 736] width 111 height 34
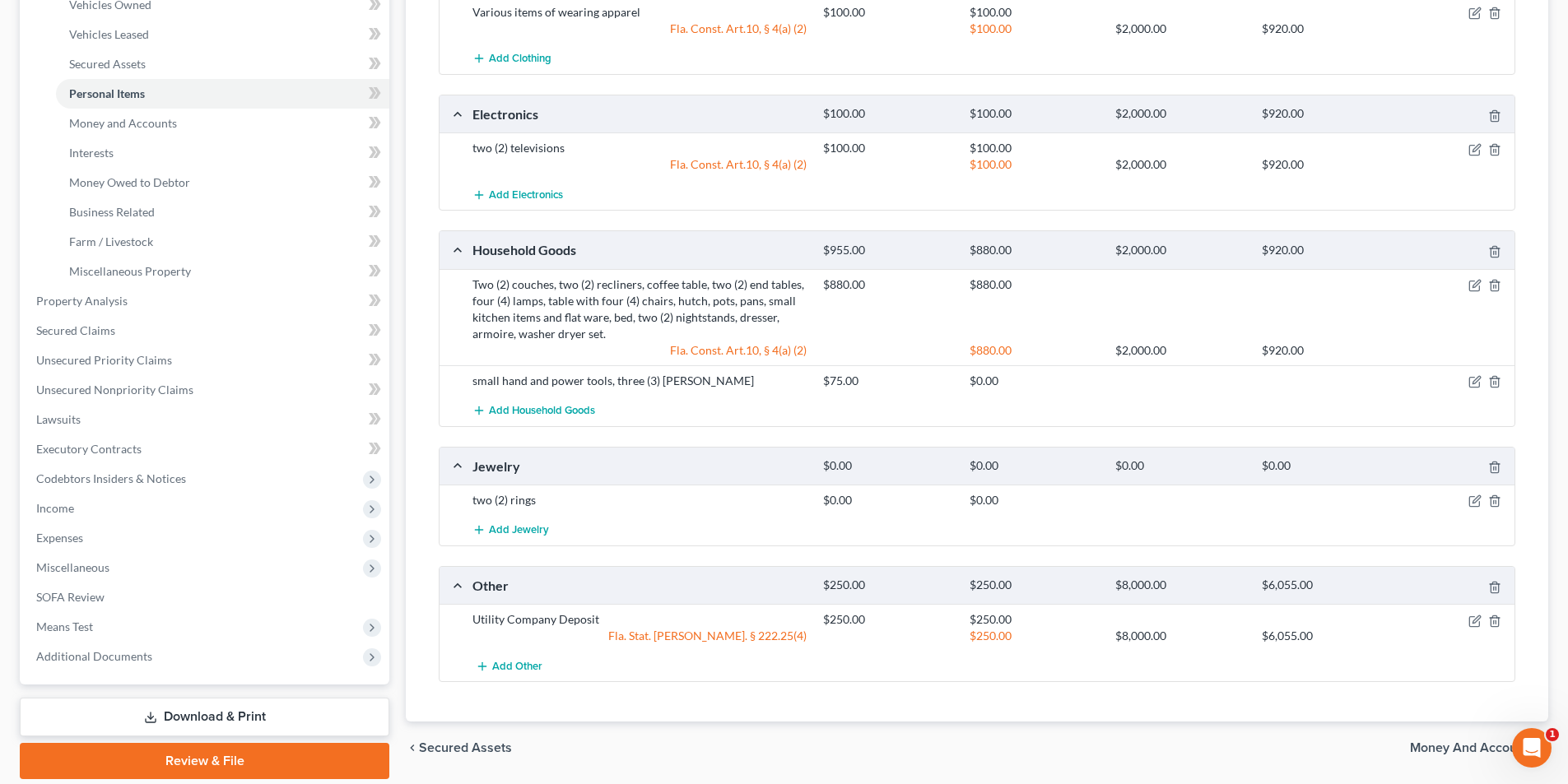
click at [1110, 715] on div "Total Value Exempted Limit Remaining Clothing $100.00 $100.00 $2,000.00 $920.00…" at bounding box center [977, 323] width 1103 height 799
click at [62, 594] on span "SOFA Review" at bounding box center [70, 597] width 68 height 14
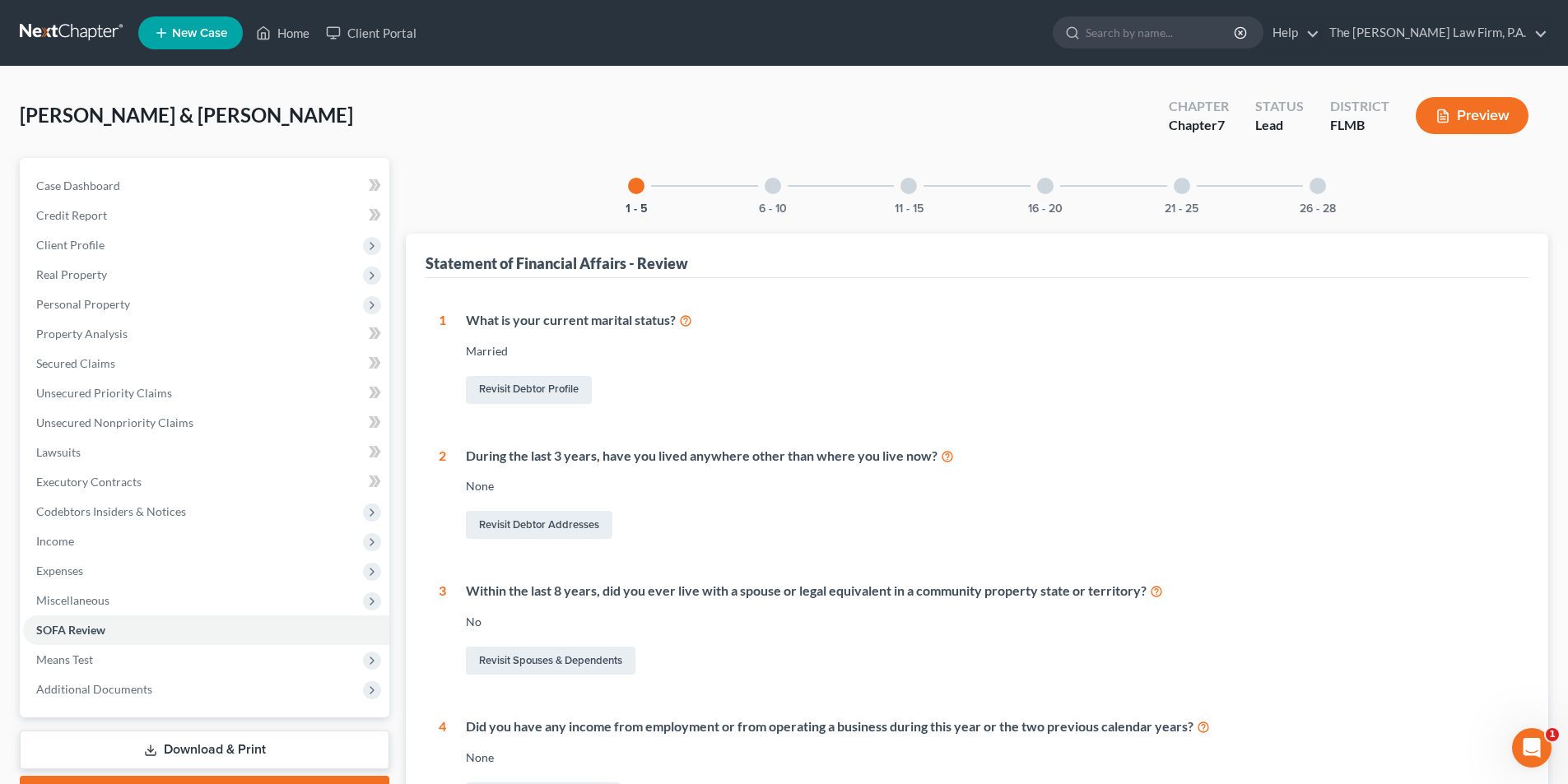
click at [1043, 183] on div at bounding box center [1046, 186] width 17 height 17
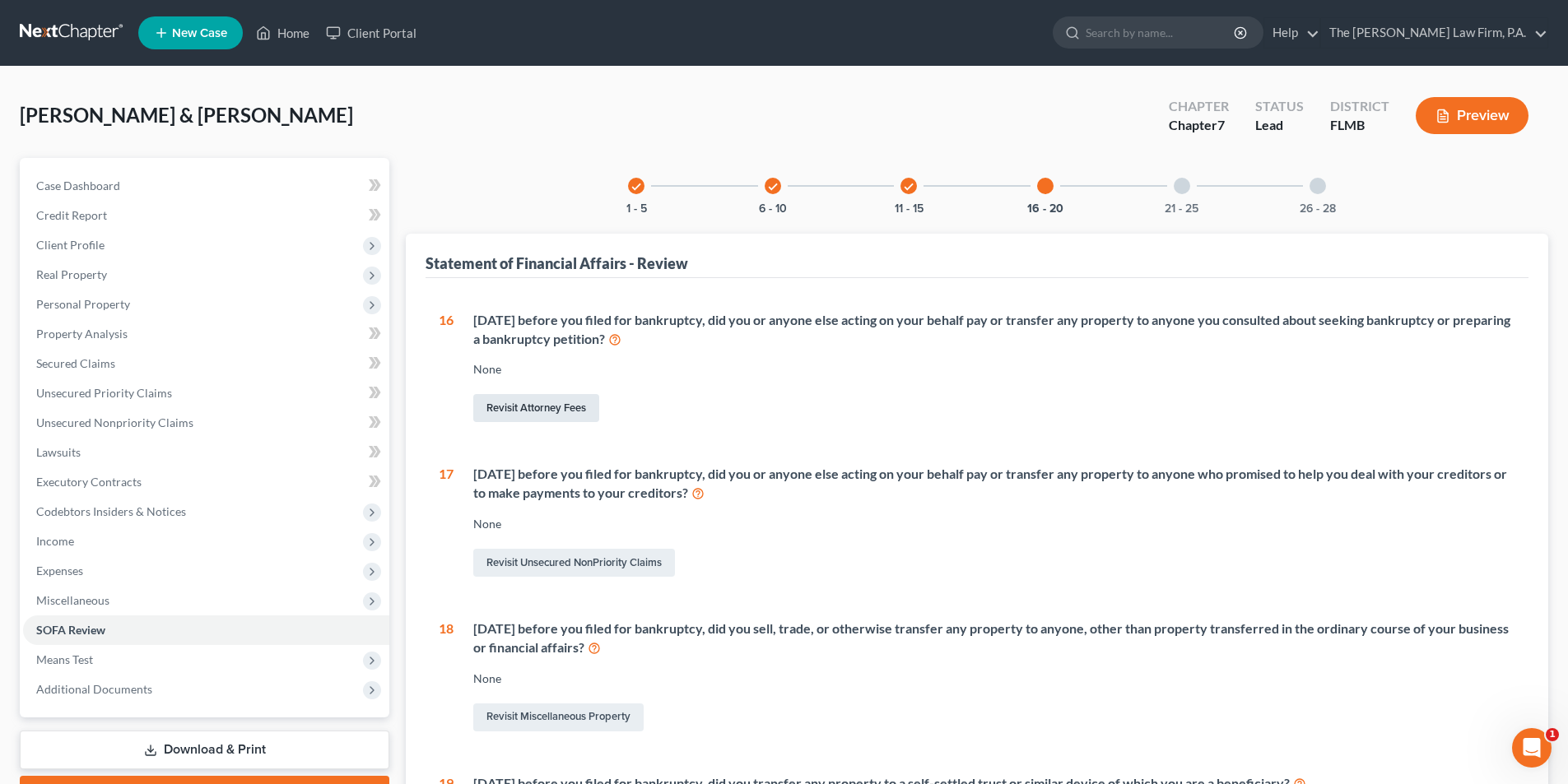
click at [566, 412] on link "Revisit Attorney Fees" at bounding box center [536, 408] width 126 height 28
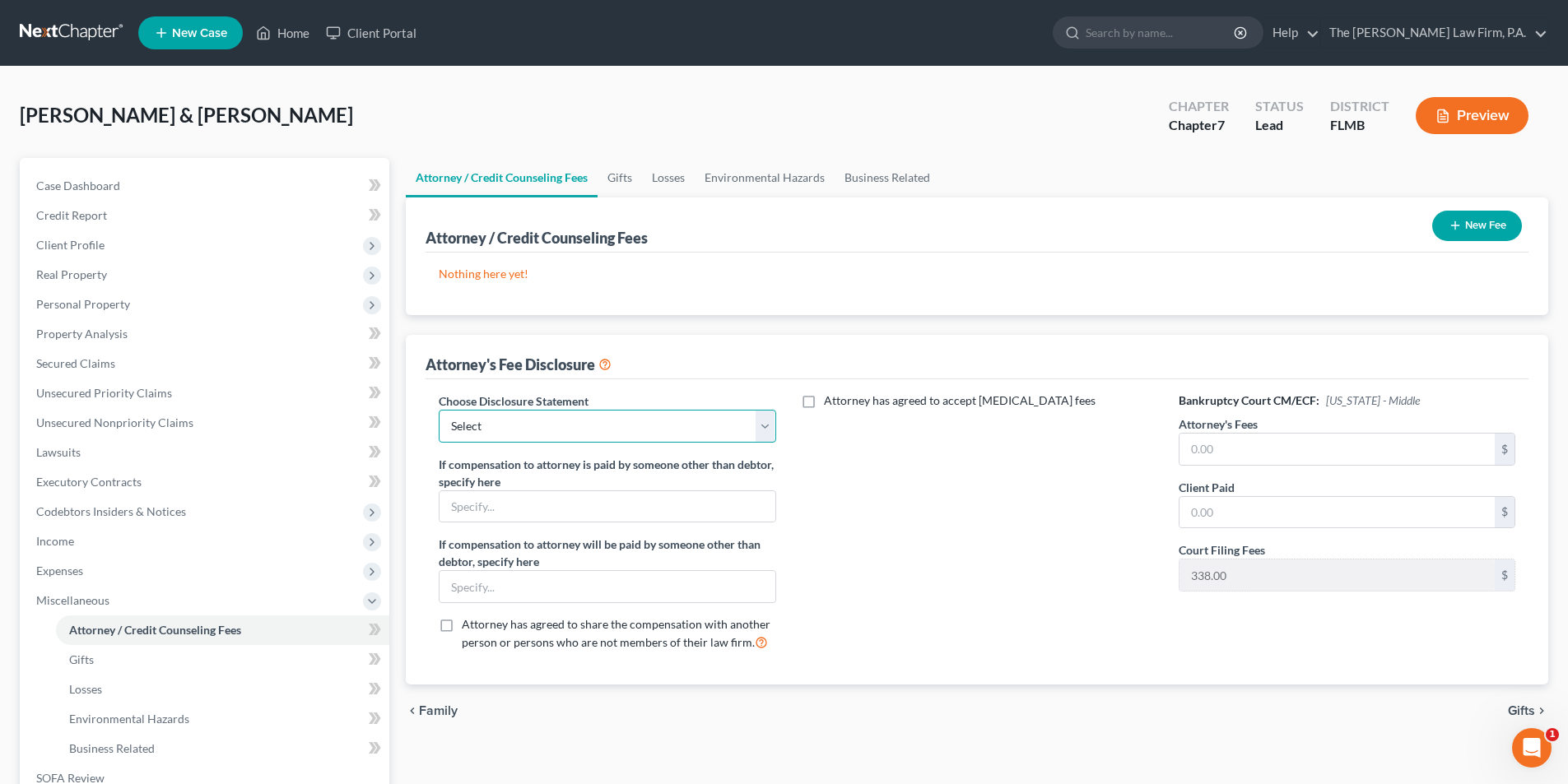
click at [557, 424] on select "Select [PERSON_NAME], Esq." at bounding box center [607, 426] width 336 height 33
select select "0"
click at [439, 410] on select "Select [PERSON_NAME], Esq." at bounding box center [607, 426] width 336 height 33
click at [1218, 452] on input "text" at bounding box center [1337, 449] width 315 height 31
type input "1,350.00"
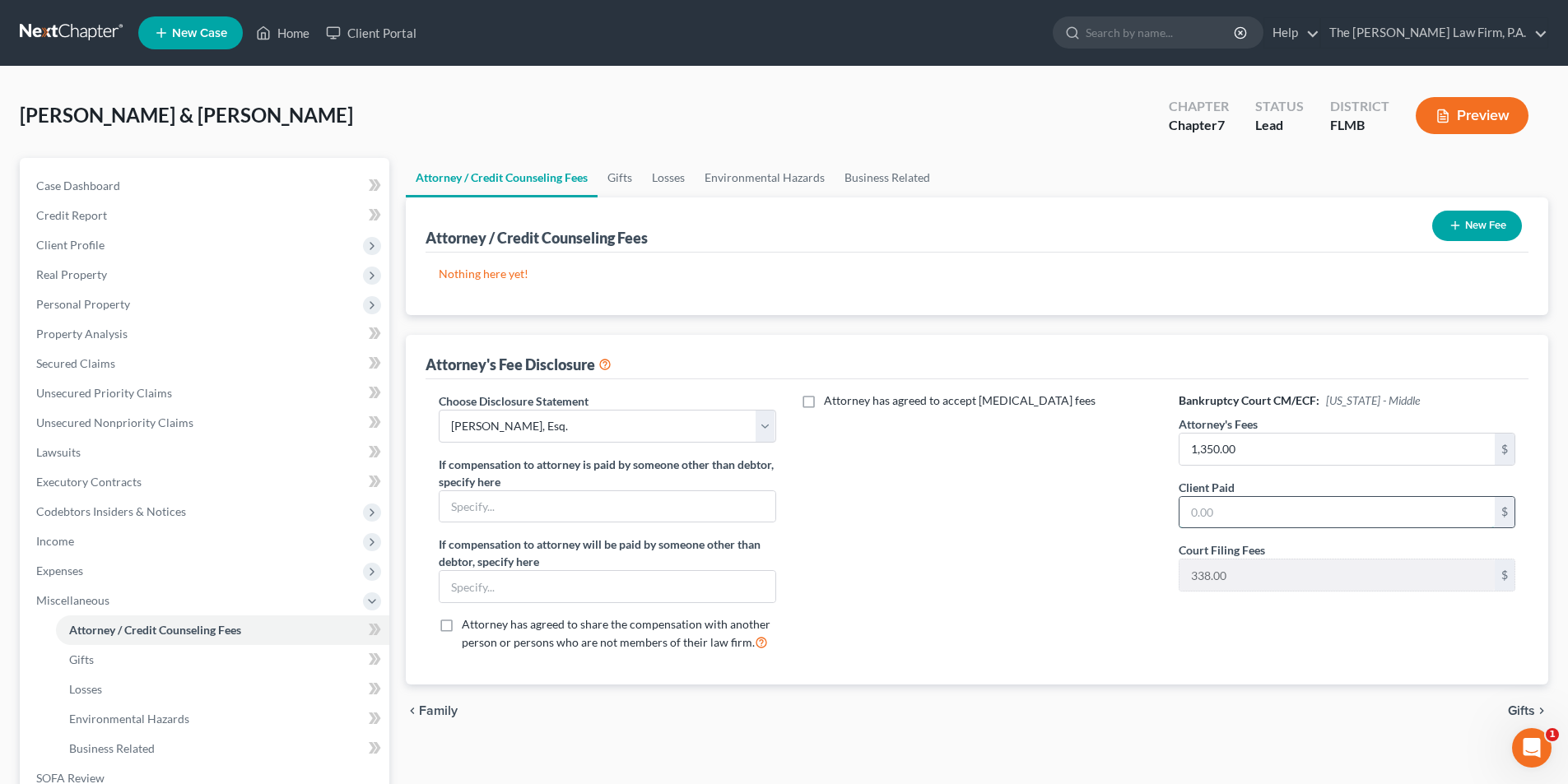
click at [1193, 508] on input "text" at bounding box center [1337, 512] width 315 height 31
type input "1,350.00"
click at [1060, 529] on div "Attorney has agreed to accept [MEDICAL_DATA] fees" at bounding box center [978, 529] width 370 height 272
click at [1467, 221] on button "New Fee" at bounding box center [1477, 226] width 90 height 30
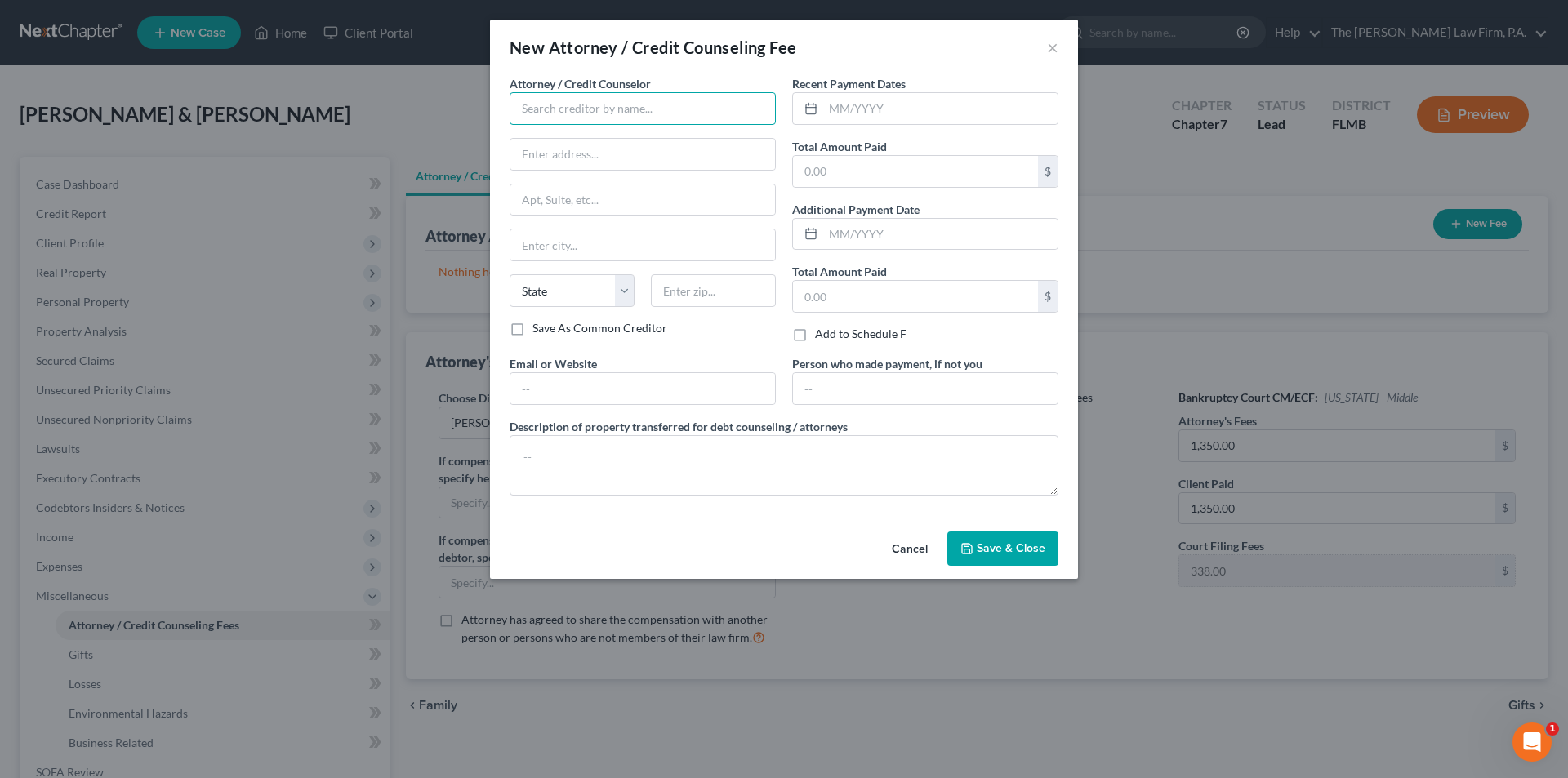
click at [552, 98] on input "text" at bounding box center [642, 108] width 266 height 33
type input "The [PERSON_NAME] Law Firm, P.A."
type input "[STREET_ADDRESS]"
type input "[GEOGRAPHIC_DATA]"
select select "9"
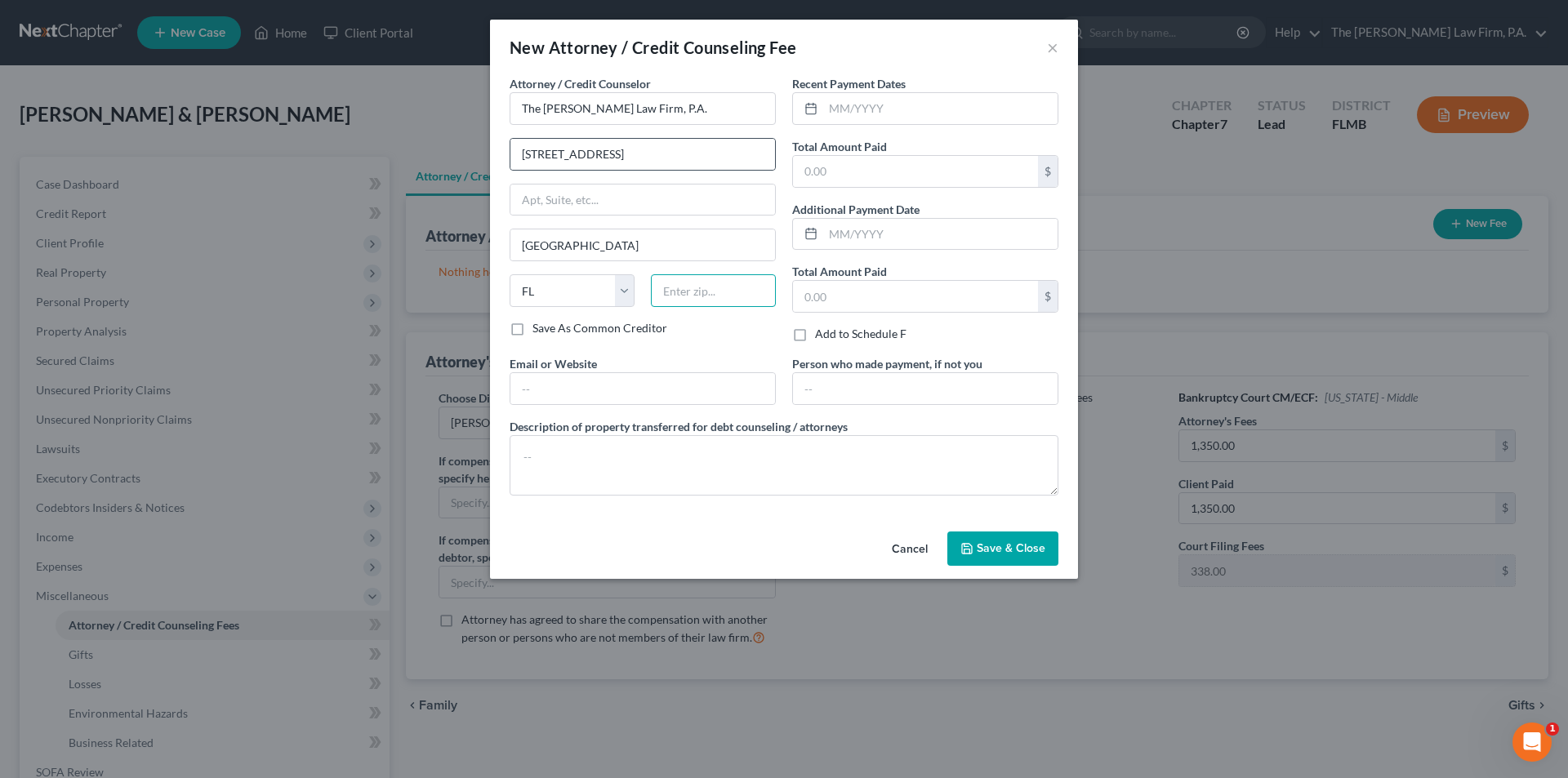
type input "33563"
click at [837, 107] on input "text" at bounding box center [940, 108] width 234 height 31
type input "[DATE]"
click at [918, 167] on input "text" at bounding box center [916, 171] width 245 height 31
type input "500.00"
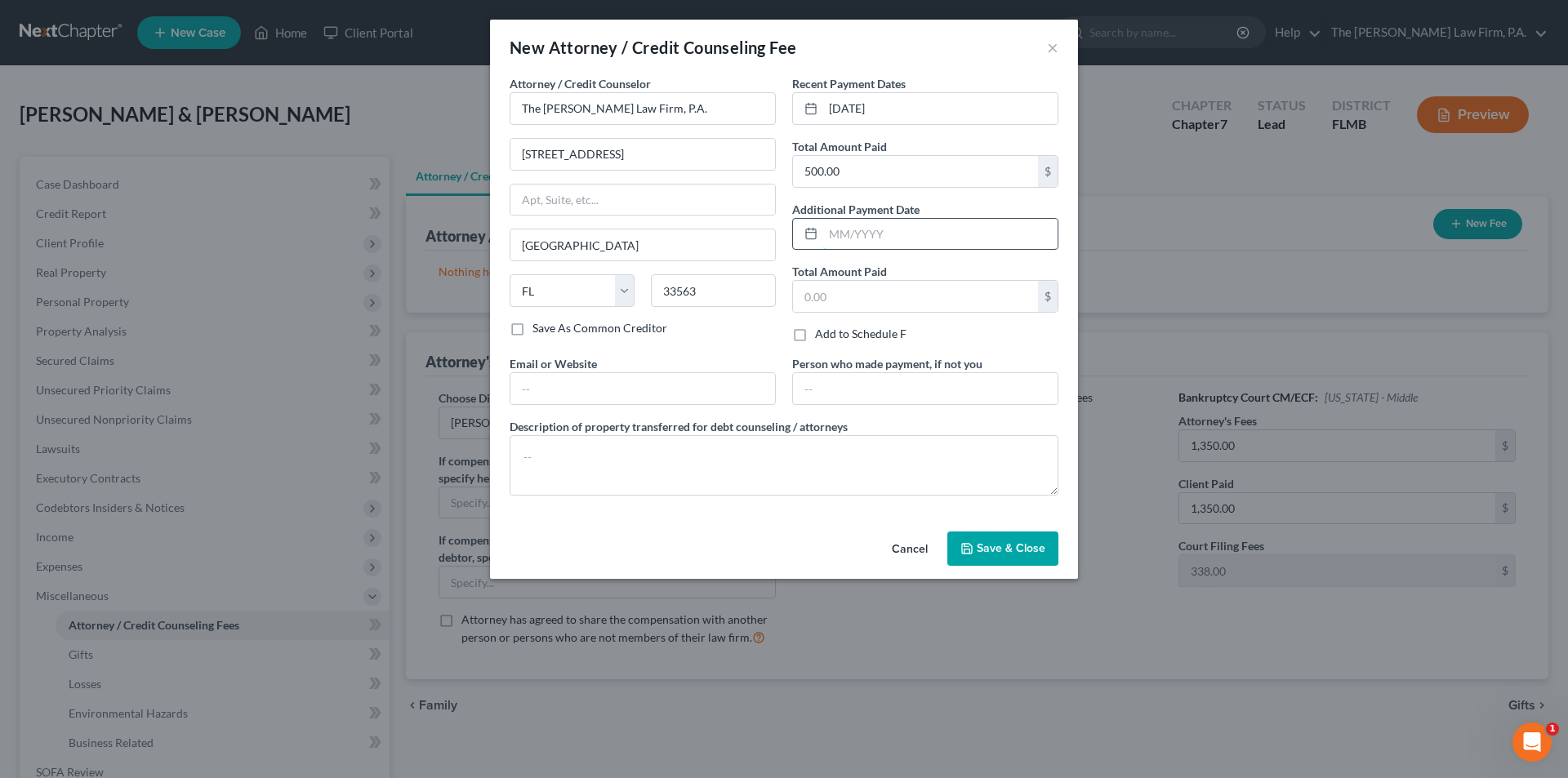
click at [908, 233] on input "text" at bounding box center [940, 233] width 234 height 31
type input "[DATE]"
click at [885, 299] on input "text" at bounding box center [916, 296] width 245 height 31
type input "700.00"
click at [947, 337] on div "Add to Schedule F" at bounding box center [925, 334] width 266 height 17
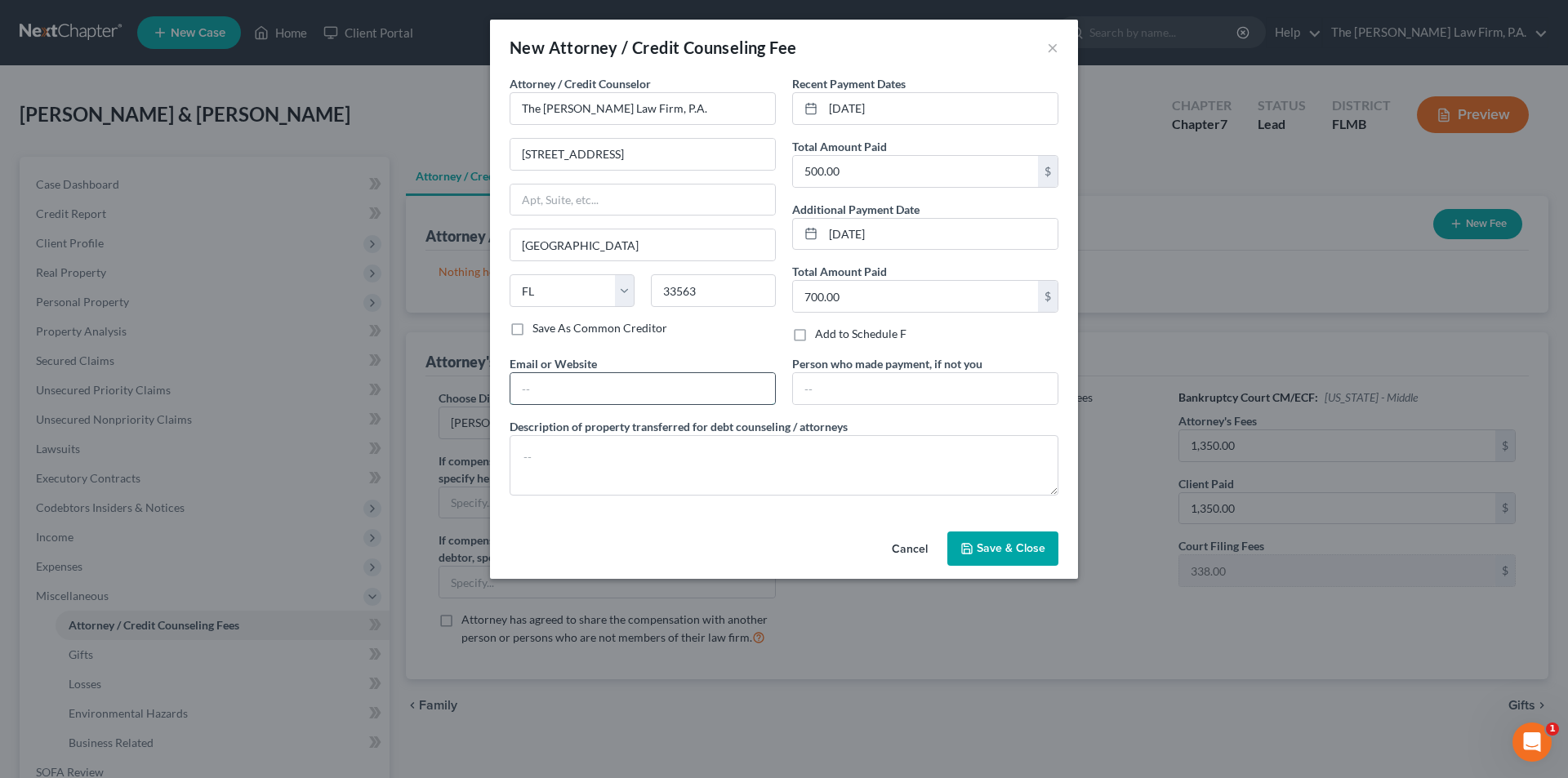
click at [601, 398] on input "text" at bounding box center [642, 388] width 264 height 31
type input "[DOMAIN_NAME]"
drag, startPoint x: 842, startPoint y: 300, endPoint x: 857, endPoint y: 293, distance: 16.6
drag, startPoint x: 856, startPoint y: 293, endPoint x: 780, endPoint y: 293, distance: 76.0
click at [780, 293] on div "Attorney / Credit Counselor * The [PERSON_NAME] Law Firm, P.A. [GEOGRAPHIC_DATA…" at bounding box center [784, 292] width 565 height 434
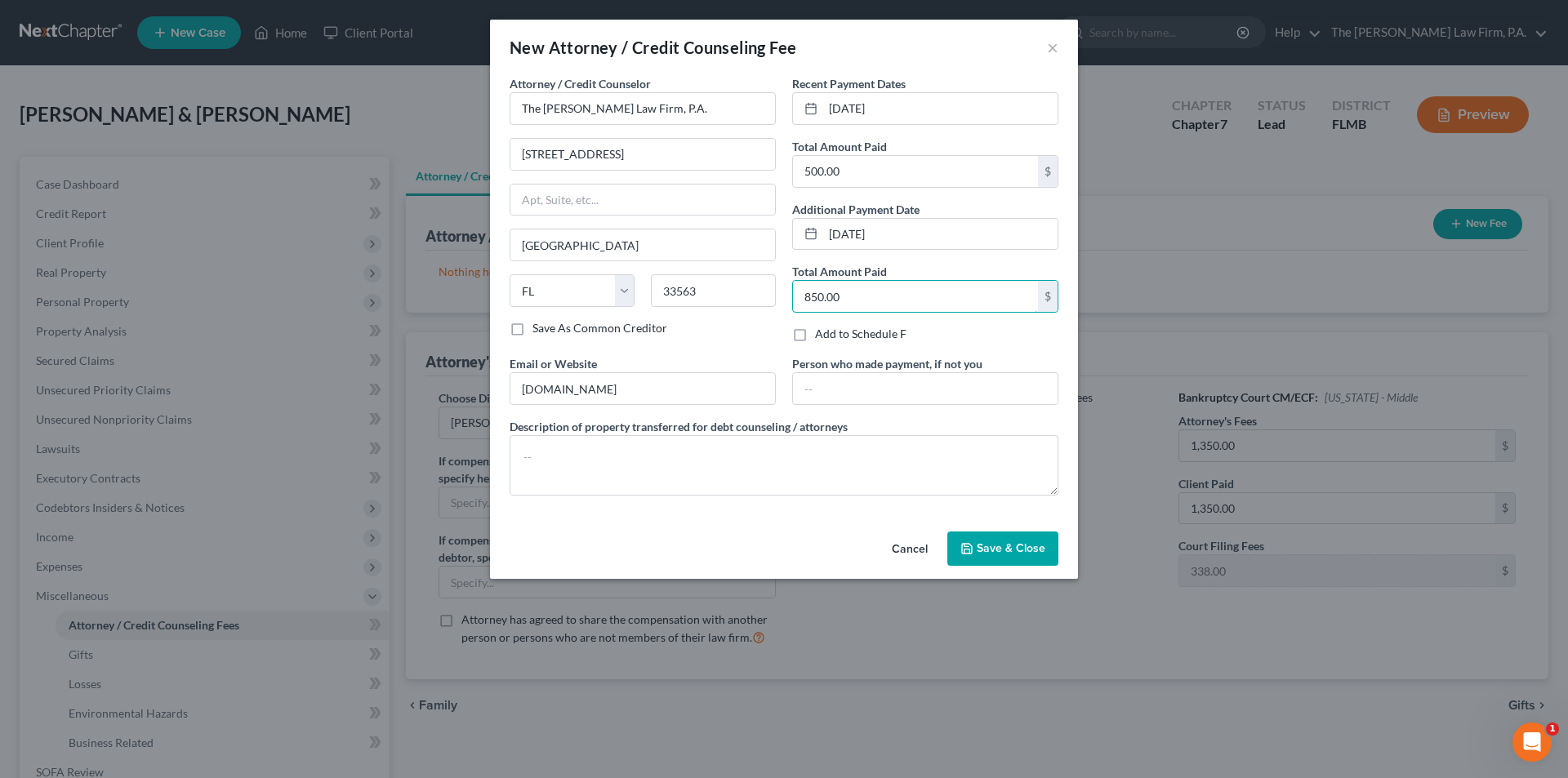
type input "850.00"
click at [1003, 555] on span "Save & Close" at bounding box center [1011, 548] width 68 height 14
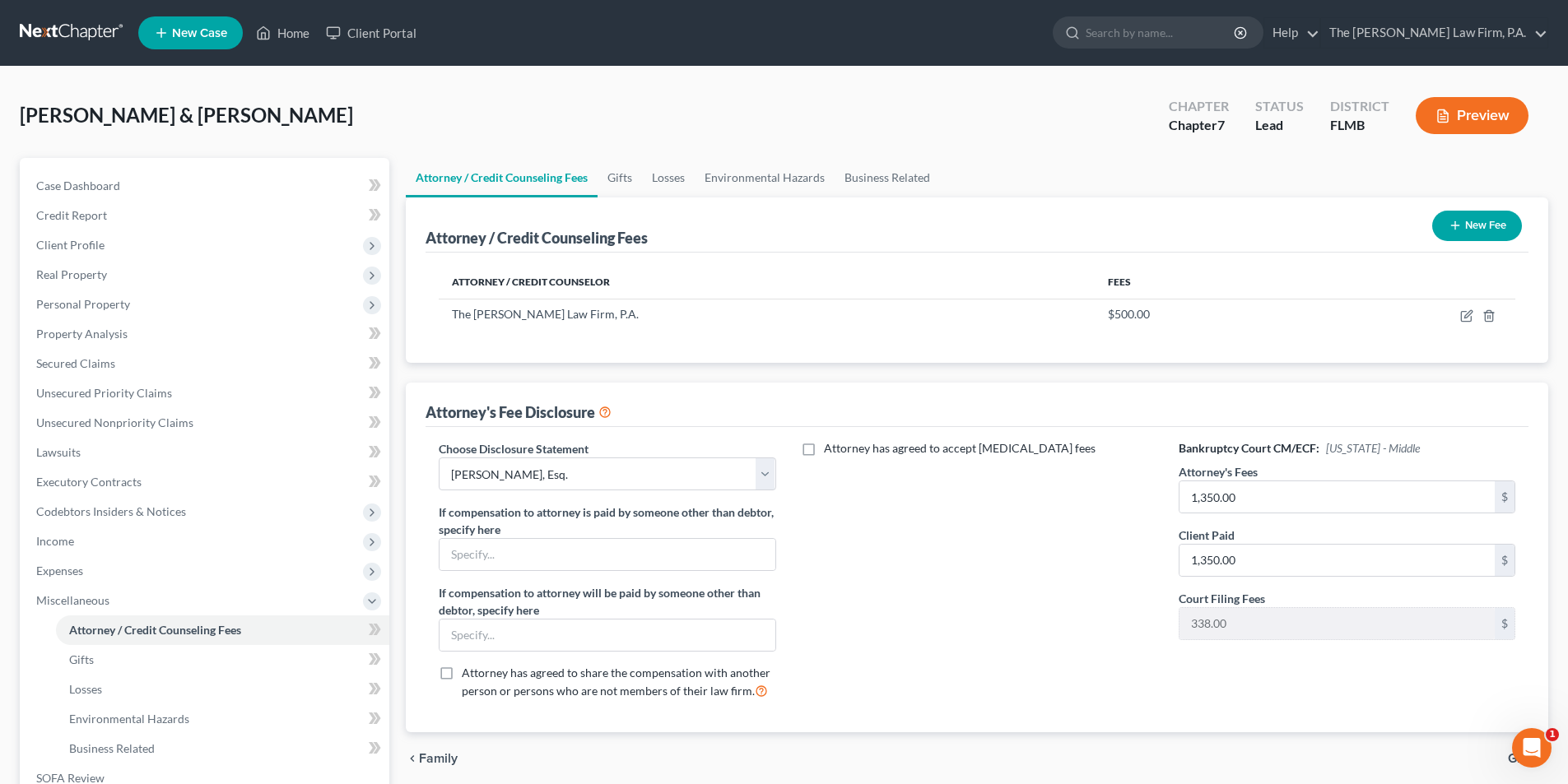
click at [1473, 225] on button "New Fee" at bounding box center [1477, 226] width 90 height 30
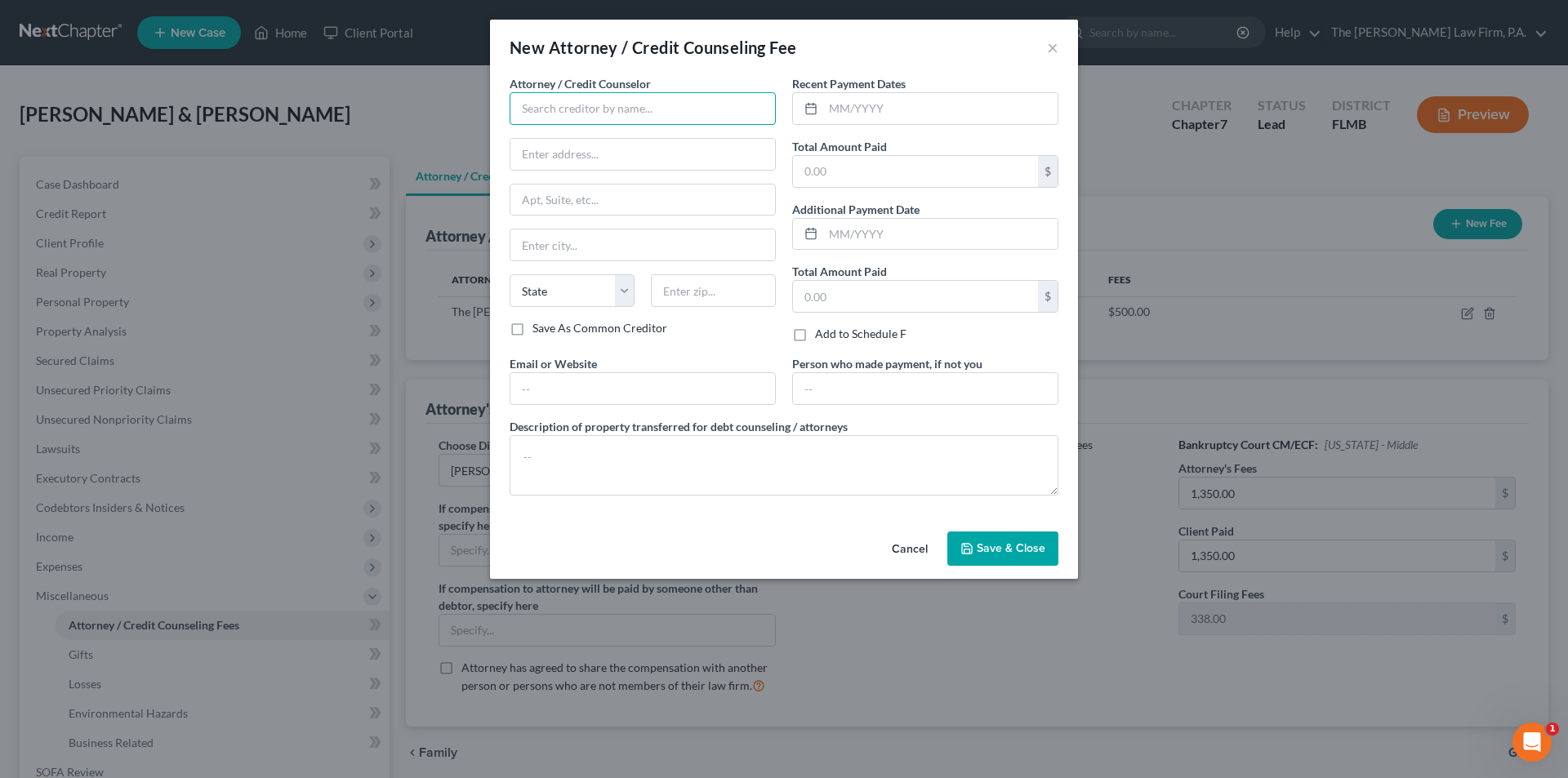
click at [576, 108] on input "text" at bounding box center [642, 108] width 266 height 33
type input "B"
type input "Abacus Credit Counseling"
click at [590, 164] on input "text" at bounding box center [642, 153] width 264 height 31
click at [832, 108] on input "text" at bounding box center [940, 108] width 234 height 31
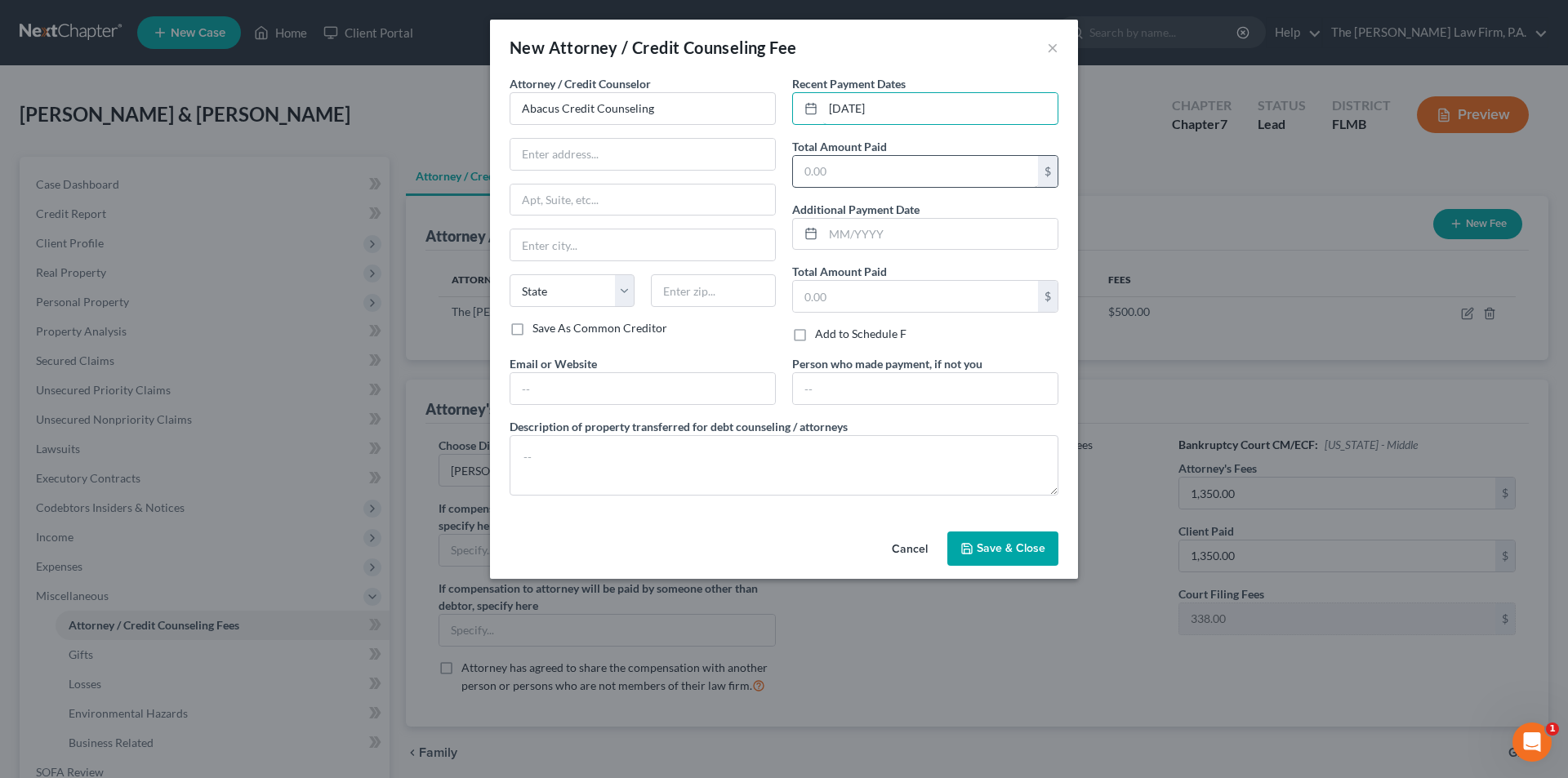
type input "[DATE]"
click at [874, 168] on input "text" at bounding box center [916, 171] width 245 height 31
type input "25.00"
click at [639, 397] on input "text" at bounding box center [642, 388] width 264 height 31
type input "[DOMAIN_NAME]"
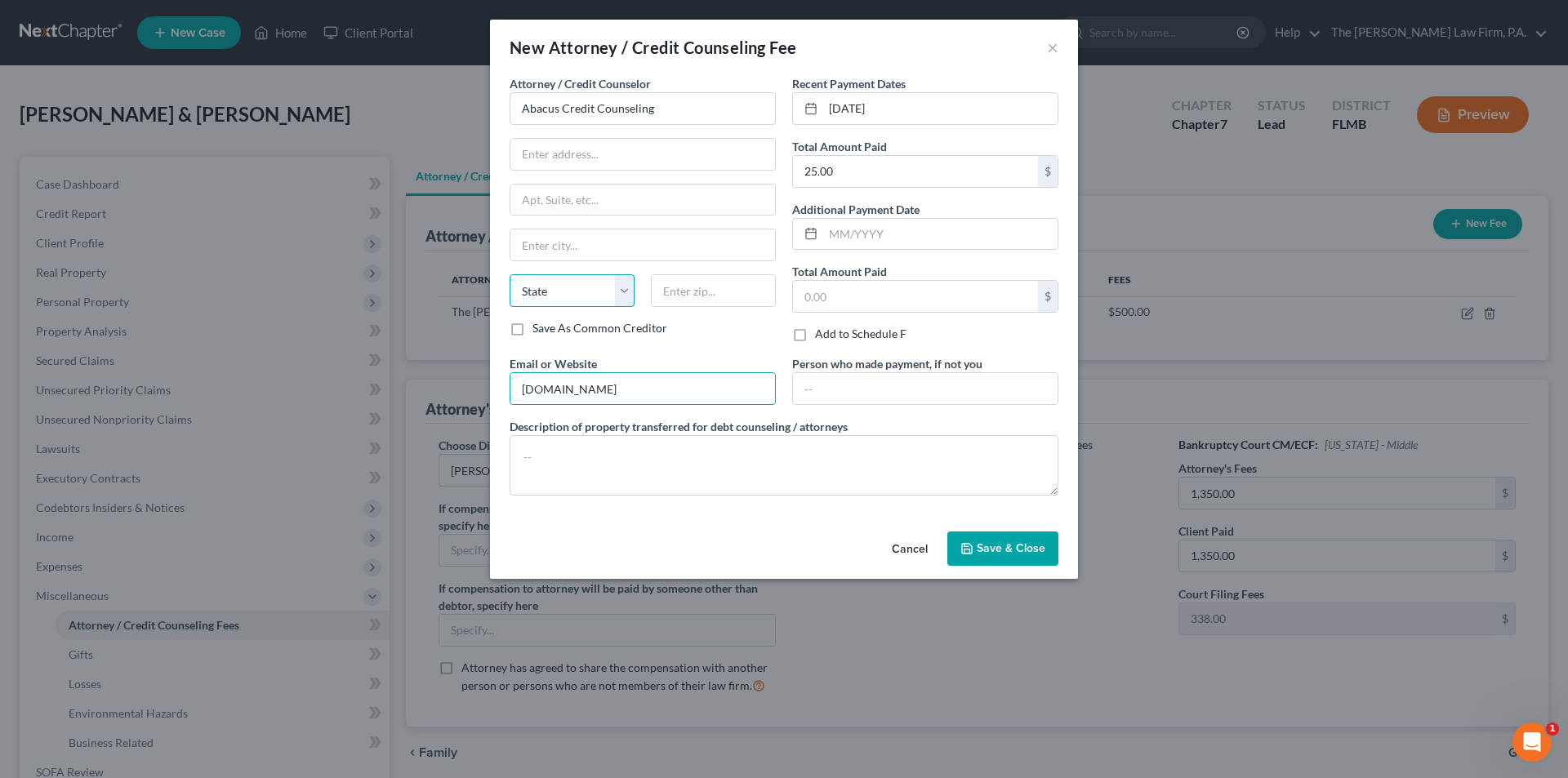
click at [580, 289] on select "State [US_STATE] AK AR AZ CA CO CT DE DC [GEOGRAPHIC_DATA] [GEOGRAPHIC_DATA] GU…" at bounding box center [572, 290] width 125 height 33
select select "4"
click at [510, 274] on select "State [US_STATE] AK AR AZ CA CO CT DE DC [GEOGRAPHIC_DATA] [GEOGRAPHIC_DATA] GU…" at bounding box center [572, 290] width 125 height 33
click at [571, 242] on input "text" at bounding box center [642, 244] width 264 height 31
type input "Encino"
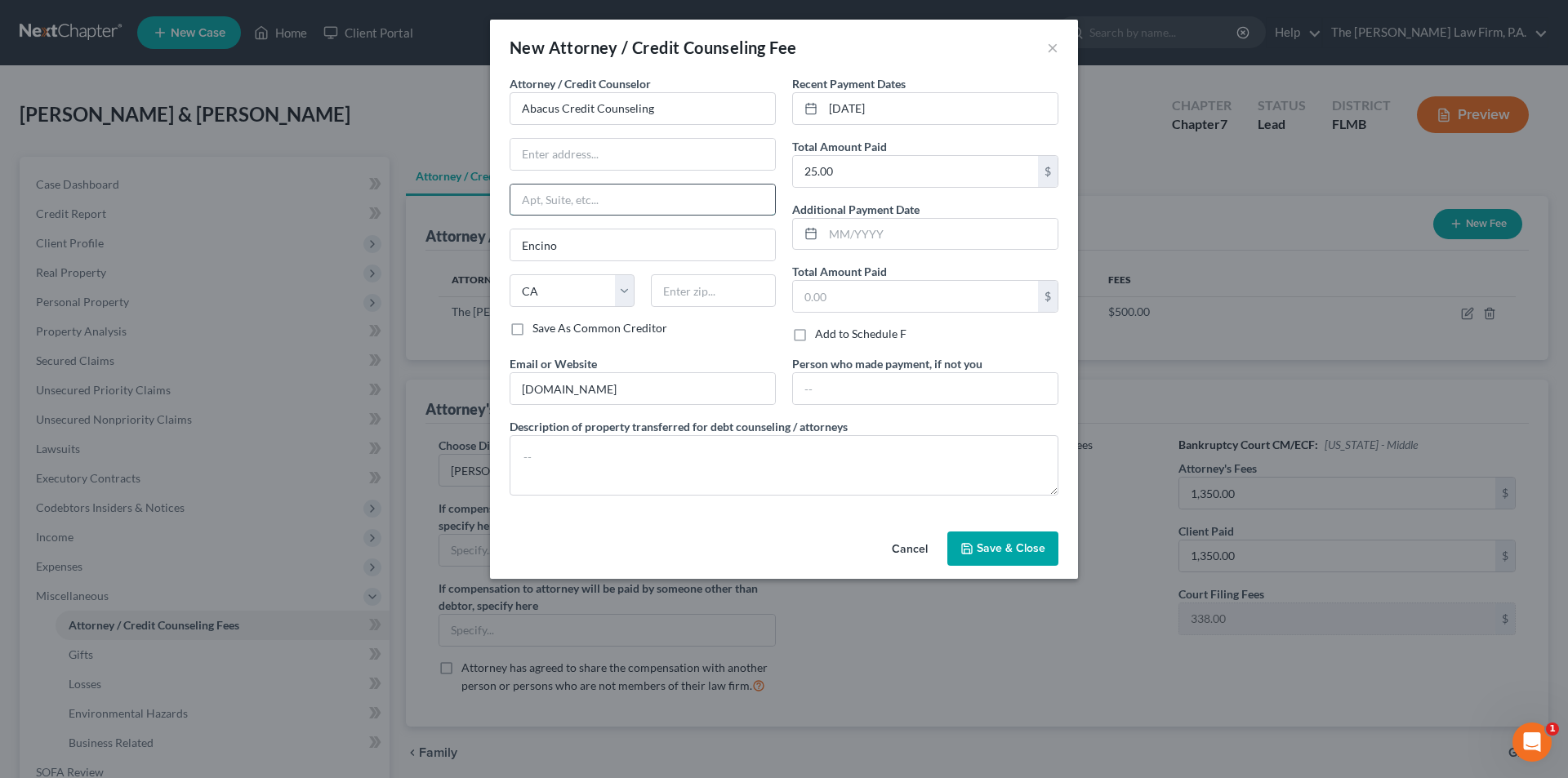
click at [574, 205] on input "text" at bounding box center [642, 199] width 264 height 31
type input "Suite 700"
click at [529, 148] on input "text" at bounding box center [642, 153] width 264 height 31
paste input "[STREET_ADDRESS]"
click at [634, 158] on input "[STREET_ADDRESS]" at bounding box center [642, 153] width 264 height 31
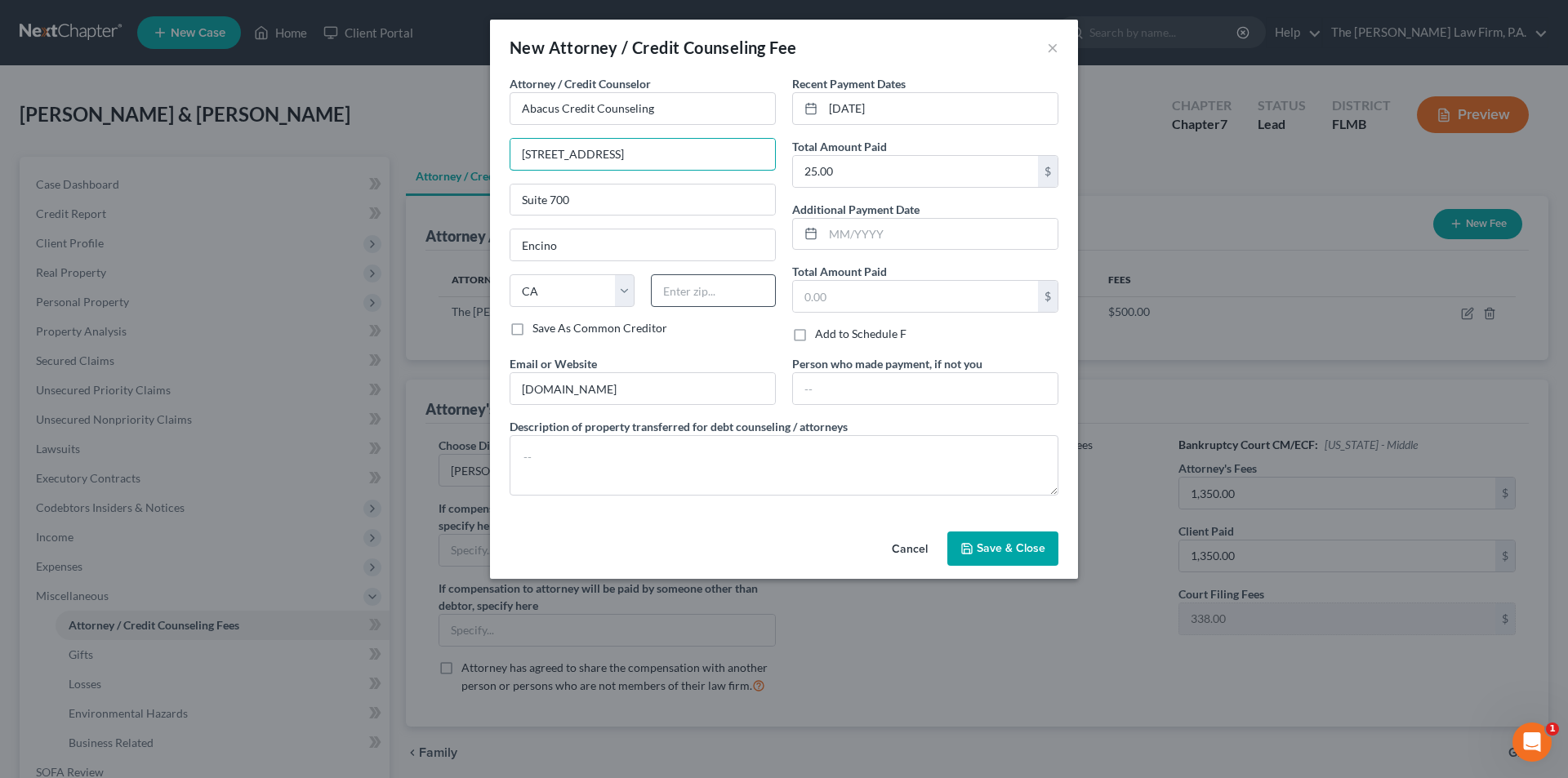
type input "[STREET_ADDRESS]"
click at [726, 283] on input "text" at bounding box center [713, 290] width 125 height 33
paste input "91436"
type input "91436"
click at [761, 541] on div "Cancel Save & Close" at bounding box center [783, 552] width 588 height 54
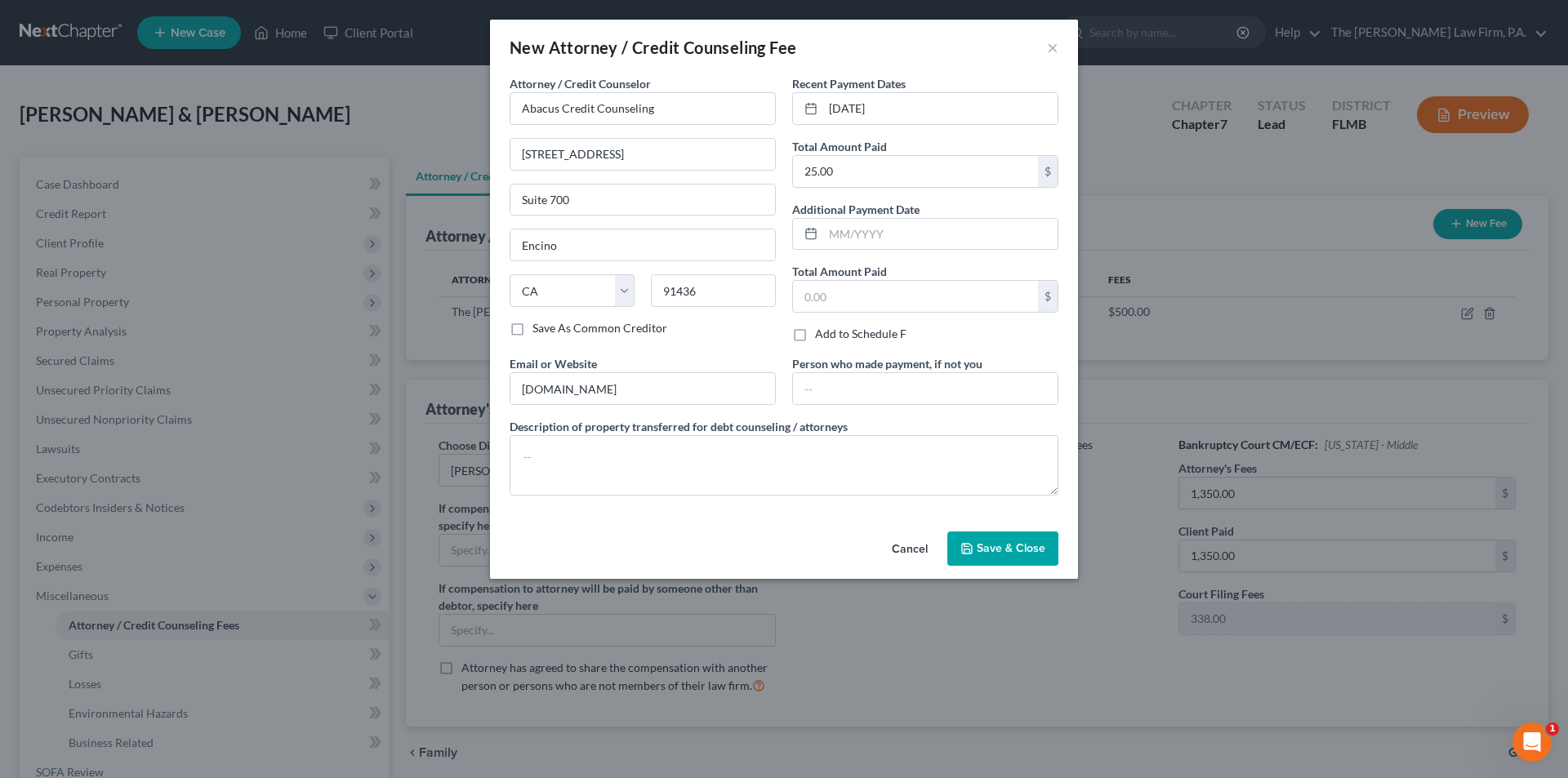
click at [998, 549] on span "Save & Close" at bounding box center [1011, 548] width 68 height 14
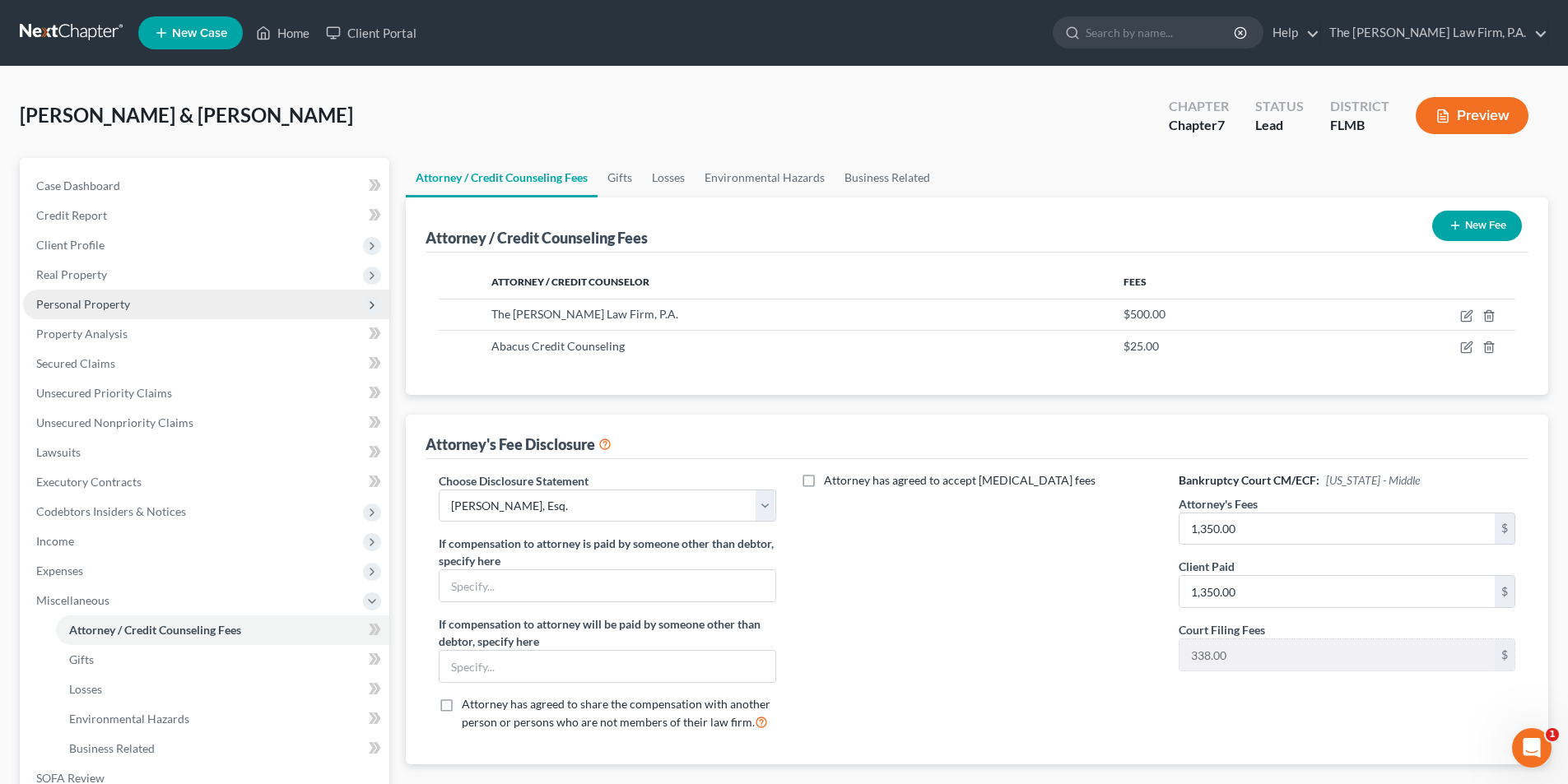
click at [70, 304] on span "Personal Property" at bounding box center [83, 303] width 94 height 14
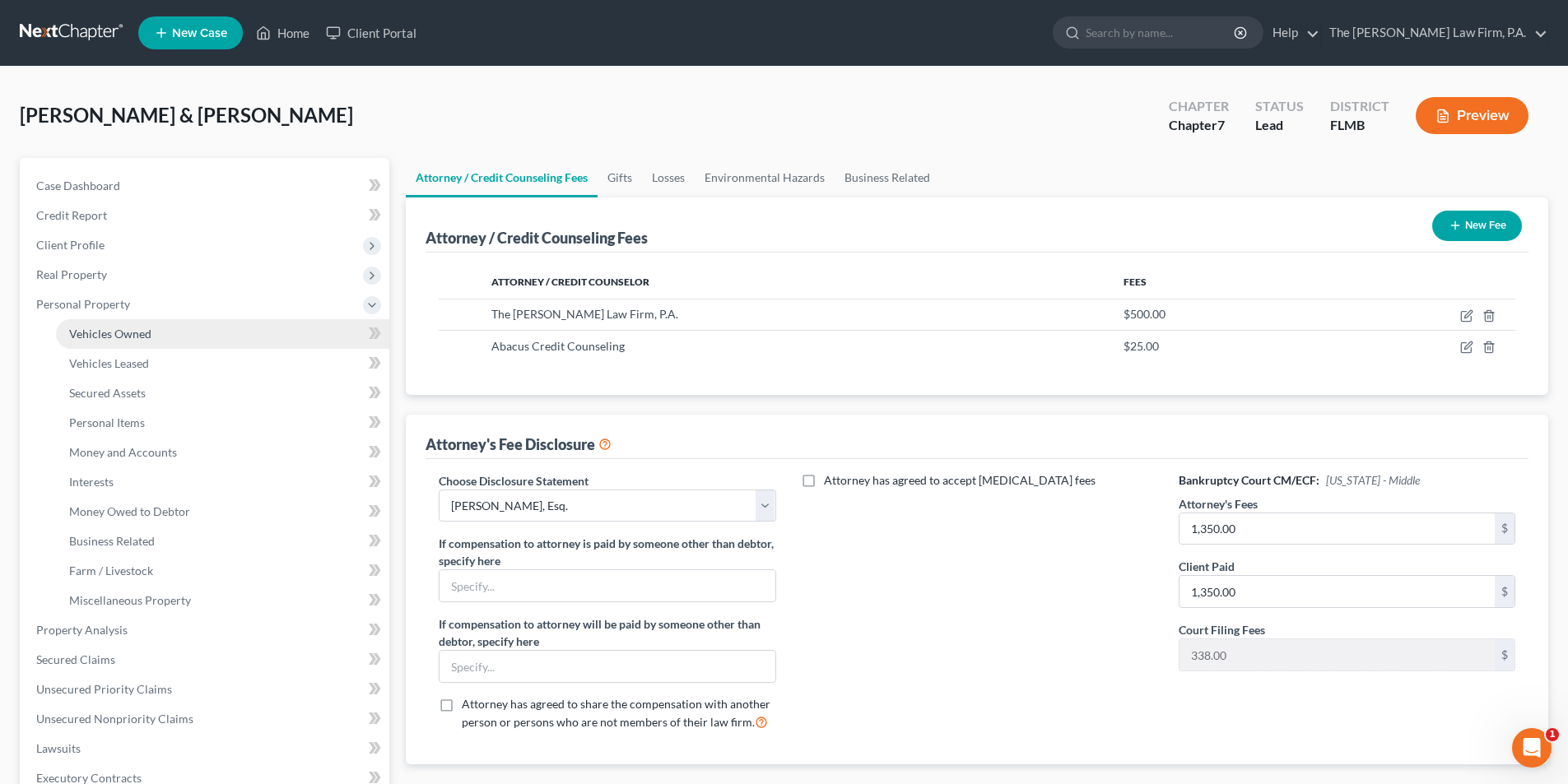
click at [89, 333] on span "Vehicles Owned" at bounding box center [110, 334] width 82 height 14
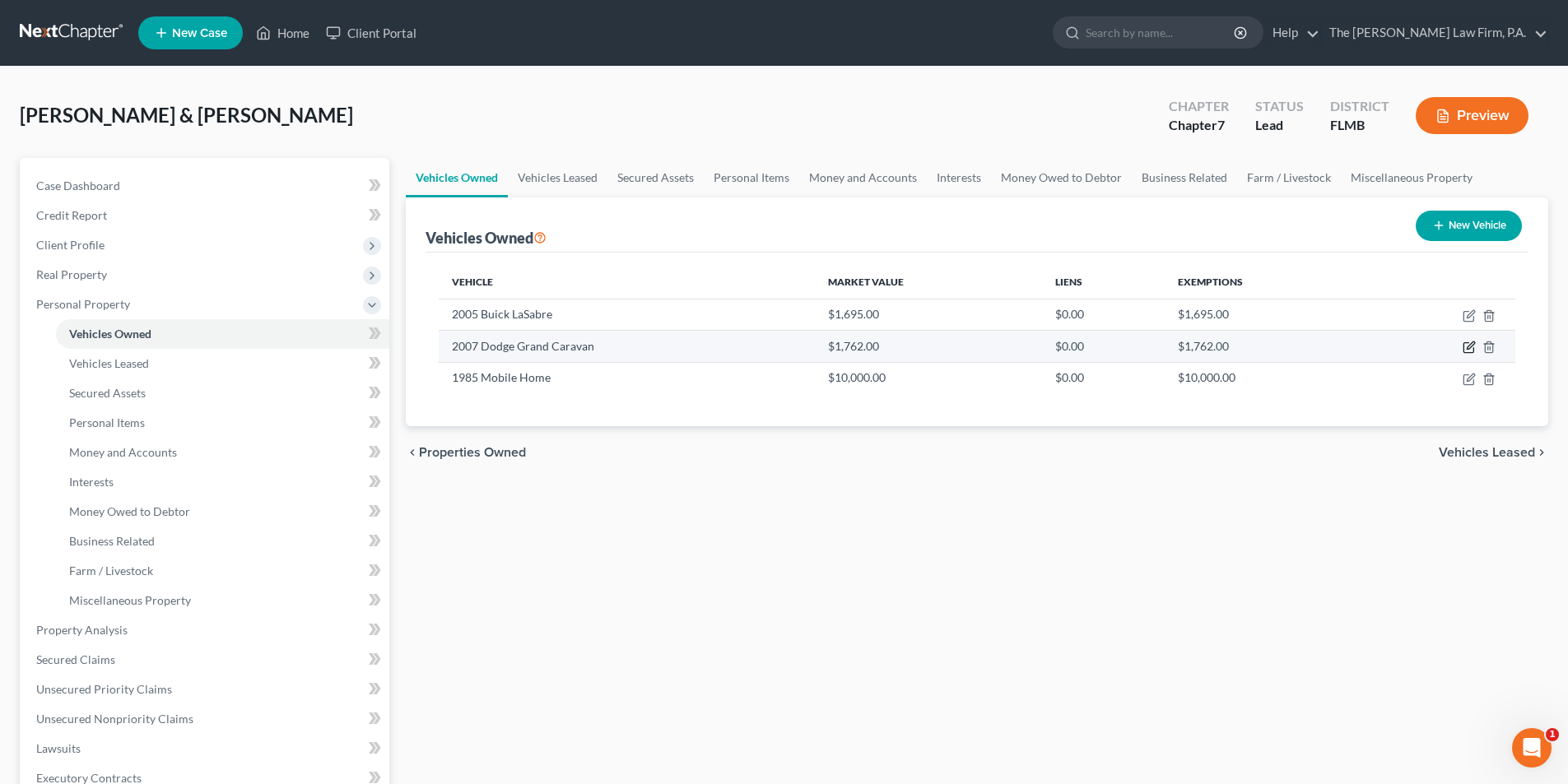
click at [1466, 344] on icon "button" at bounding box center [1470, 347] width 13 height 13
select select "0"
select select "19"
select select "3"
select select "2"
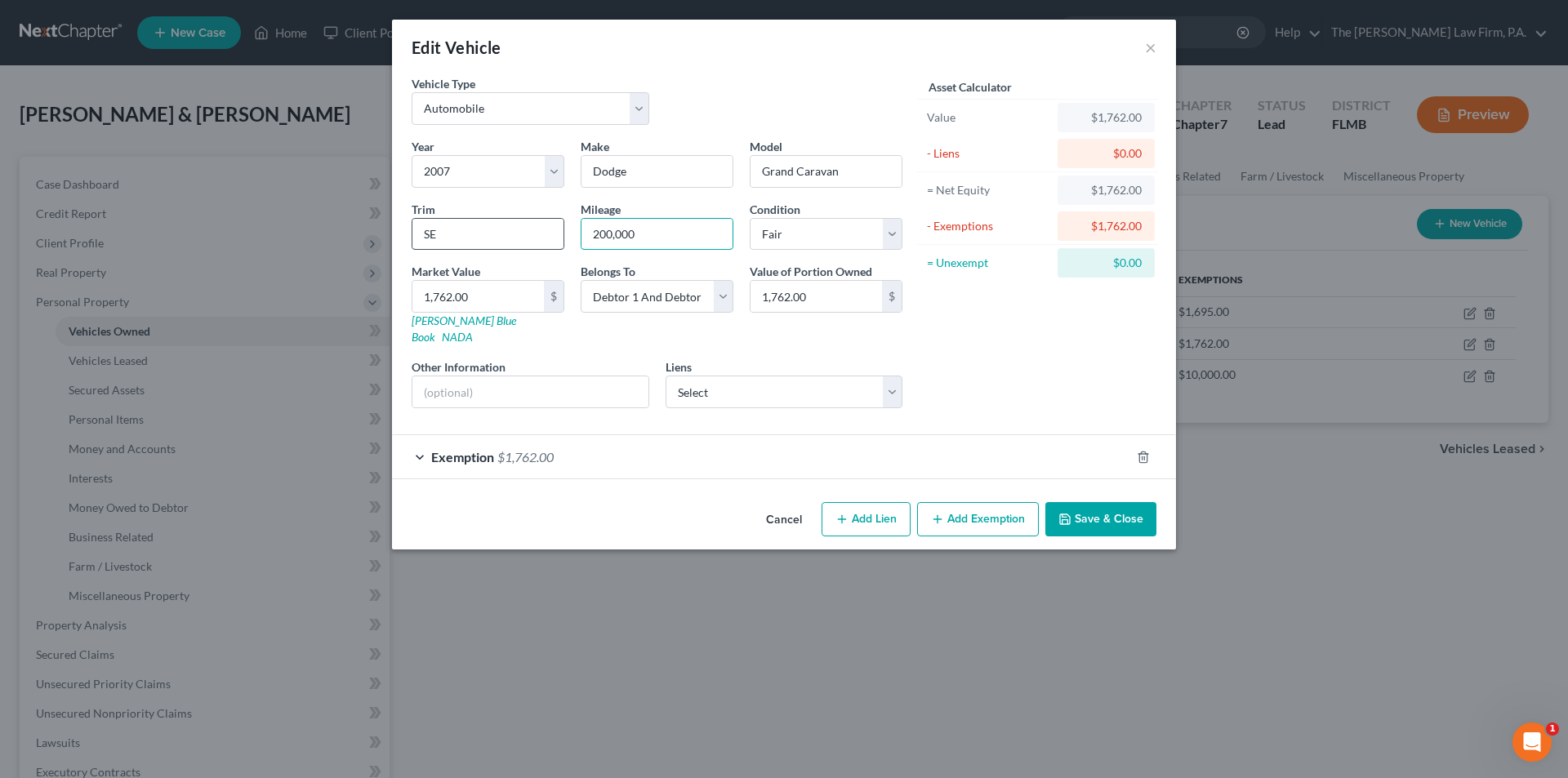
drag, startPoint x: 672, startPoint y: 241, endPoint x: 545, endPoint y: 228, distance: 127.7
click at [545, 228] on div "Year Select 2026 2025 2024 2023 2022 2021 2020 2019 2018 2017 2016 2015 2014 20…" at bounding box center [657, 279] width 507 height 284
type input "145000"
click at [1105, 502] on button "Save & Close" at bounding box center [1100, 519] width 111 height 34
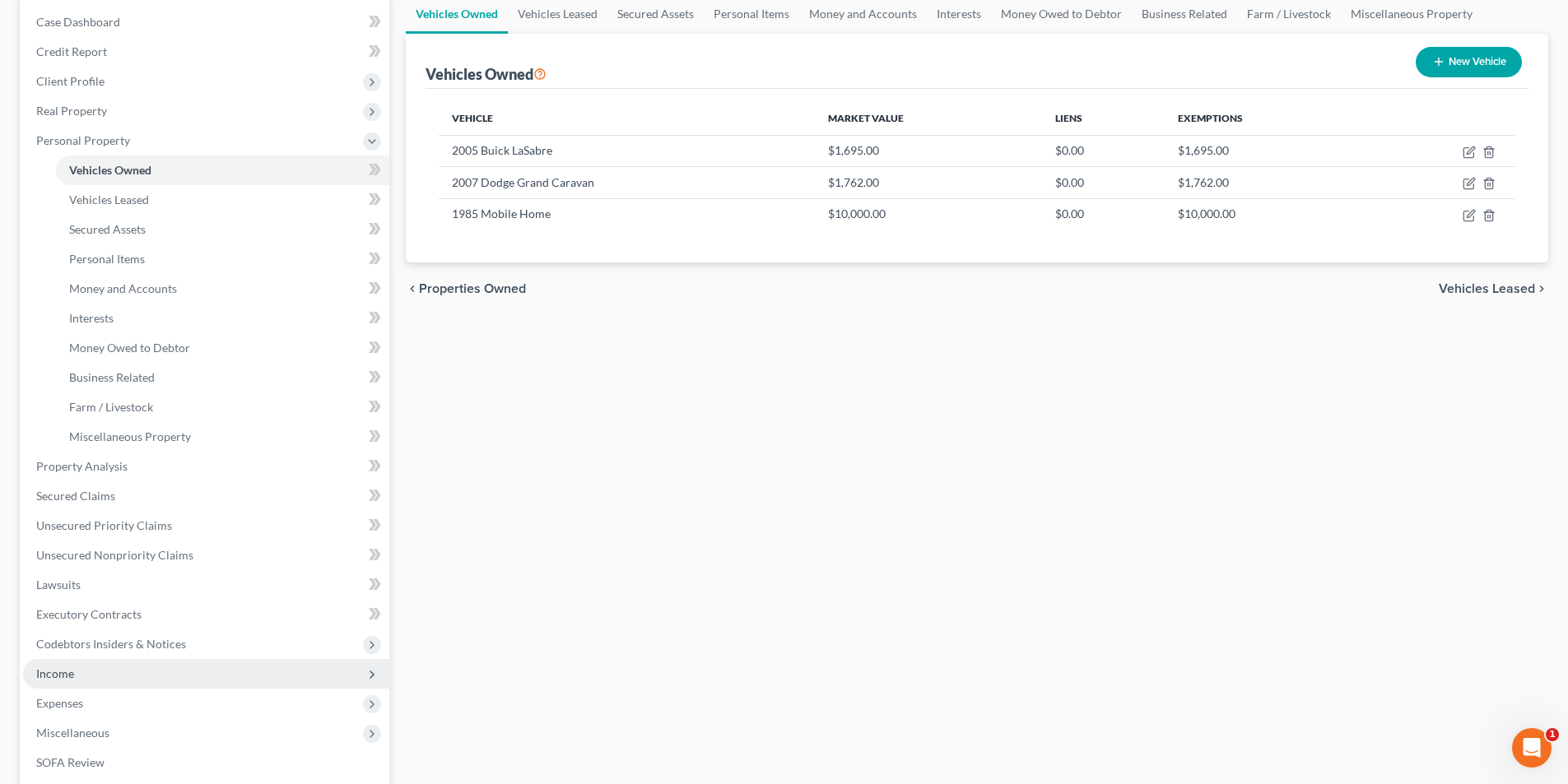
scroll to position [165, 0]
click at [78, 676] on span "Income" at bounding box center [206, 672] width 367 height 29
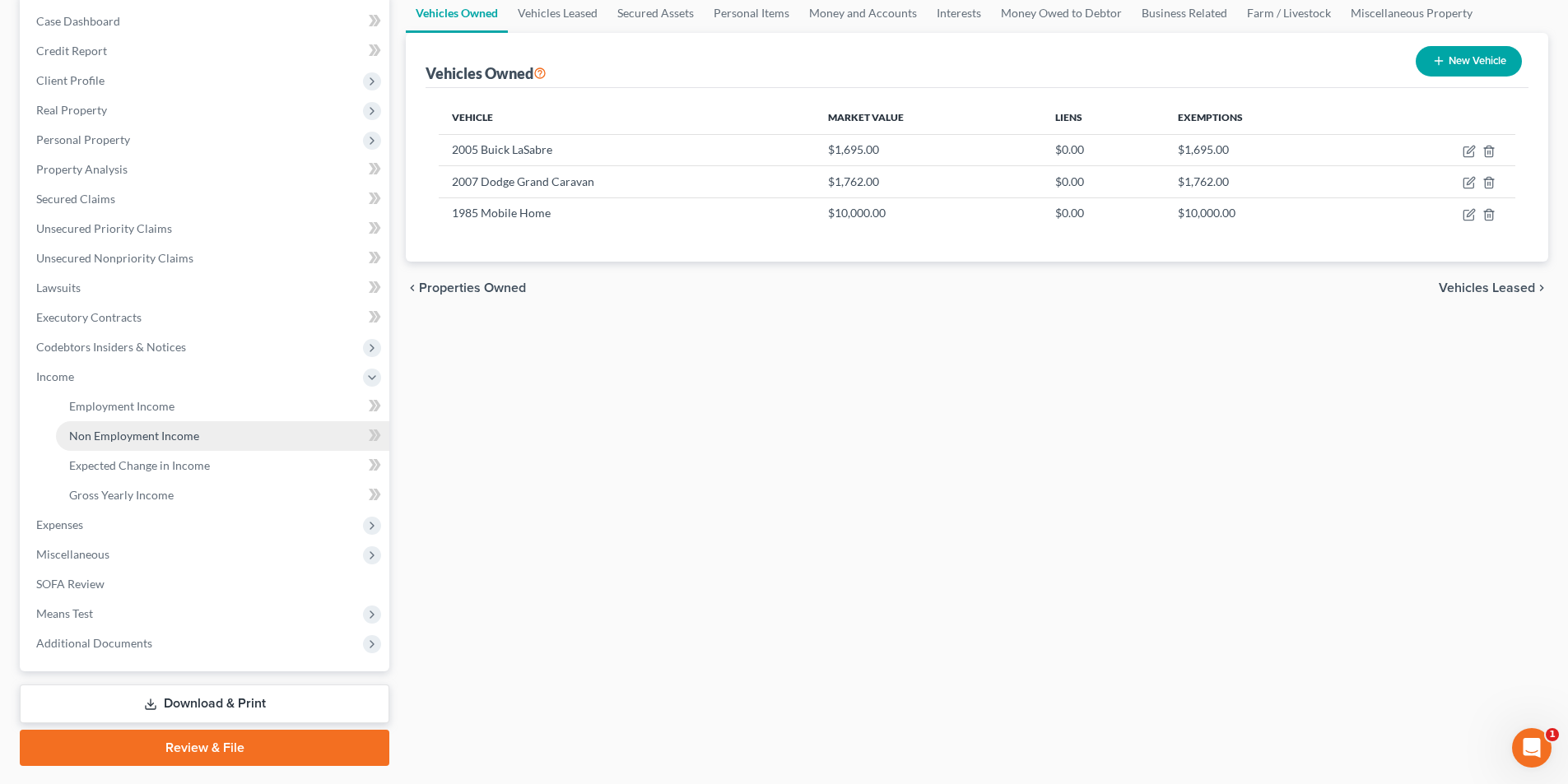
click at [169, 434] on span "Non Employment Income" at bounding box center [134, 435] width 130 height 14
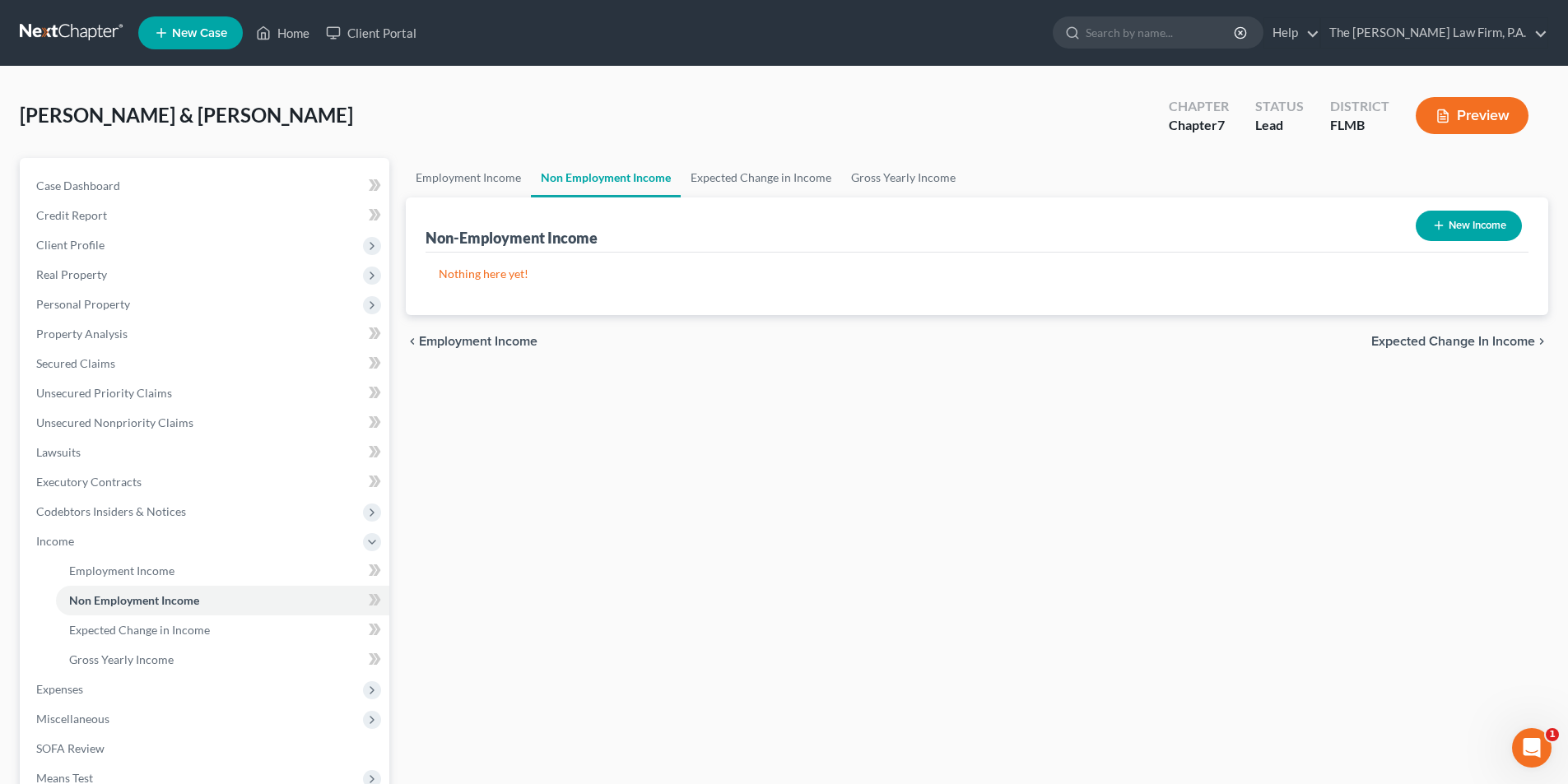
click at [1507, 229] on button "New Income" at bounding box center [1469, 226] width 106 height 30
select select "0"
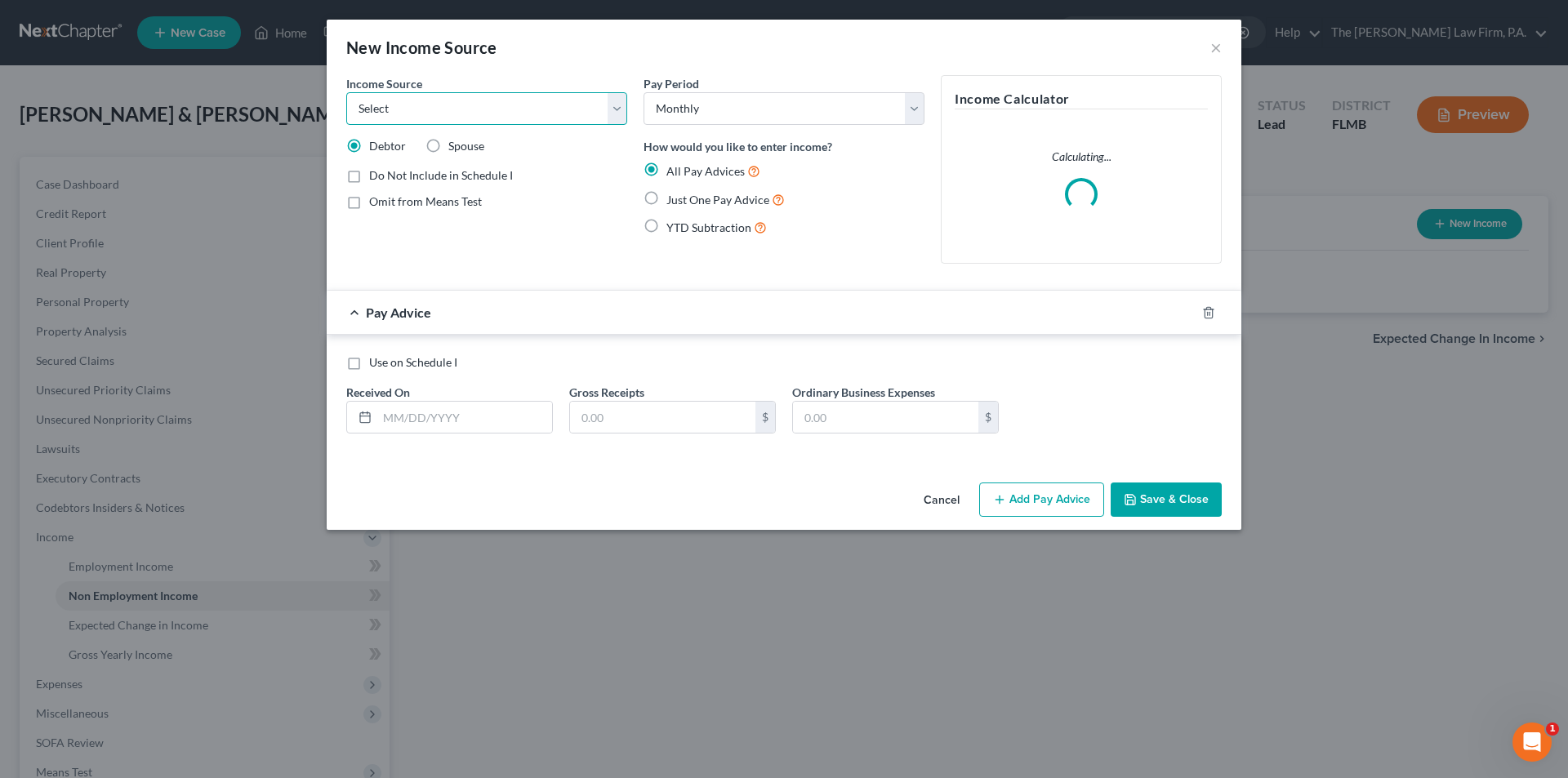
click at [489, 113] on select "Select Unemployment Disability (from employer) Pension Retirement Social Securi…" at bounding box center [486, 108] width 281 height 33
select select "4"
click at [346, 93] on select "Select Unemployment Disability (from employer) Pension Retirement Social Securi…" at bounding box center [486, 108] width 281 height 33
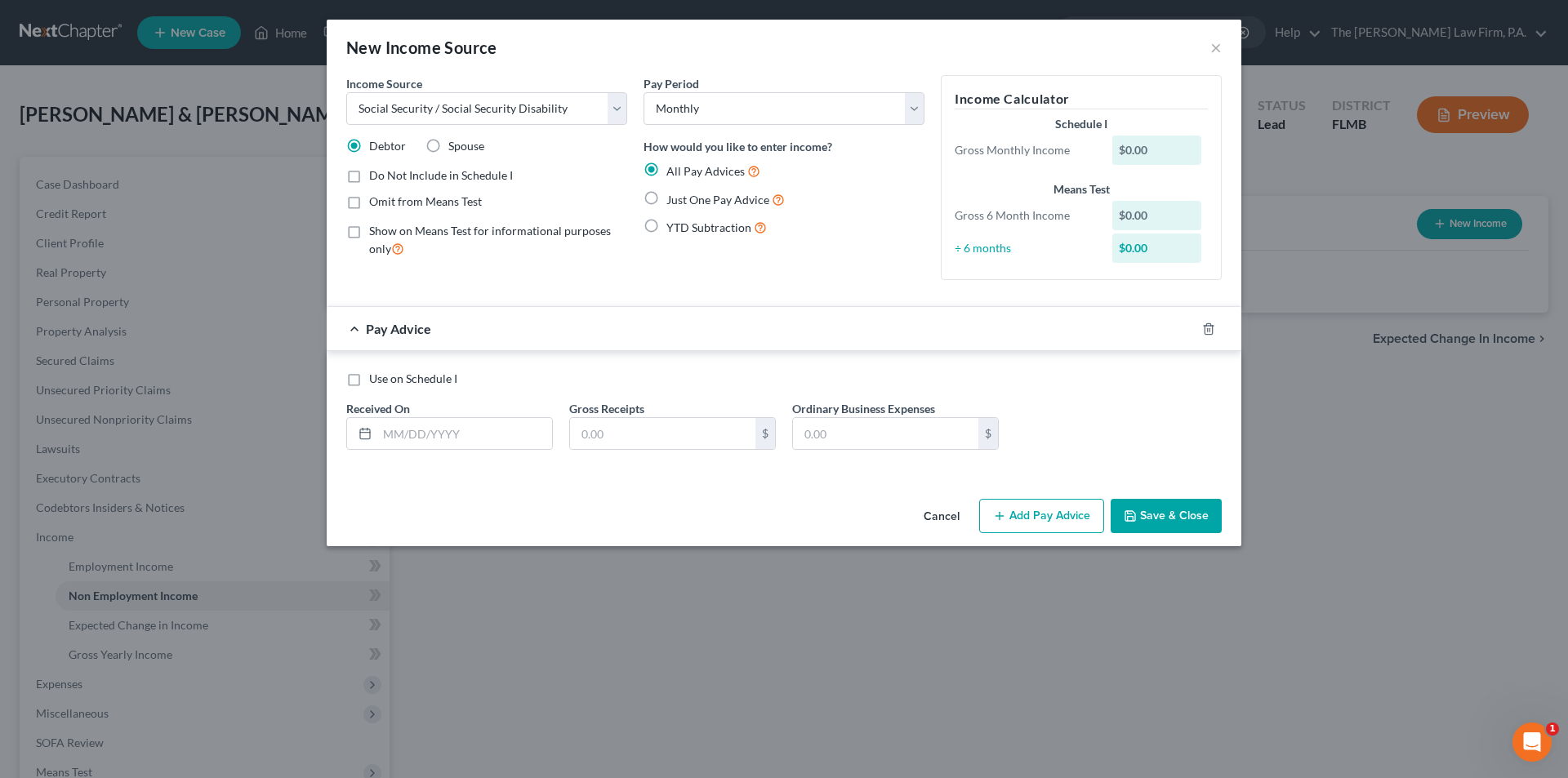
click at [683, 194] on span "Just One Pay Advice" at bounding box center [717, 199] width 103 height 14
click at [683, 194] on input "Just One Pay Advice" at bounding box center [678, 195] width 11 height 11
radio input "true"
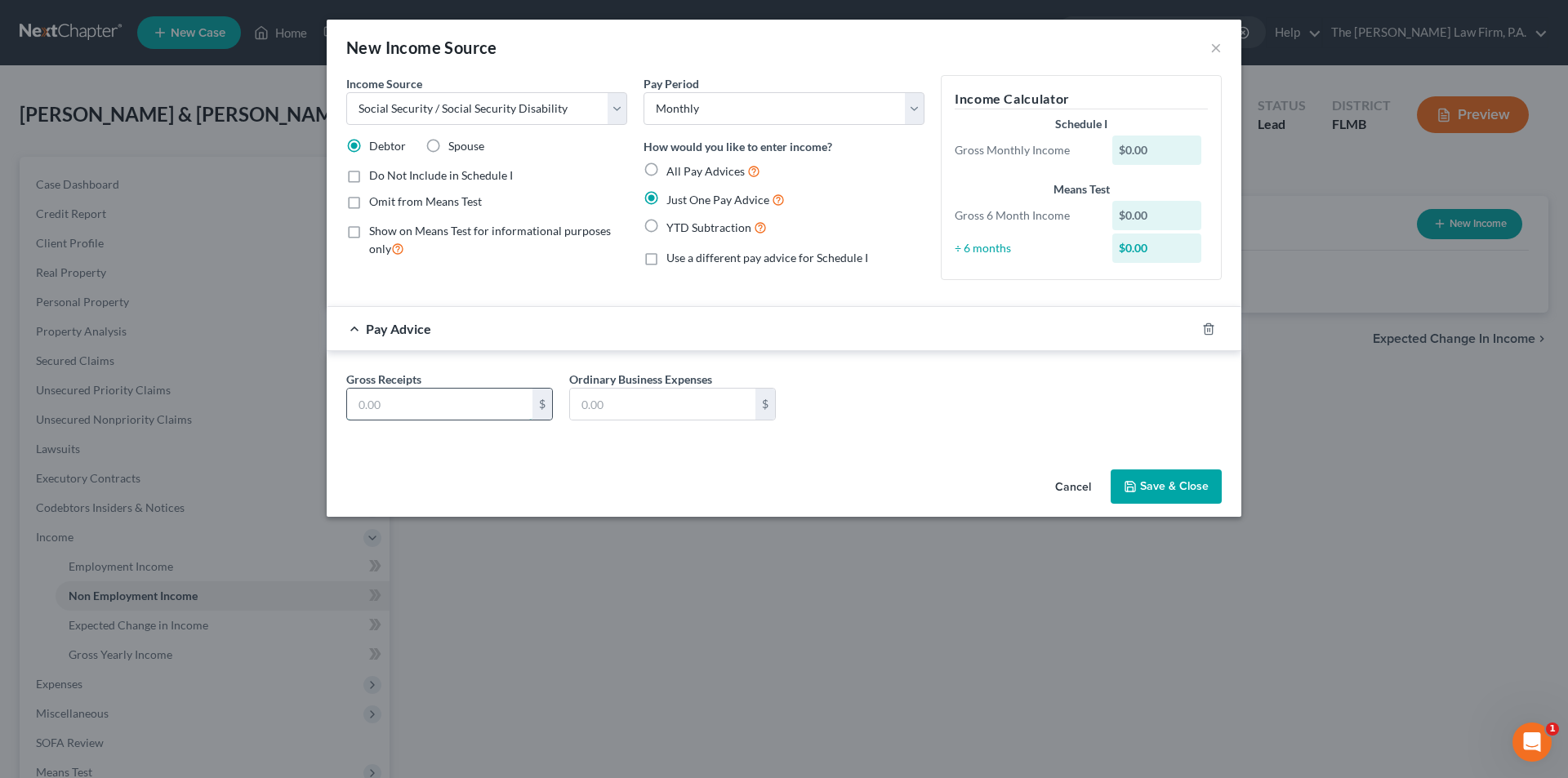
click at [429, 414] on input "text" at bounding box center [440, 404] width 185 height 31
type input "890.00"
click at [1139, 474] on button "Save & Close" at bounding box center [1166, 486] width 111 height 34
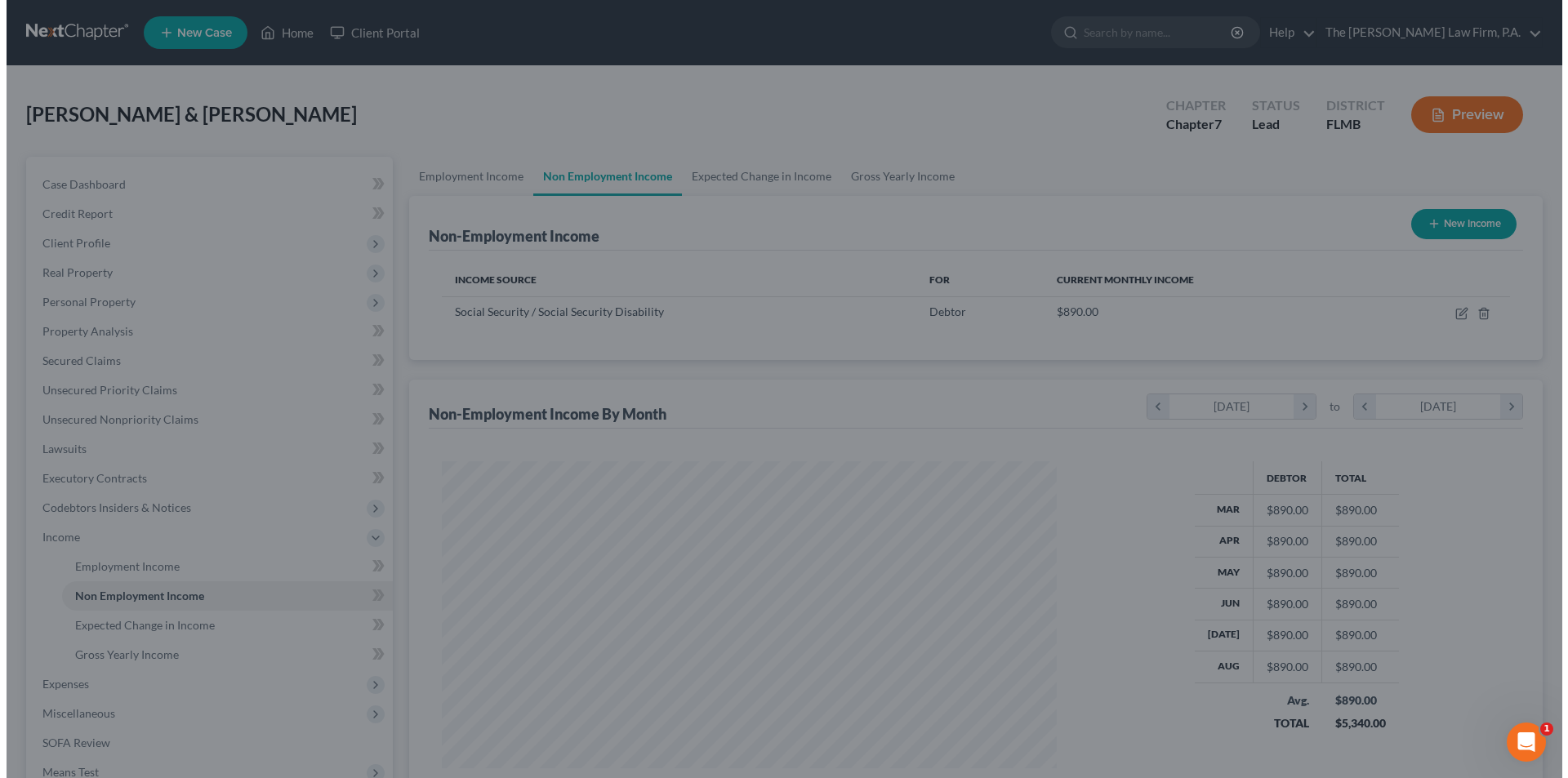
scroll to position [816143, 815975]
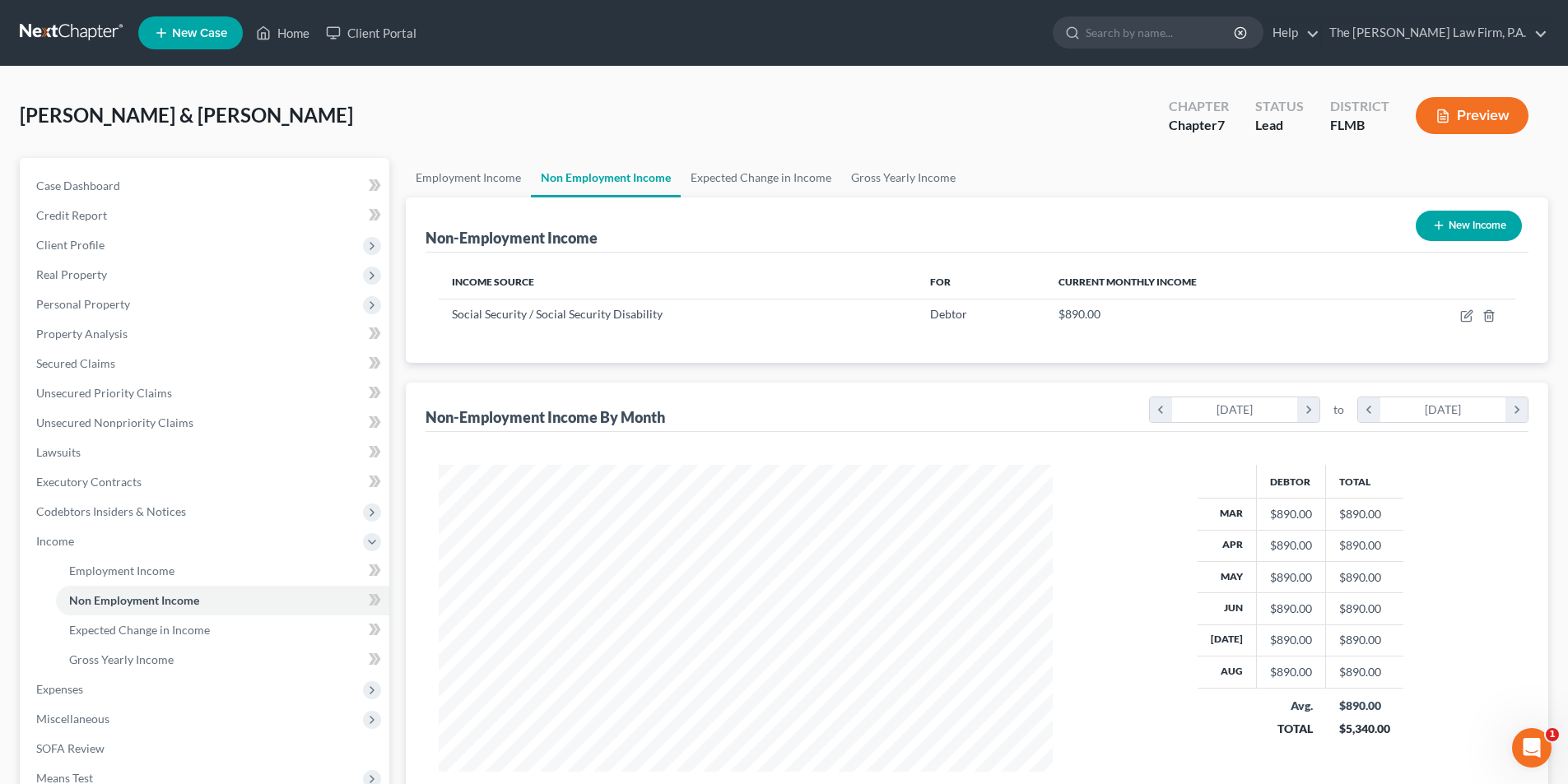
click at [1460, 229] on button "New Income" at bounding box center [1469, 226] width 106 height 30
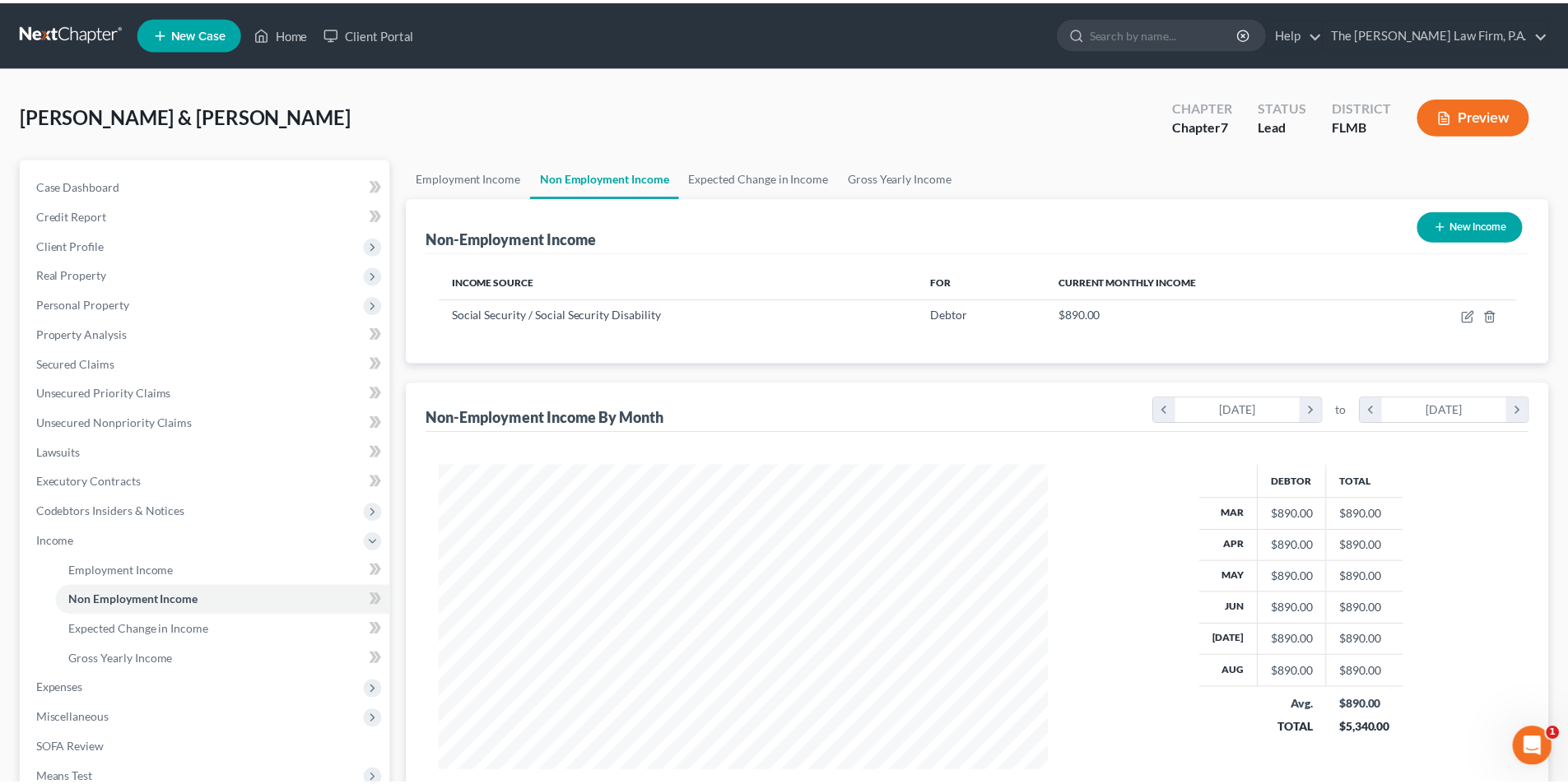
scroll to position [309, 652]
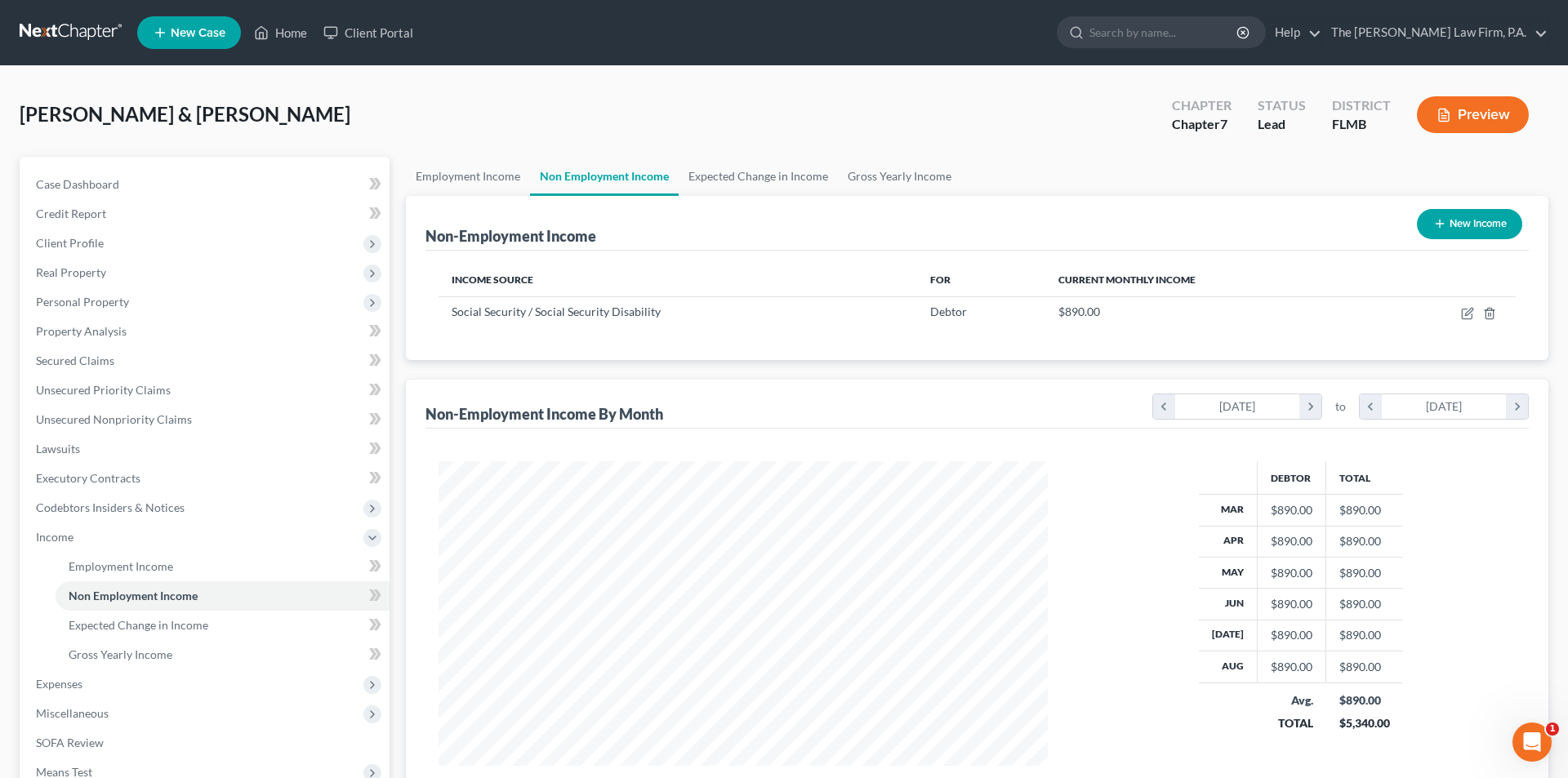
select select "0"
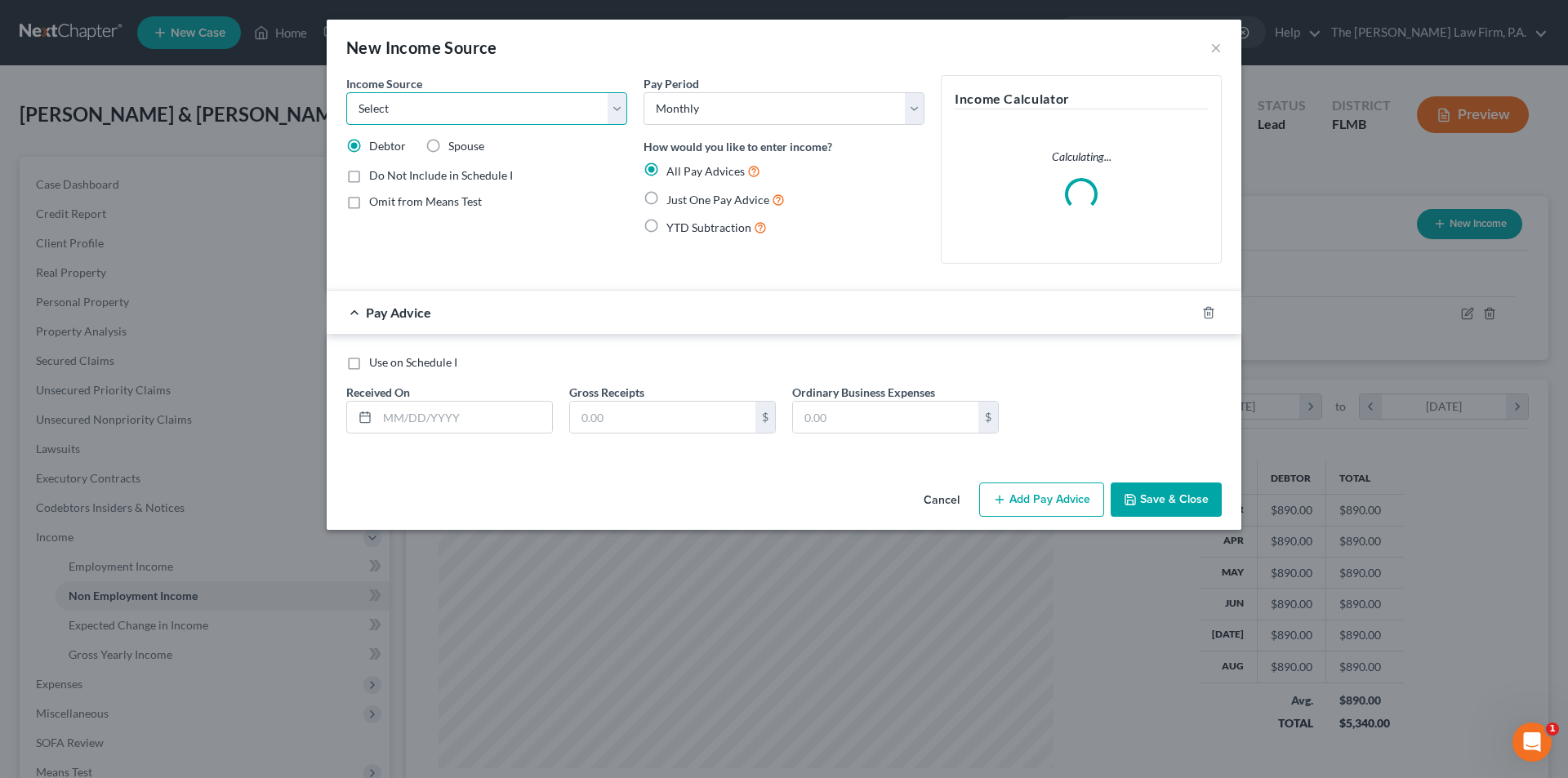
click at [546, 116] on select "Select Unemployment Disability (from employer) Pension Retirement Social Securi…" at bounding box center [486, 108] width 281 height 33
select select "4"
click at [346, 93] on select "Select Unemployment Disability (from employer) Pension Retirement Social Securi…" at bounding box center [486, 108] width 281 height 33
click at [462, 149] on span "Spouse" at bounding box center [466, 145] width 36 height 14
click at [462, 148] on input "Spouse" at bounding box center [460, 143] width 11 height 11
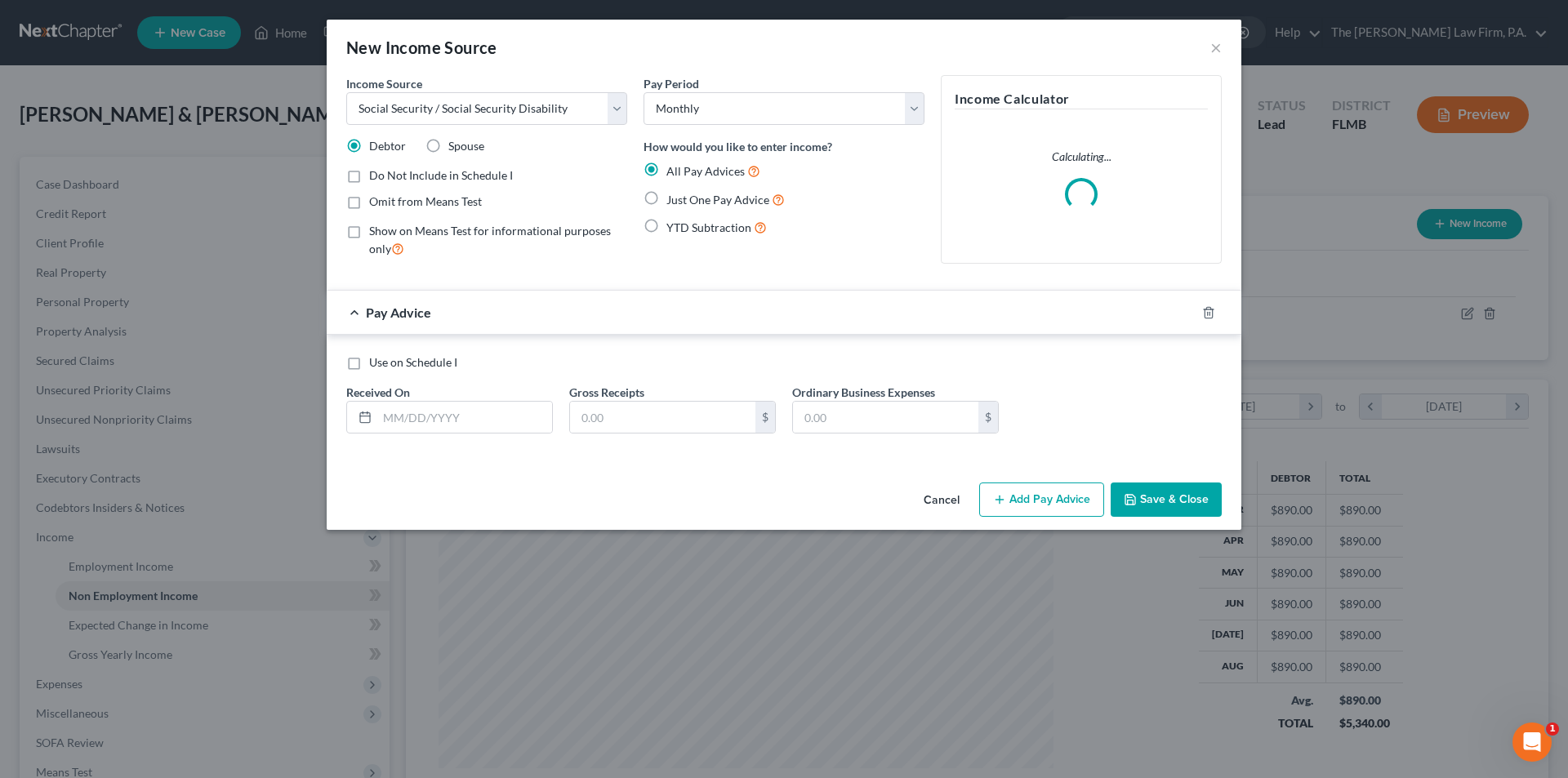
radio input "true"
click at [714, 203] on span "Just One Pay Advice" at bounding box center [717, 199] width 103 height 14
click at [684, 201] on input "Just One Pay Advice" at bounding box center [678, 195] width 11 height 11
radio input "true"
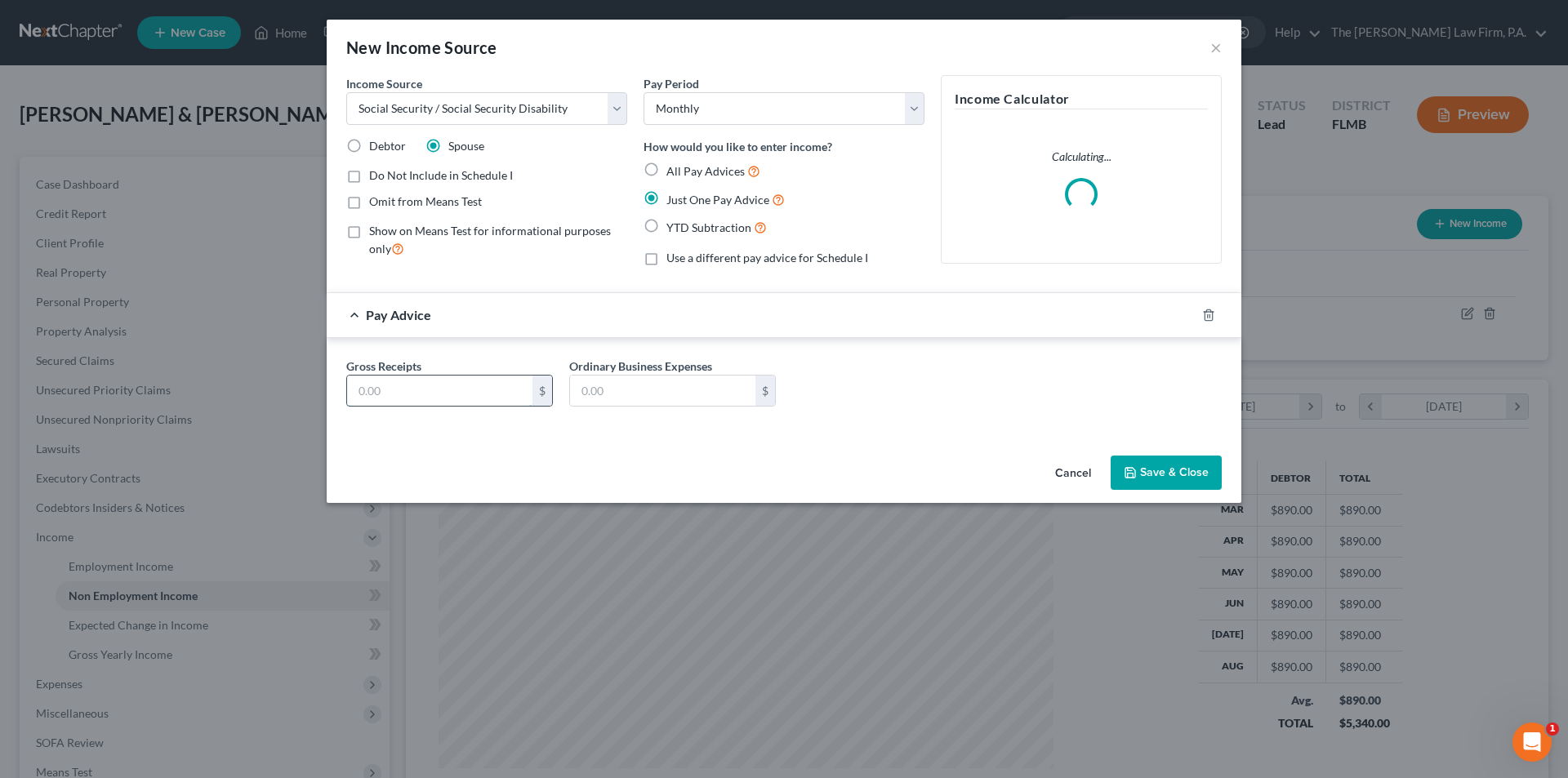
click at [458, 387] on input "text" at bounding box center [440, 390] width 185 height 31
type input "990.00"
click at [1153, 468] on button "Save & Close" at bounding box center [1166, 472] width 111 height 34
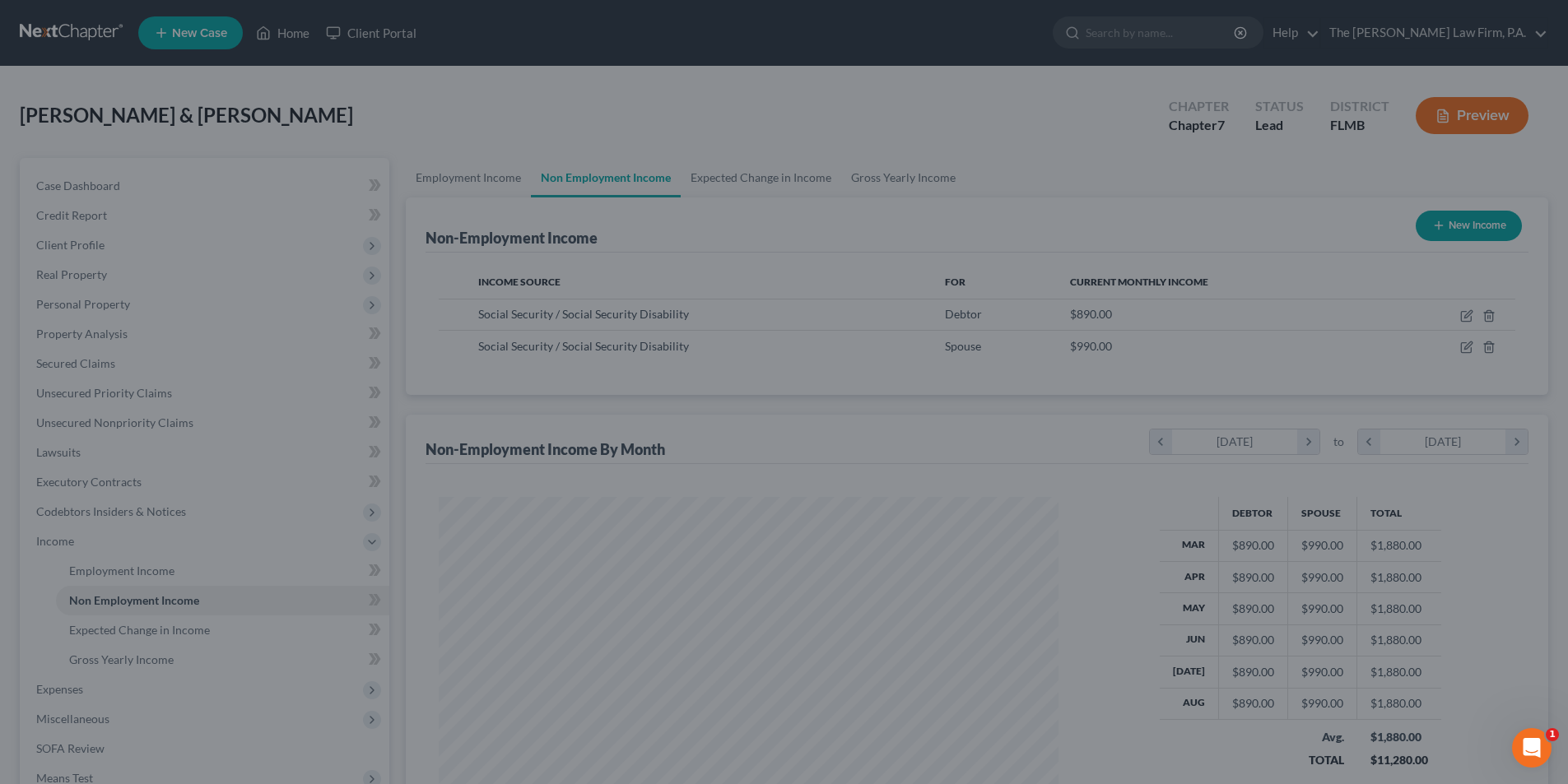
scroll to position [822437, 822537]
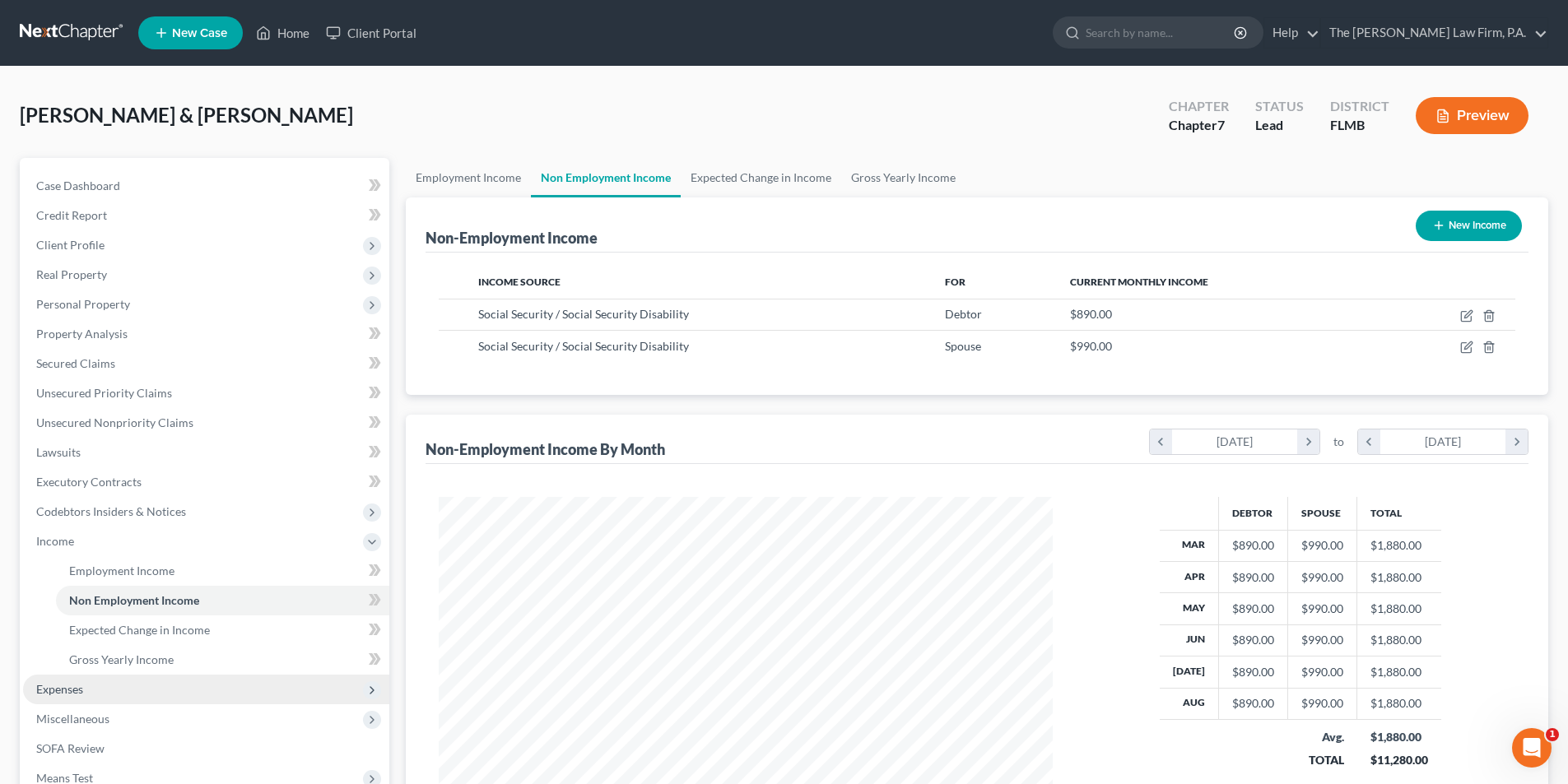
click at [87, 690] on span "Expenses" at bounding box center [206, 689] width 367 height 29
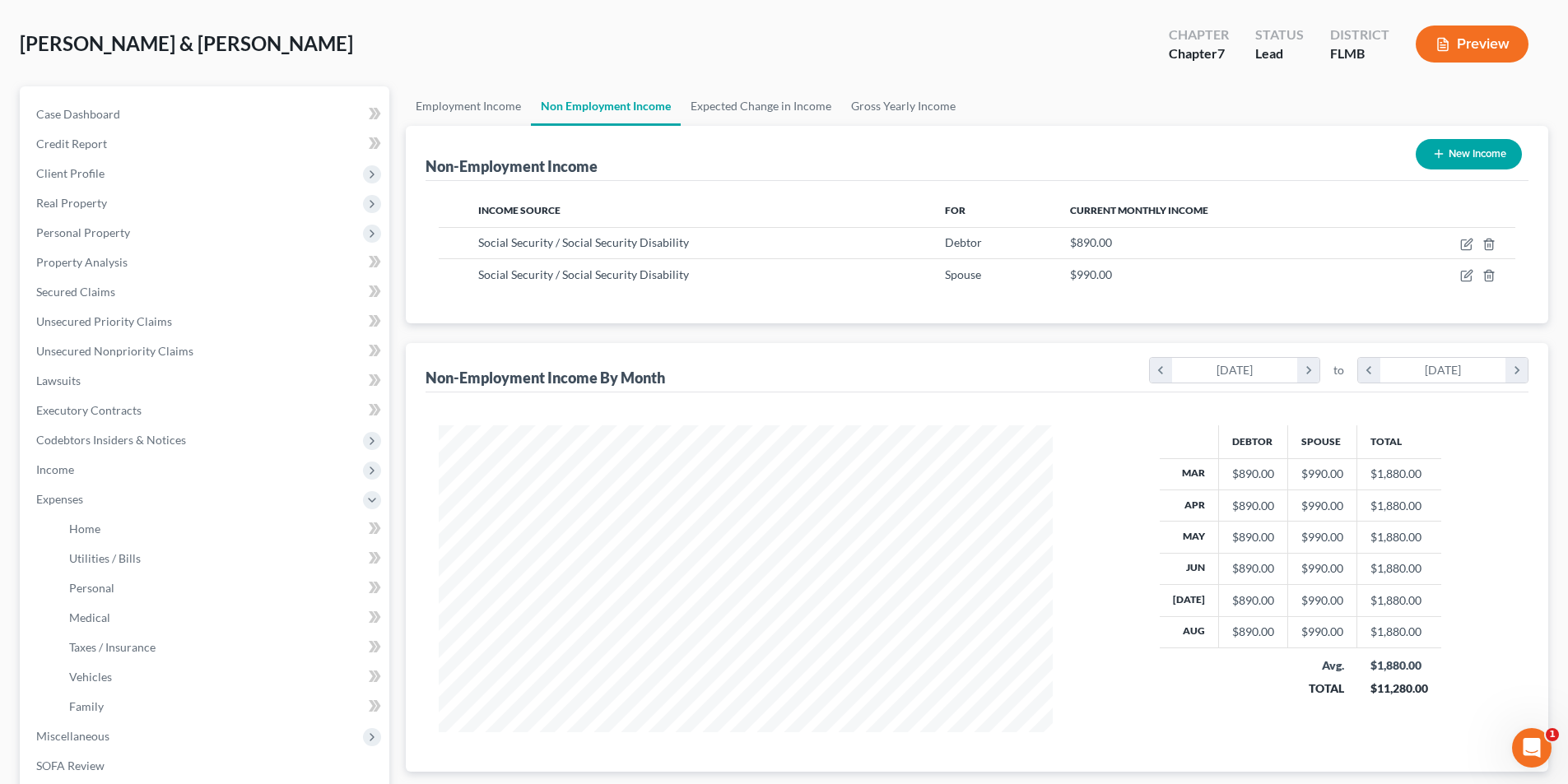
scroll to position [297, 0]
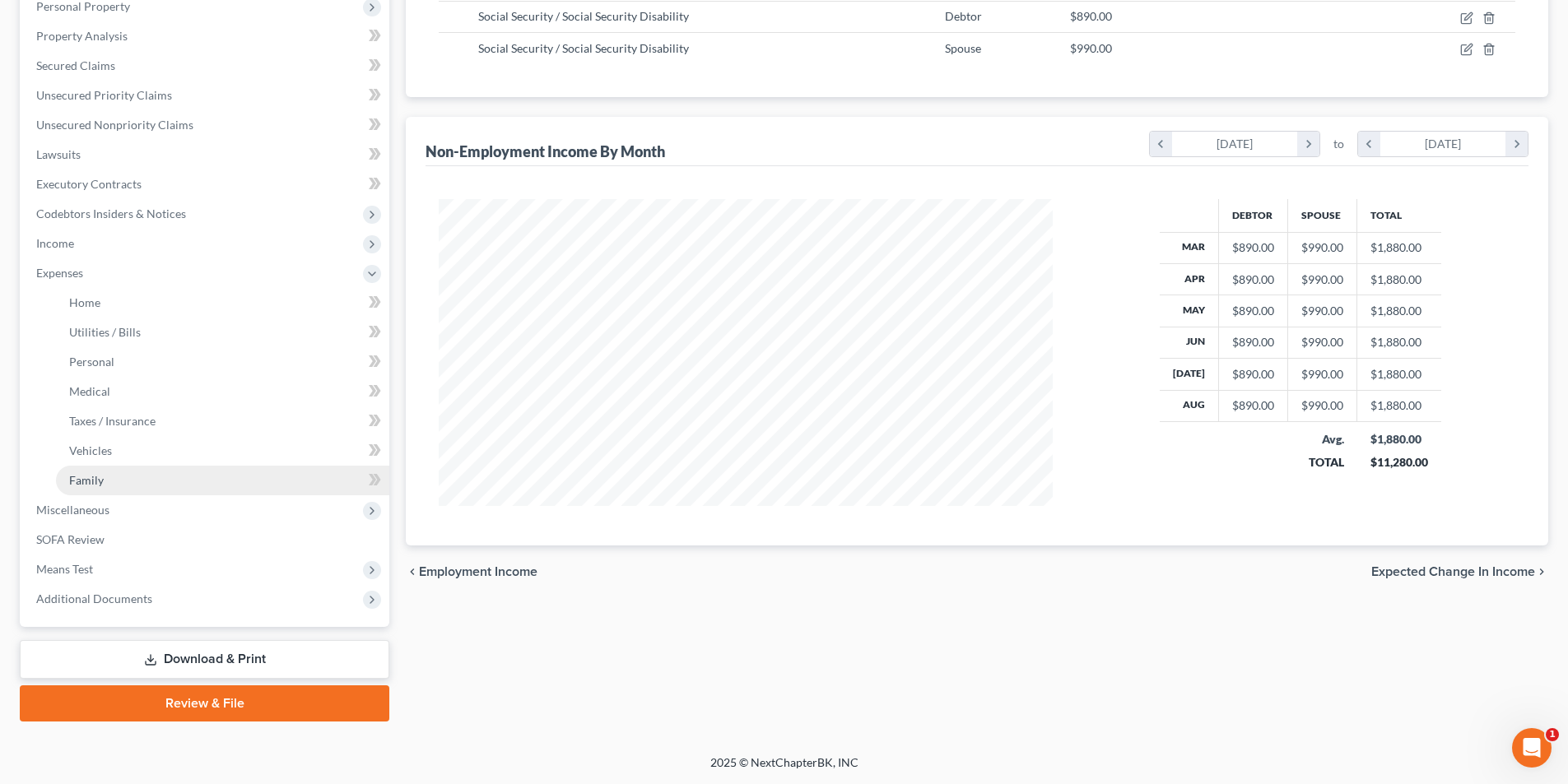
click at [83, 480] on span "Family" at bounding box center [86, 480] width 34 height 14
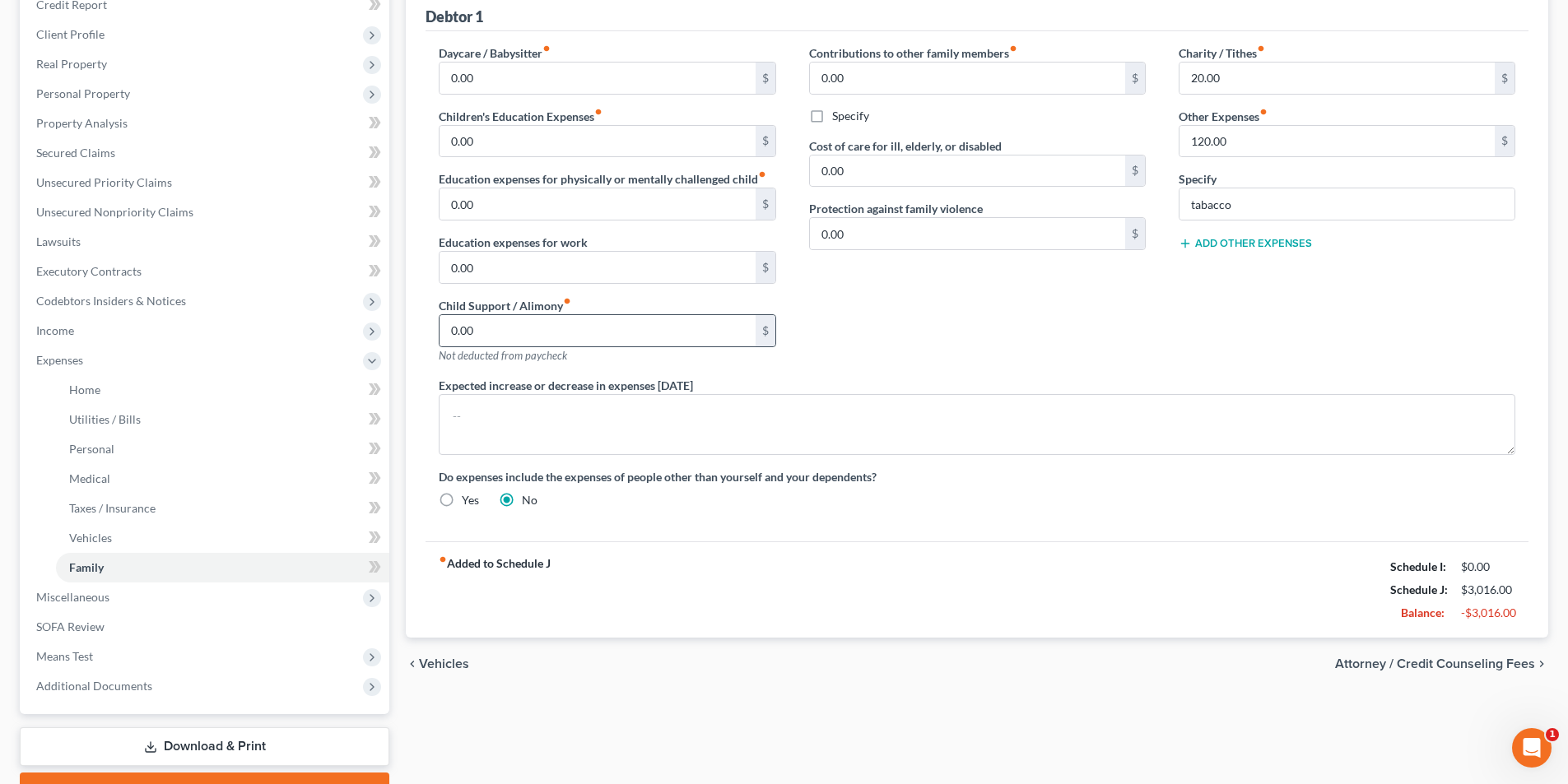
scroll to position [134, 0]
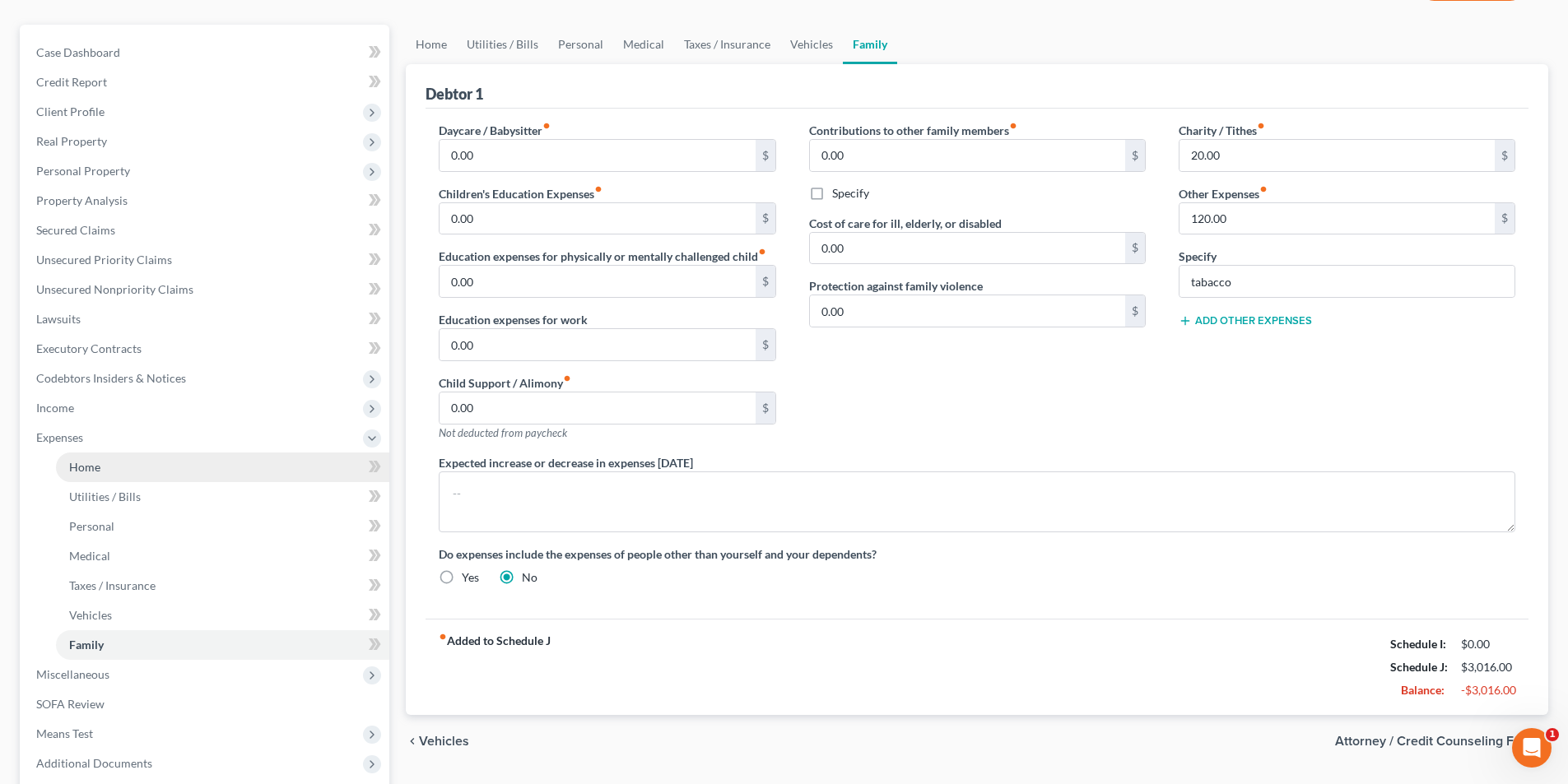
click at [82, 466] on span "Home" at bounding box center [84, 466] width 31 height 14
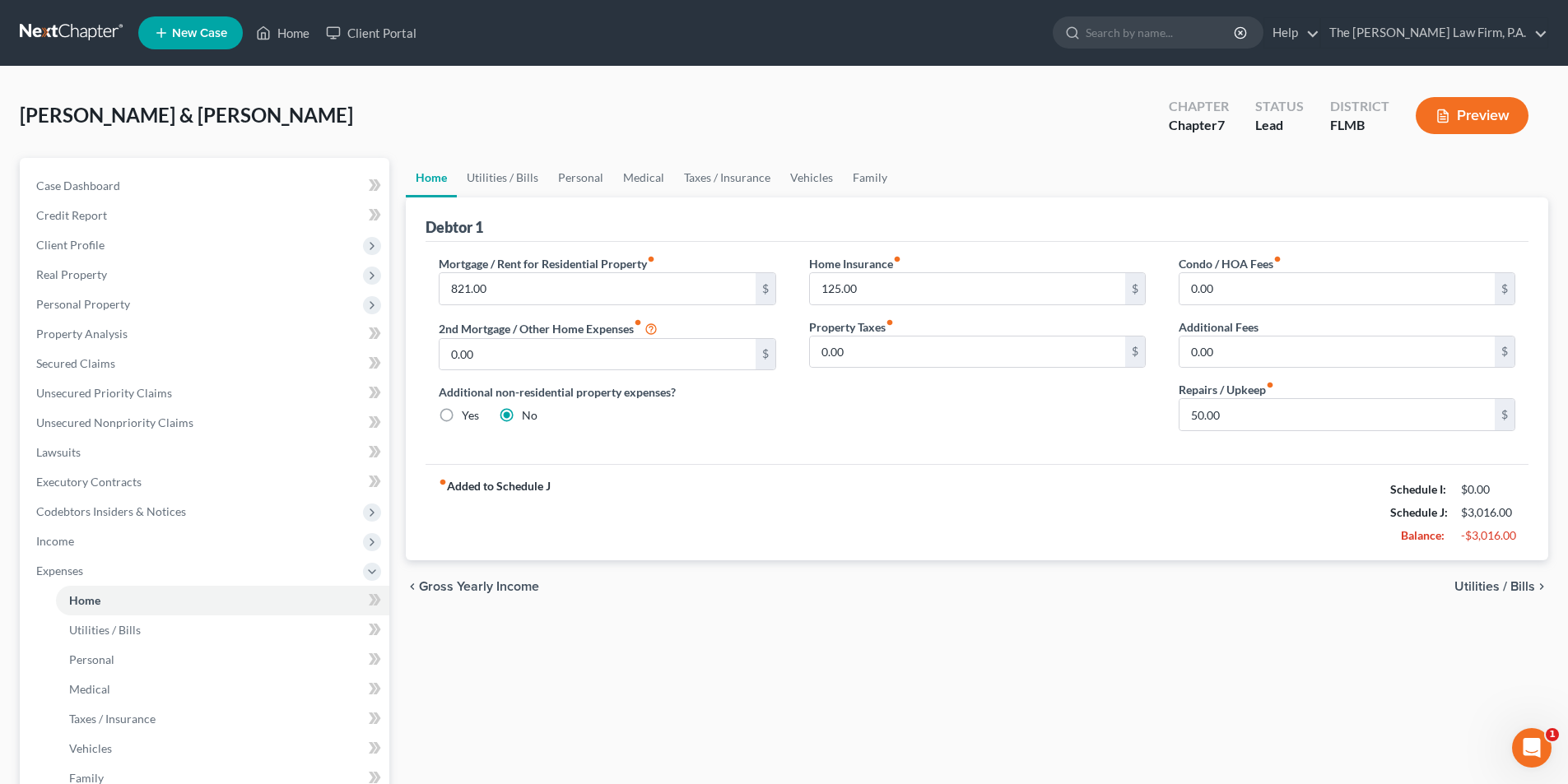
click at [649, 444] on div "Mortgage / Rent for Residential Property fiber_manual_record 821.00 $ 2nd Mortg…" at bounding box center [607, 350] width 370 height 189
click at [82, 530] on span "Income" at bounding box center [206, 541] width 367 height 29
click at [828, 445] on div "Mortgage / Rent for Residential Property fiber_manual_record 821.00 $ 2nd Mortg…" at bounding box center [977, 353] width 1103 height 222
click at [127, 595] on span "Non Employment Income" at bounding box center [134, 600] width 130 height 14
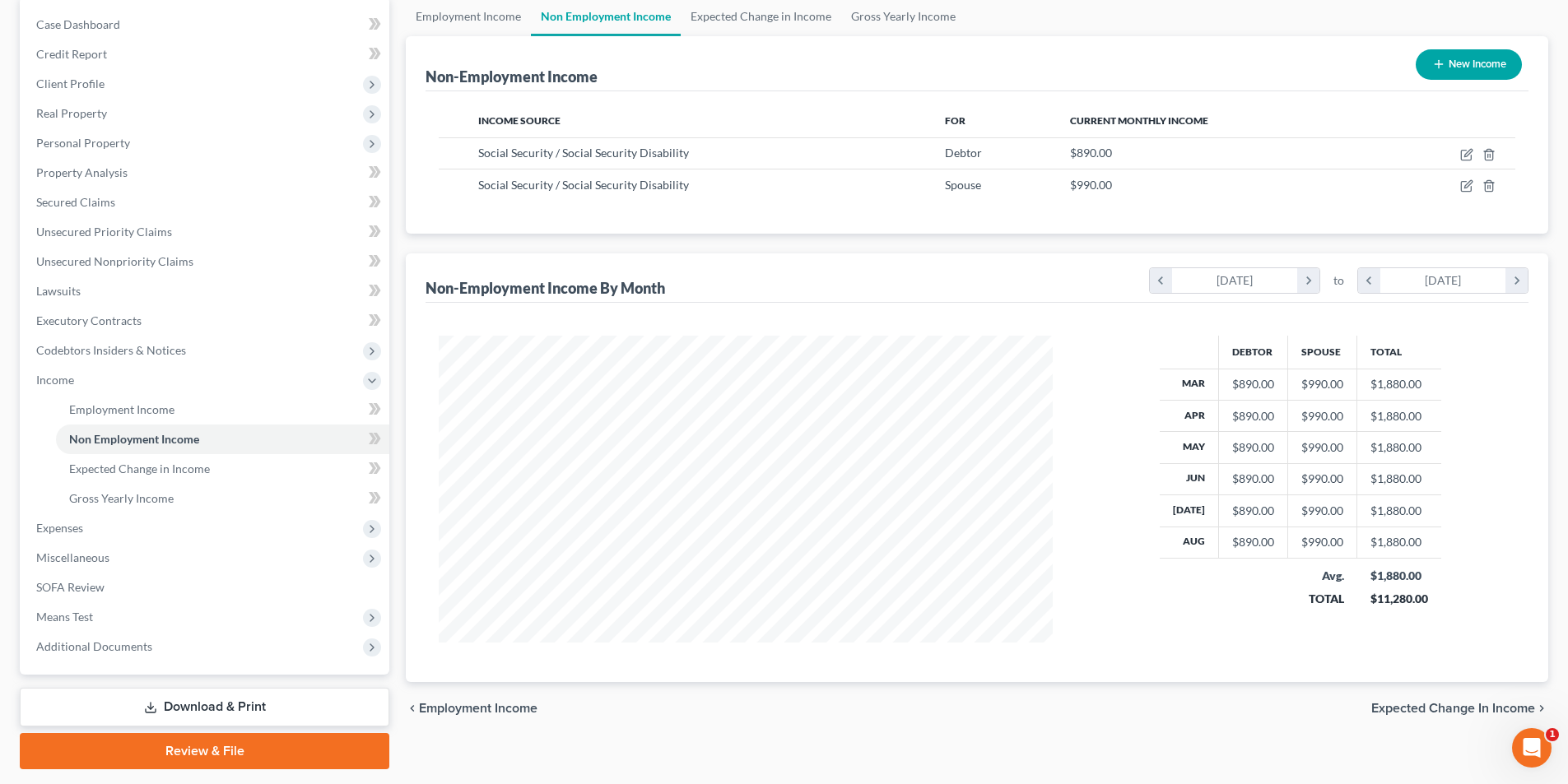
scroll to position [209, 0]
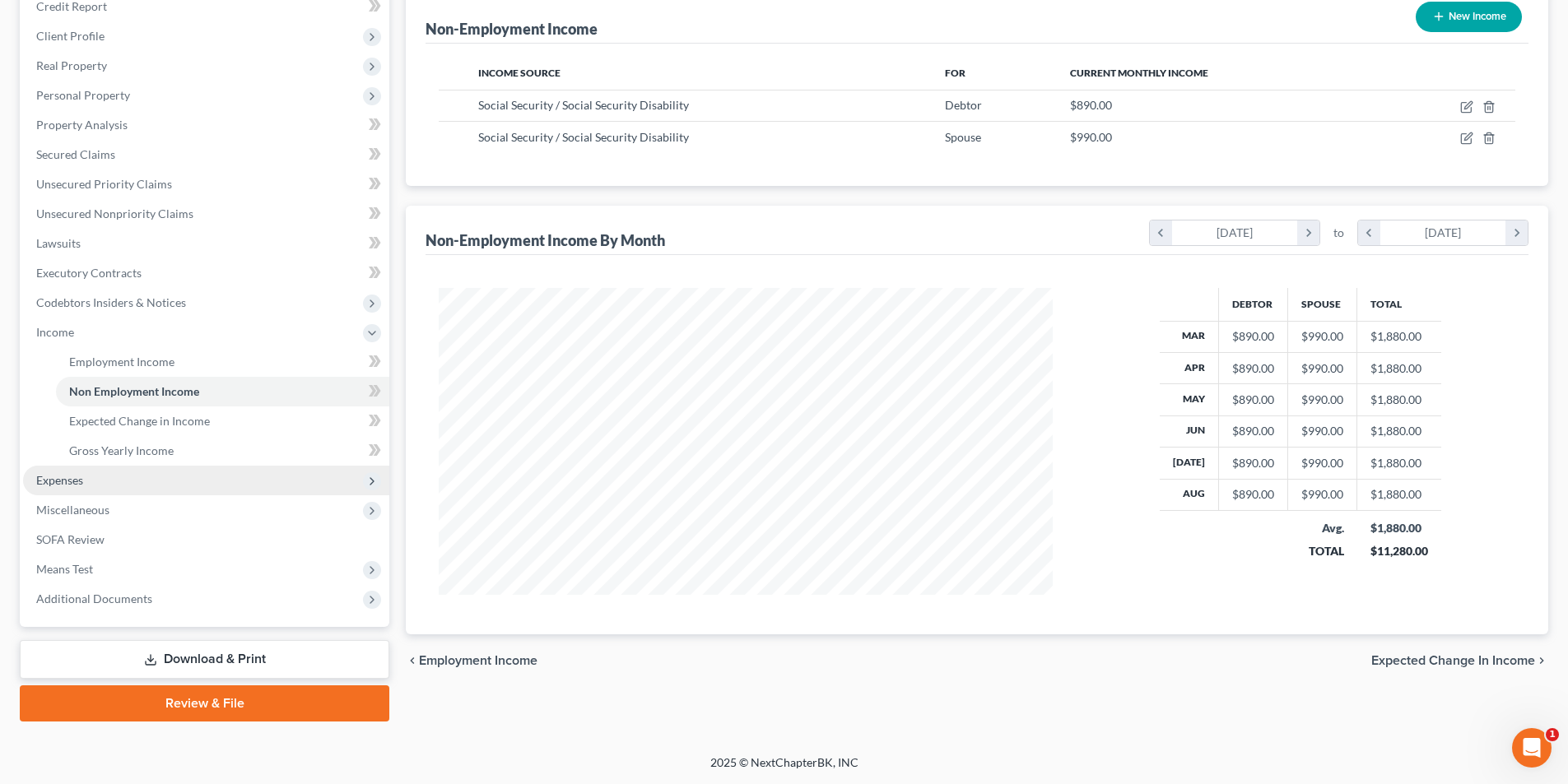
click at [86, 470] on span "Expenses" at bounding box center [206, 480] width 367 height 29
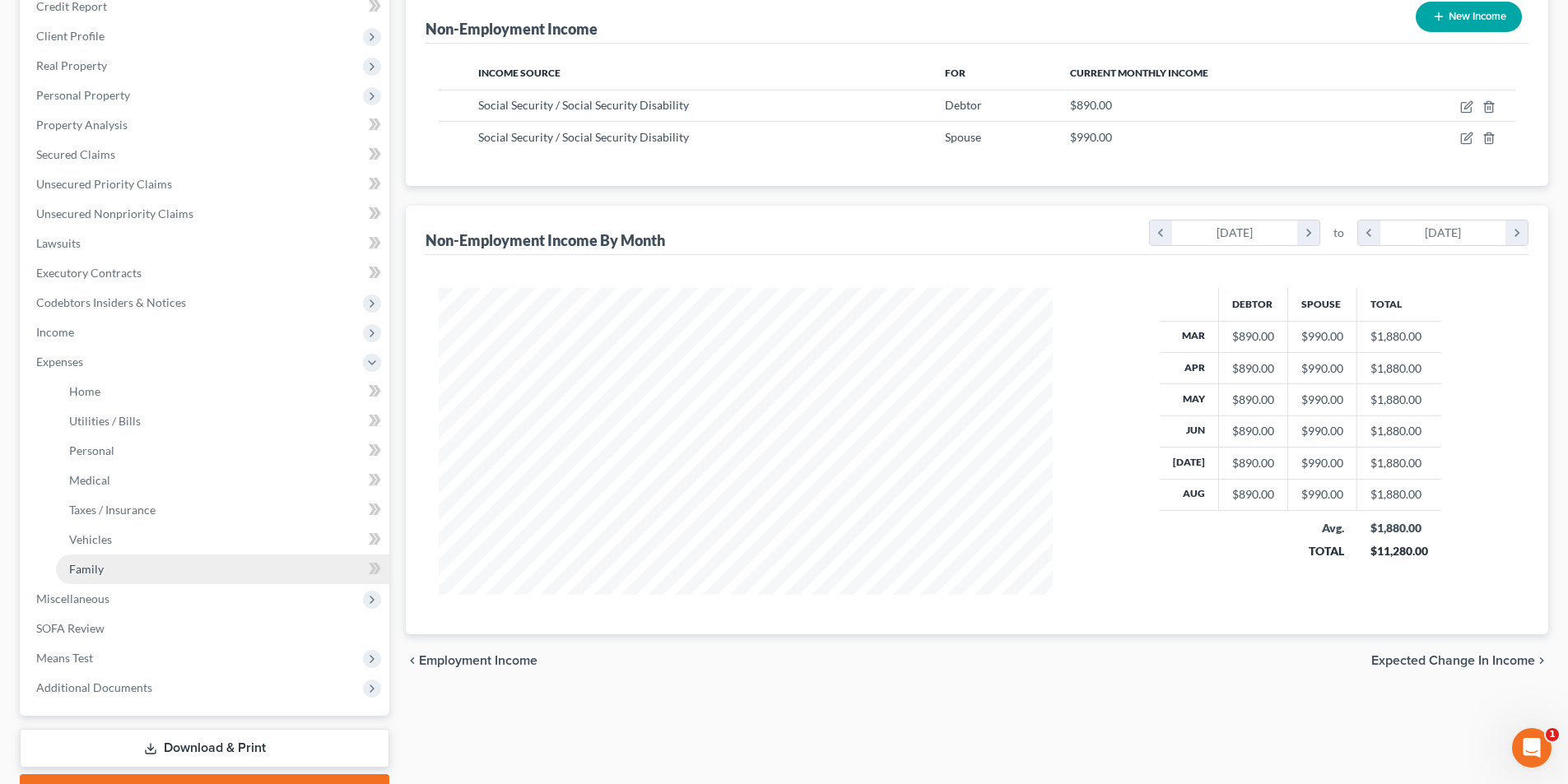
click at [96, 566] on span "Family" at bounding box center [86, 569] width 34 height 14
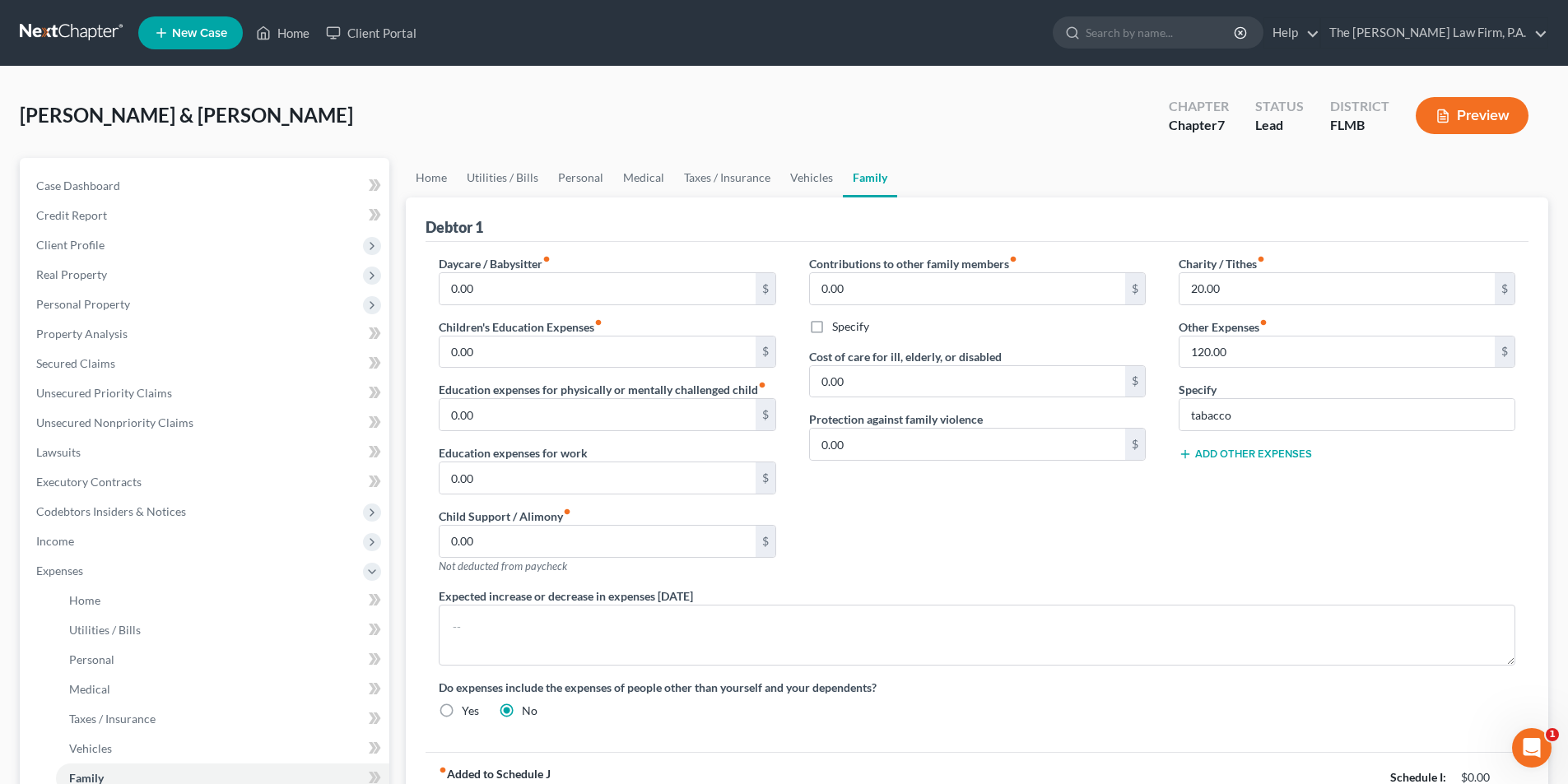
click at [1083, 499] on div "Contributions to other family members fiber_manual_record 0.00 $ Specify Cost o…" at bounding box center [978, 422] width 370 height 333
click at [415, 179] on link "Home" at bounding box center [431, 177] width 51 height 39
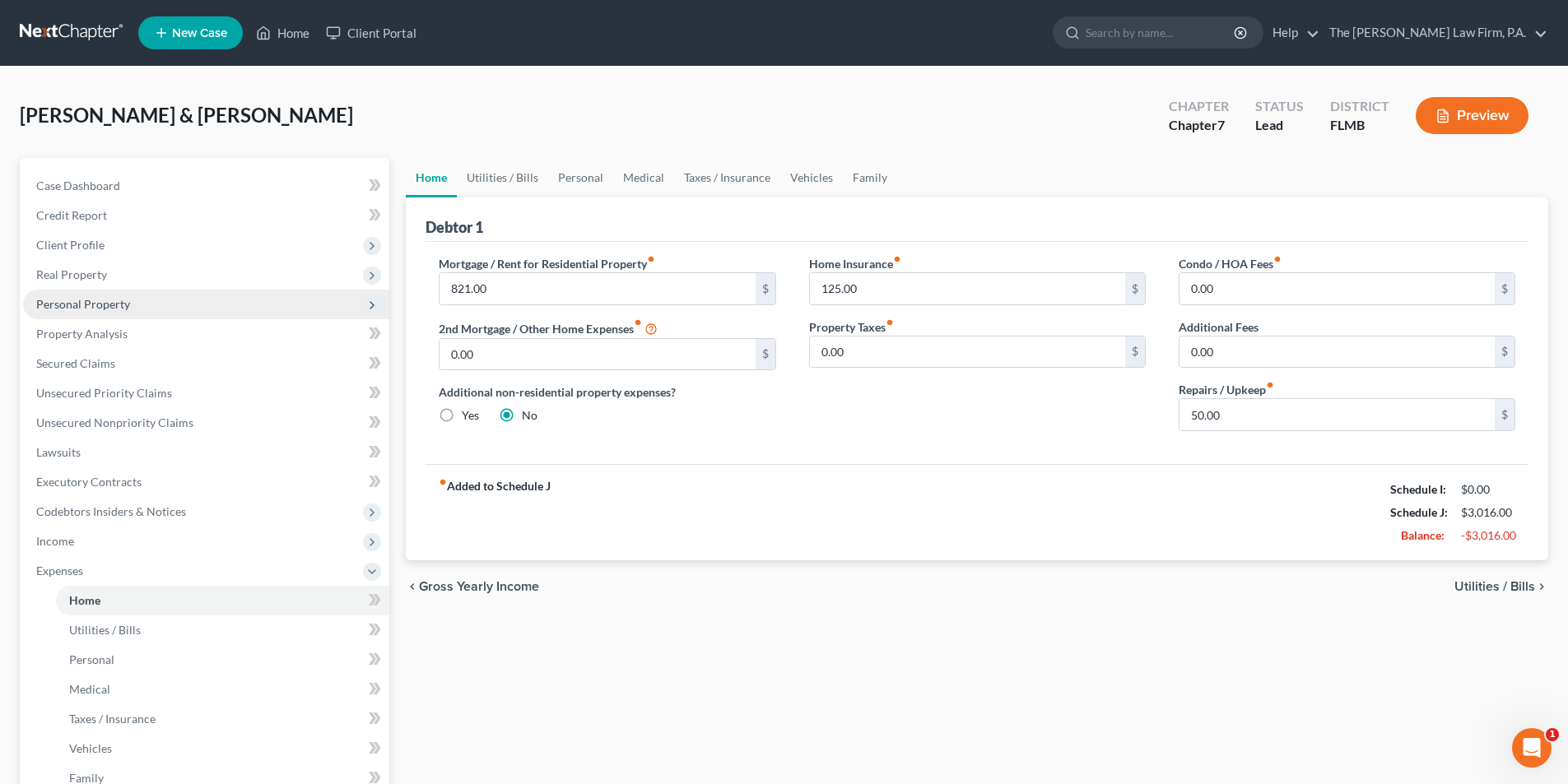
click at [103, 306] on span "Personal Property" at bounding box center [83, 303] width 94 height 14
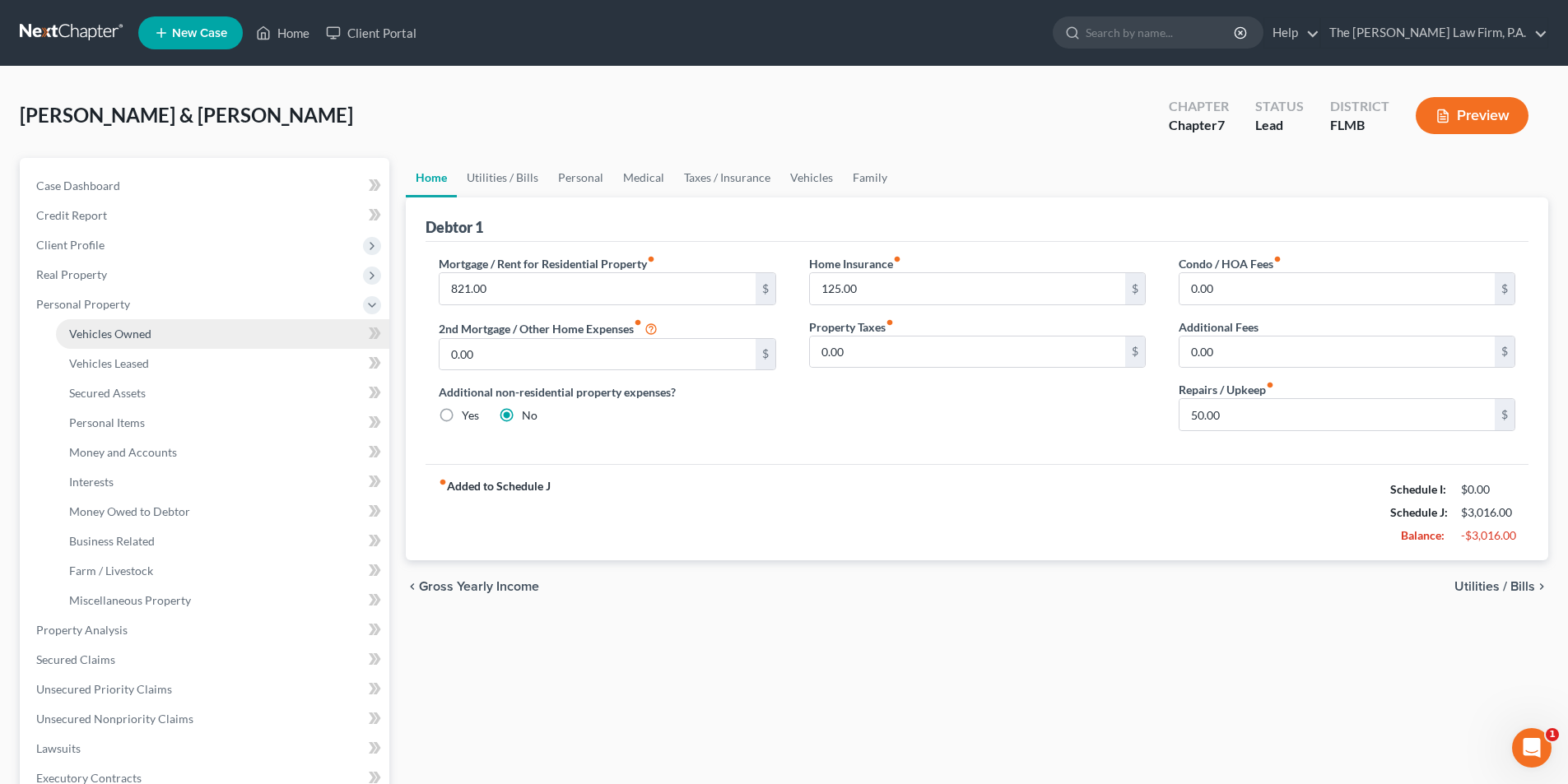
click at [110, 338] on span "Vehicles Owned" at bounding box center [110, 334] width 82 height 14
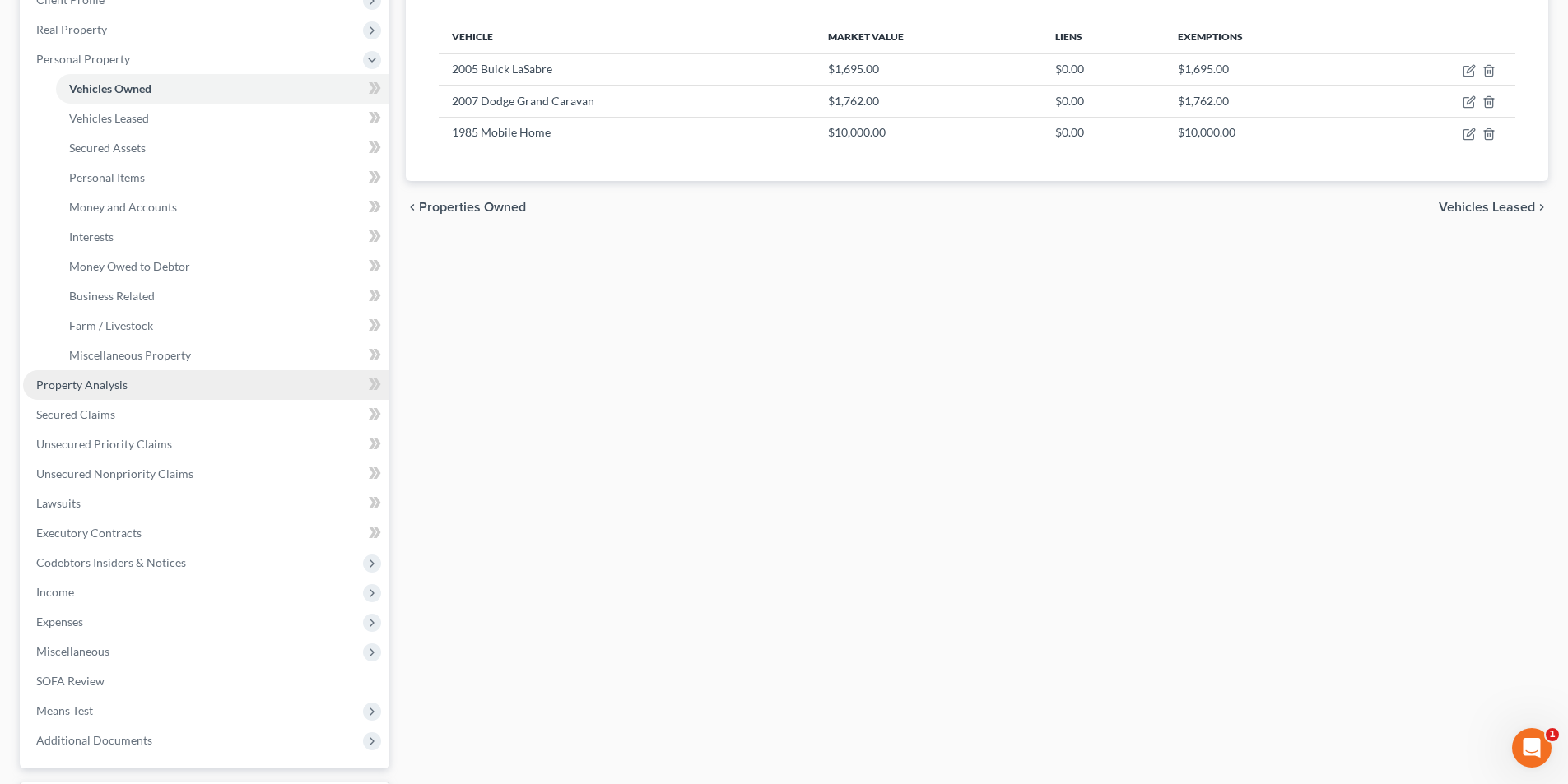
scroll to position [247, 0]
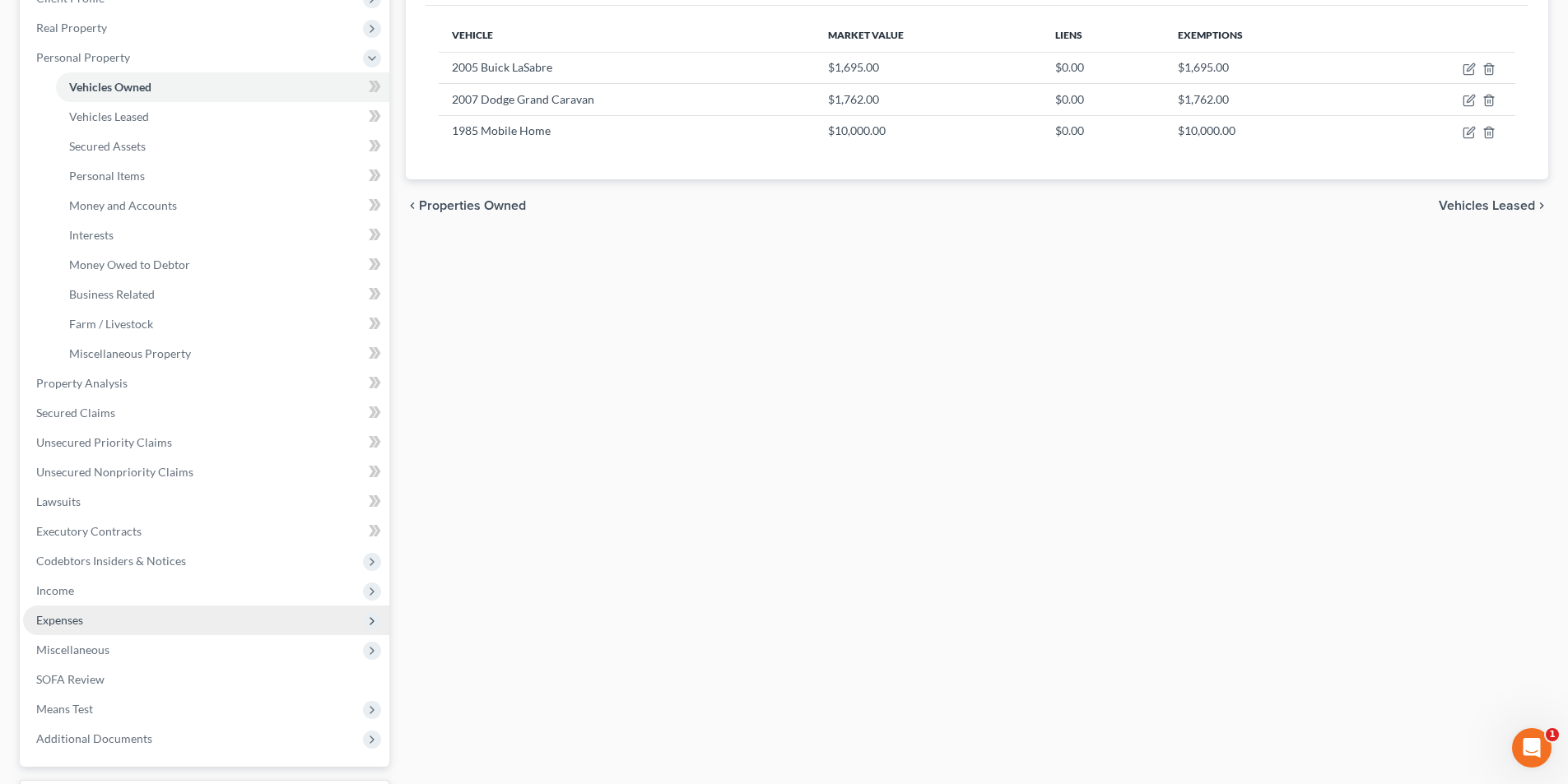
click at [108, 612] on span "Expenses" at bounding box center [206, 620] width 367 height 29
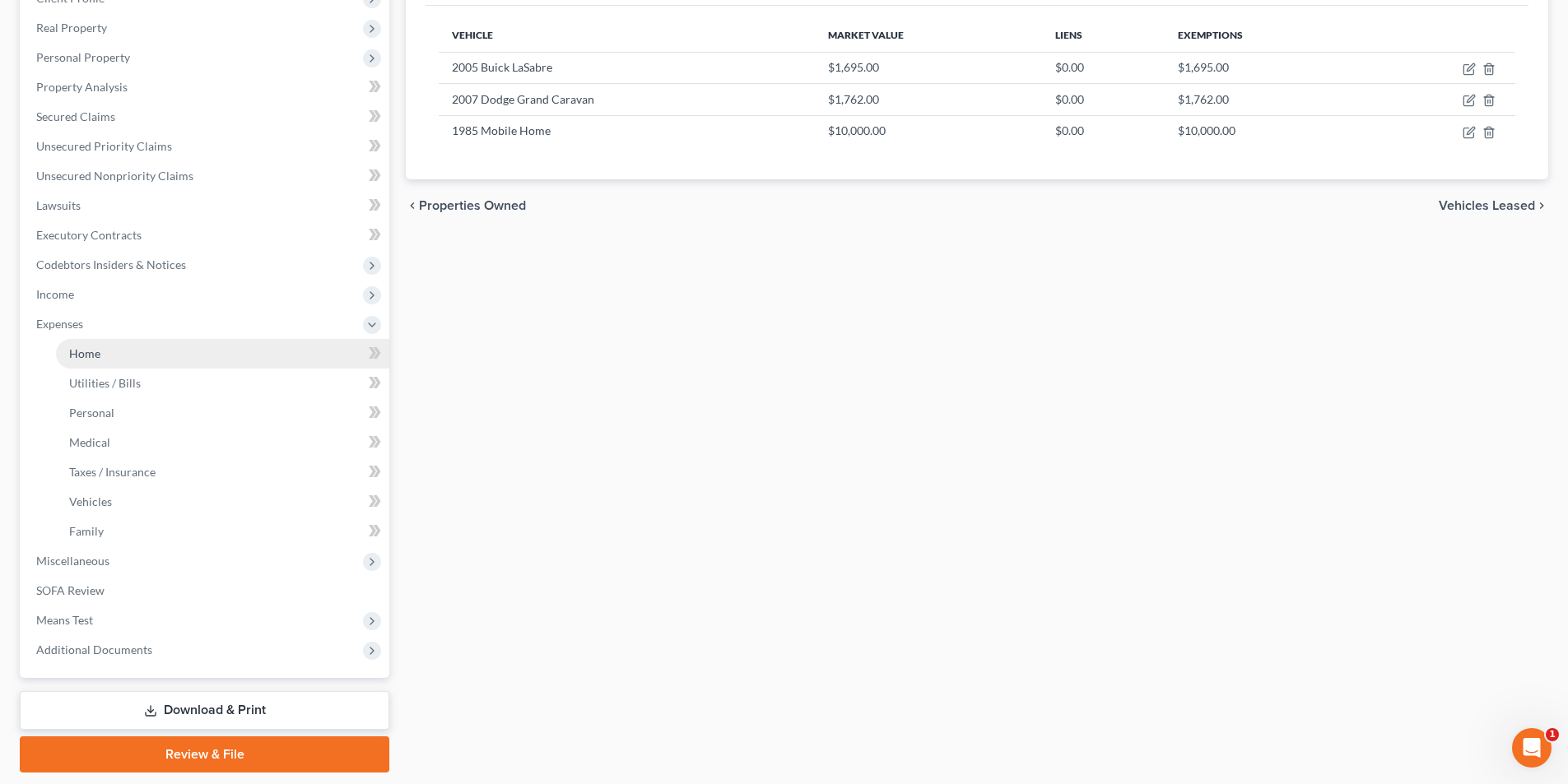
click at [138, 347] on link "Home" at bounding box center [223, 353] width 334 height 29
